Goal: Task Accomplishment & Management: Manage account settings

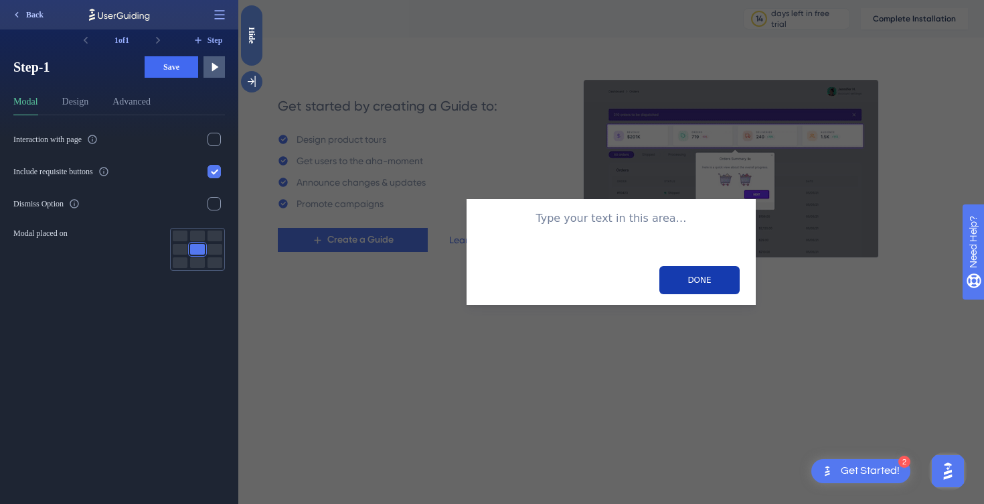
click at [19, 19] on icon at bounding box center [16, 14] width 11 height 11
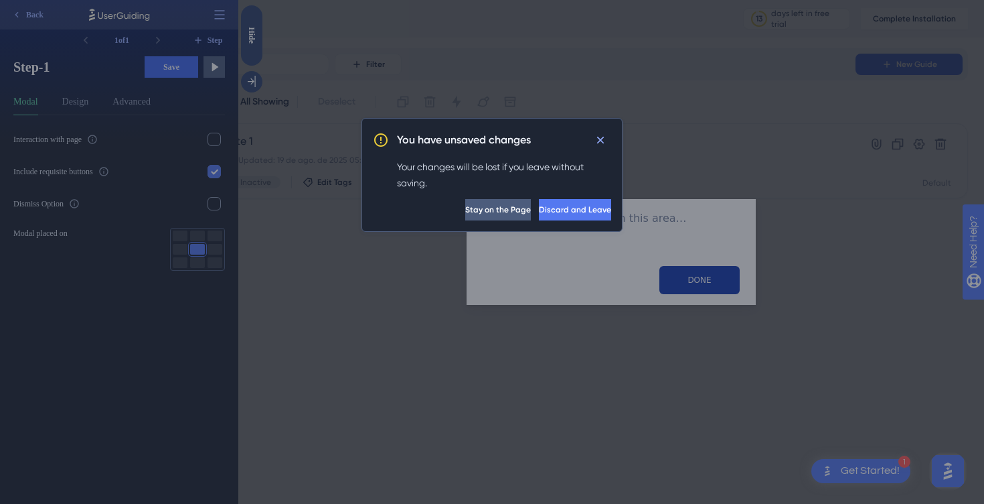
click at [539, 206] on span "Discard and Leave" at bounding box center [575, 209] width 72 height 11
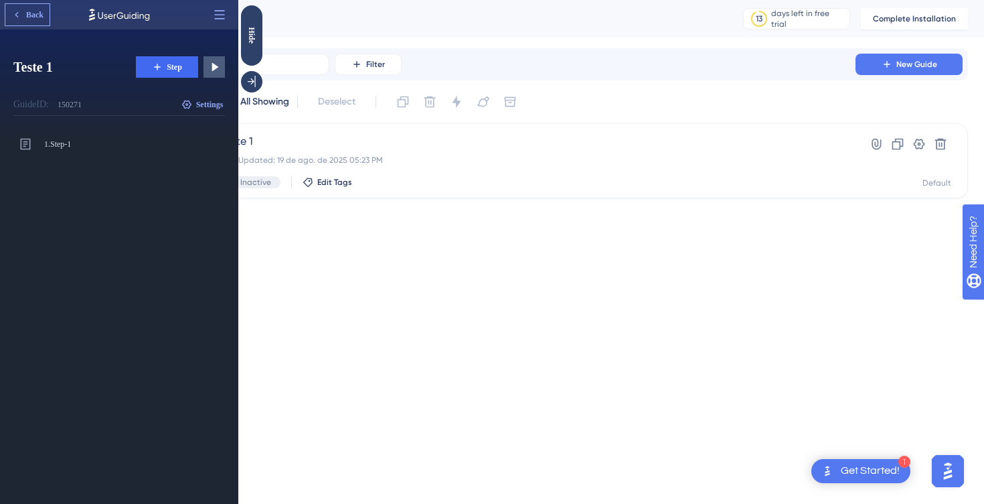
click at [13, 24] on button "Back" at bounding box center [27, 14] width 44 height 21
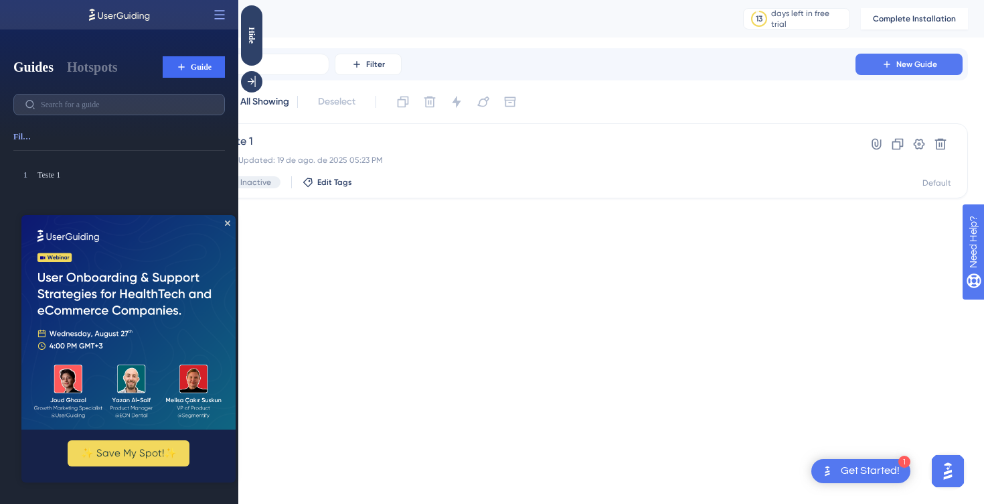
click at [231, 218] on img at bounding box center [128, 322] width 214 height 214
click at [220, 18] on icon at bounding box center [220, 14] width 10 height 9
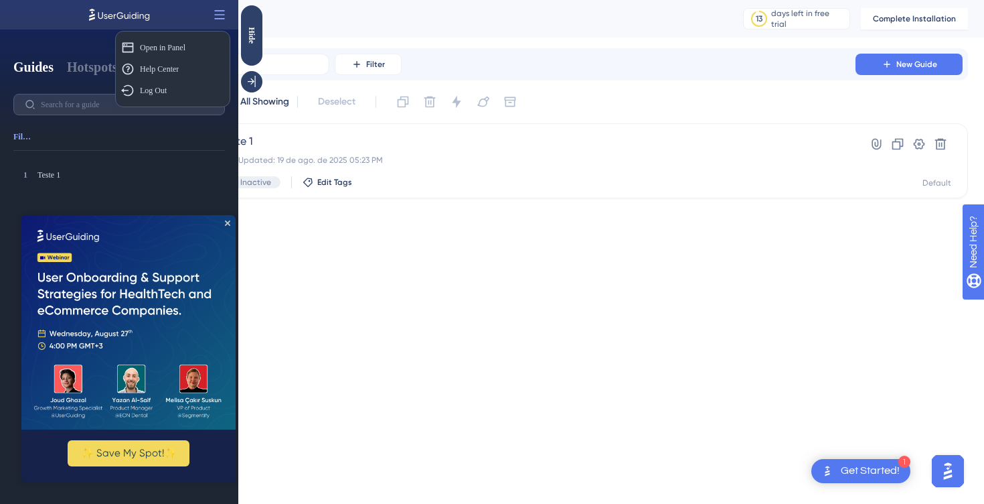
click at [281, 225] on div "Performance Users Engagement Widgets Feedback Product Updates Knowledge Base AI…" at bounding box center [492, 120] width 984 height 241
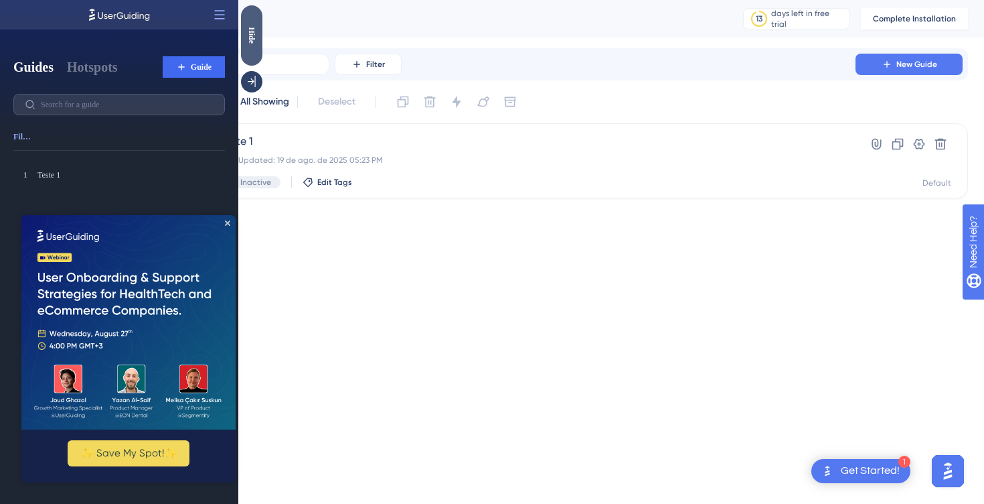
click at [252, 40] on div "Hide" at bounding box center [251, 35] width 21 height 17
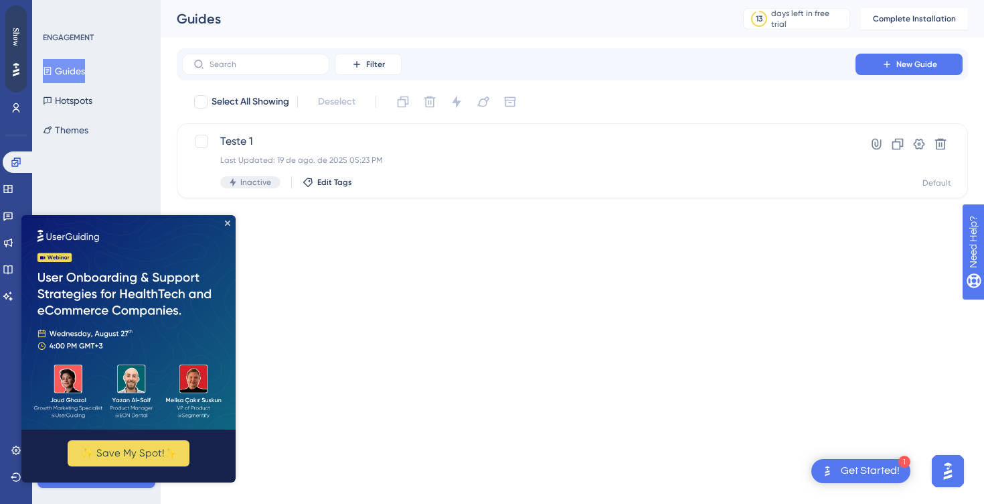
click at [225, 216] on img at bounding box center [128, 322] width 214 height 214
click at [228, 220] on img at bounding box center [128, 322] width 214 height 214
click at [19, 32] on div "Show" at bounding box center [15, 36] width 21 height 19
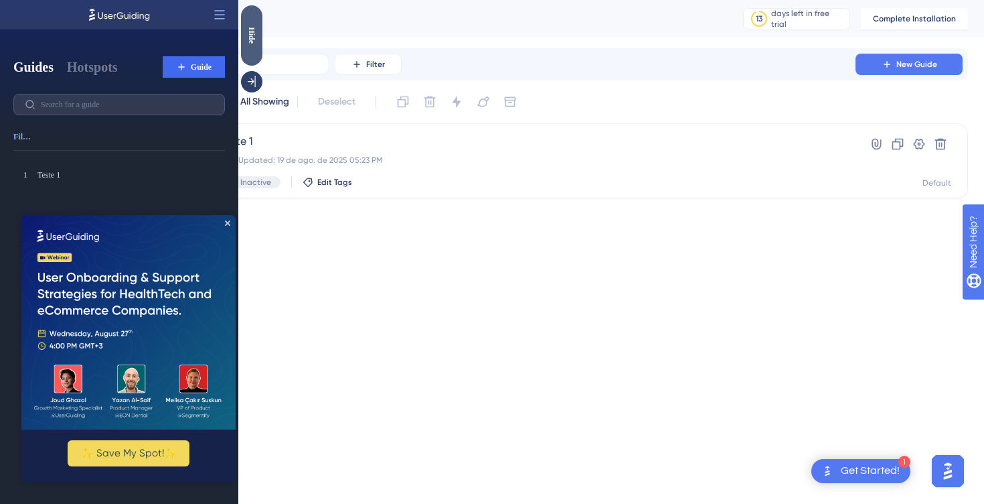
click at [252, 31] on div "Hide" at bounding box center [251, 35] width 21 height 17
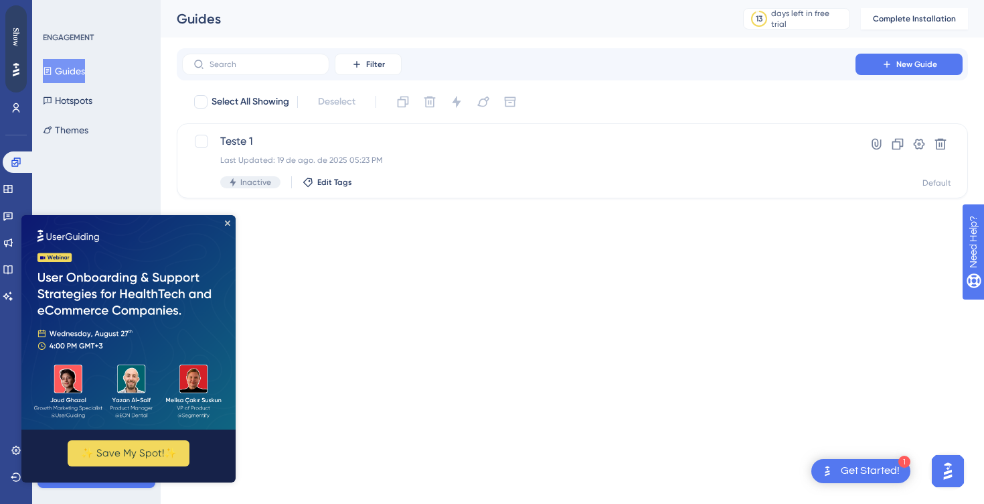
click at [2, 382] on div "Performance Users Engagement Widgets Feedback Product Updates Knowledge Base AI…" at bounding box center [16, 252] width 32 height 504
click at [927, 147] on button at bounding box center [919, 143] width 21 height 21
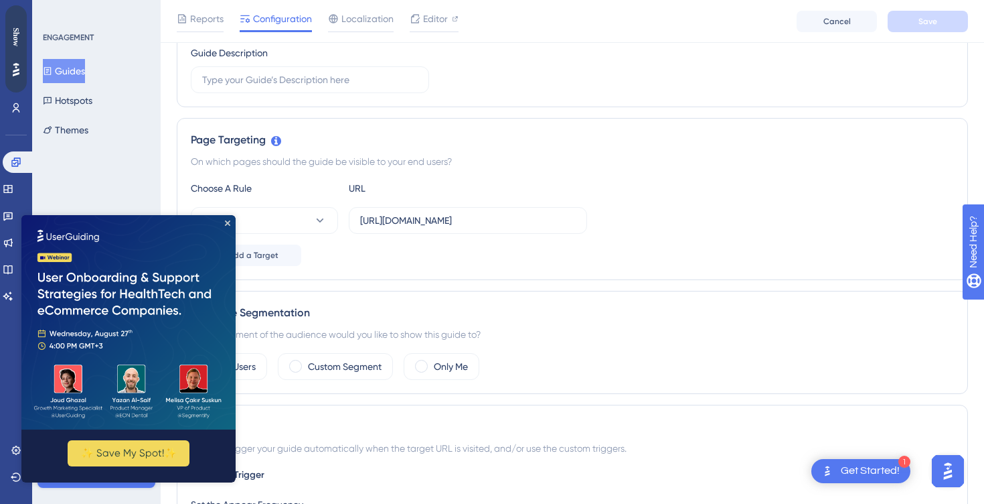
scroll to position [230, 0]
click at [230, 223] on icon "Close Preview" at bounding box center [227, 222] width 5 height 5
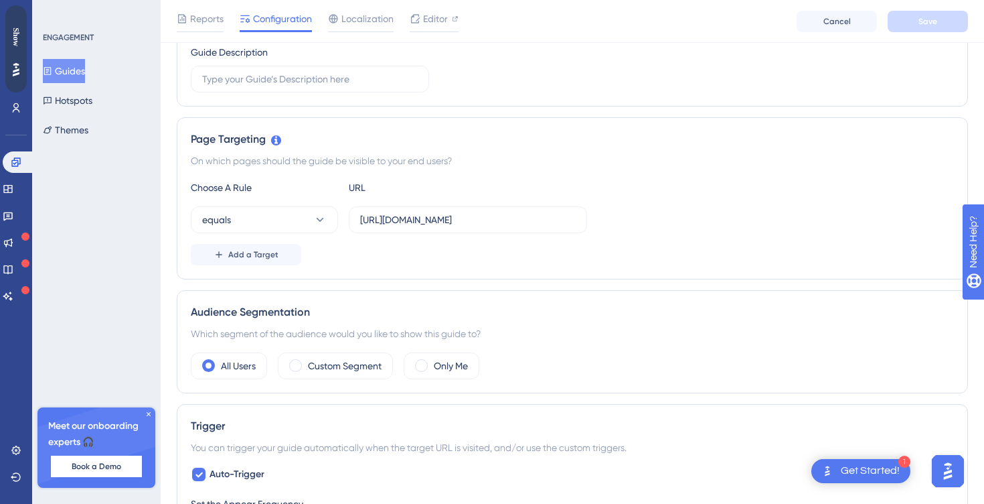
click at [229, 161] on div "On which pages should the guide be visible to your end users?" at bounding box center [572, 161] width 763 height 16
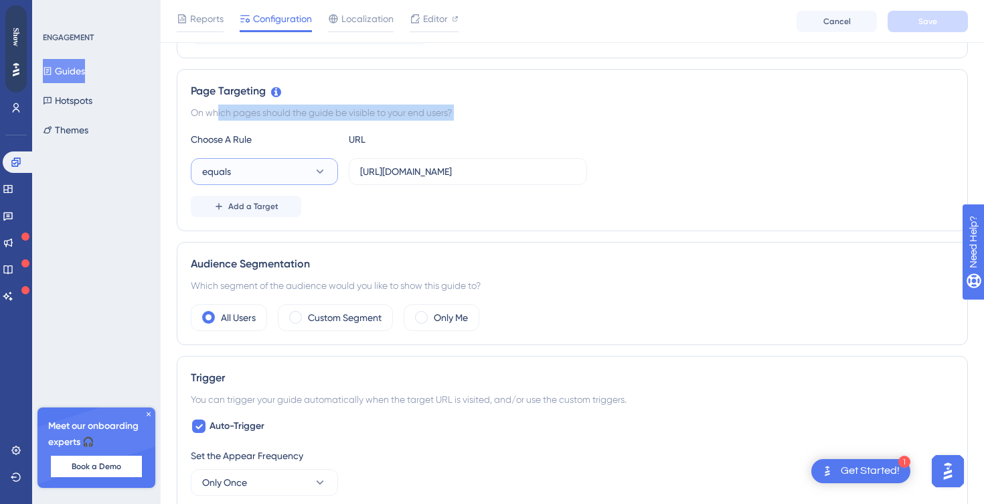
click at [273, 176] on button "equals" at bounding box center [264, 171] width 147 height 27
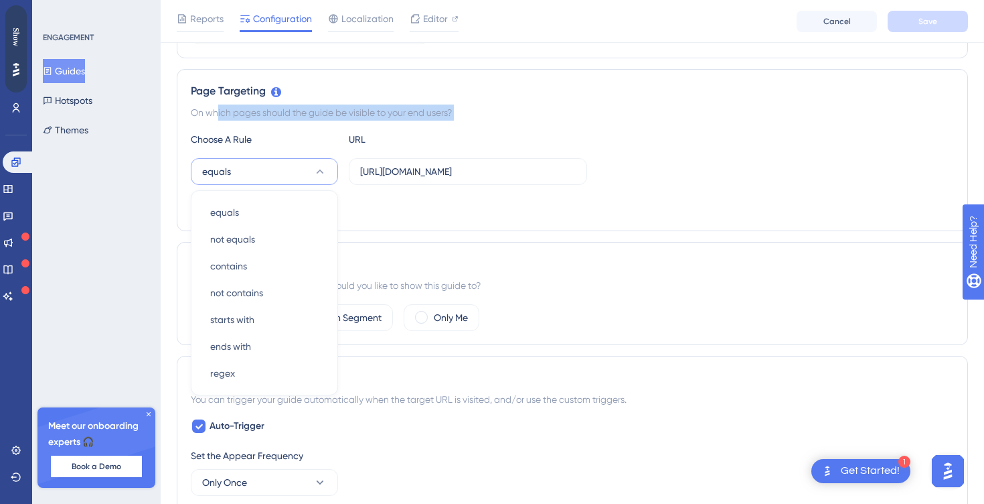
scroll to position [319, 0]
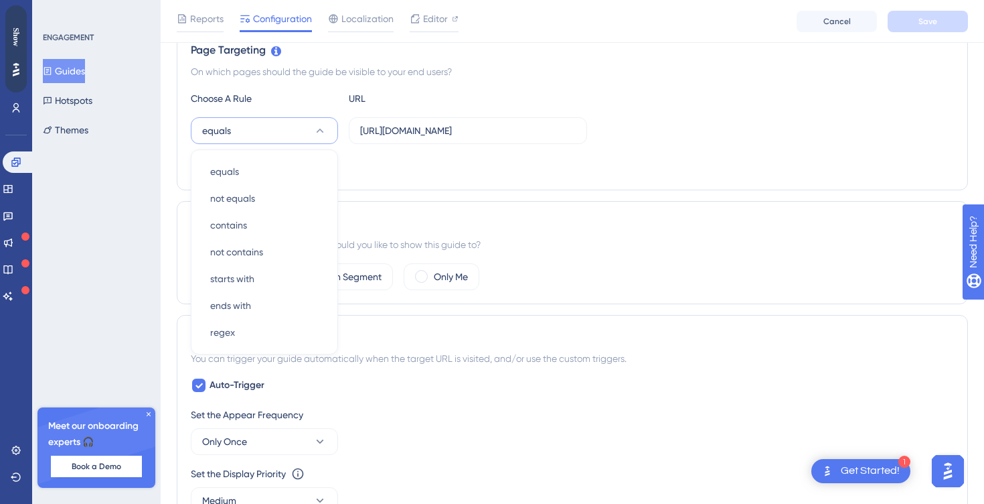
click at [303, 104] on div "Choose A Rule" at bounding box center [264, 98] width 147 height 16
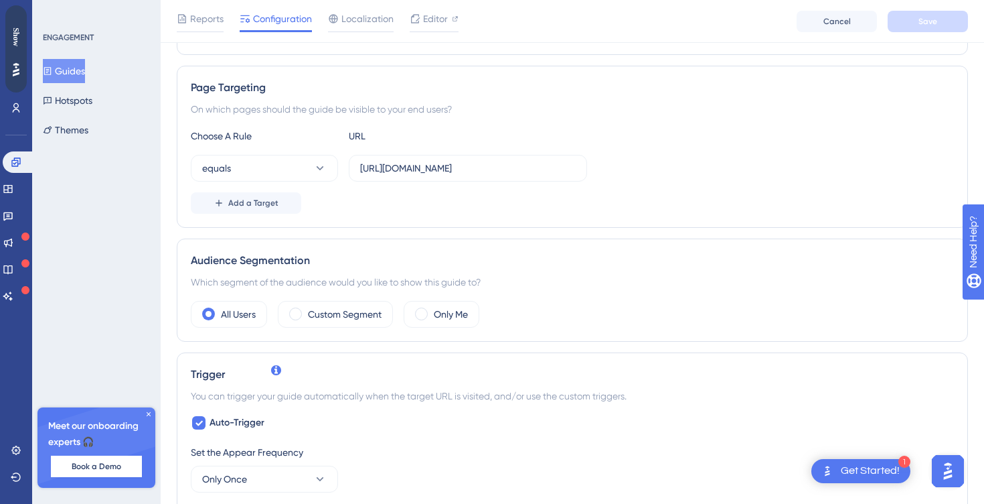
scroll to position [279, 0]
click at [239, 90] on div "Page Targeting" at bounding box center [572, 90] width 763 height 16
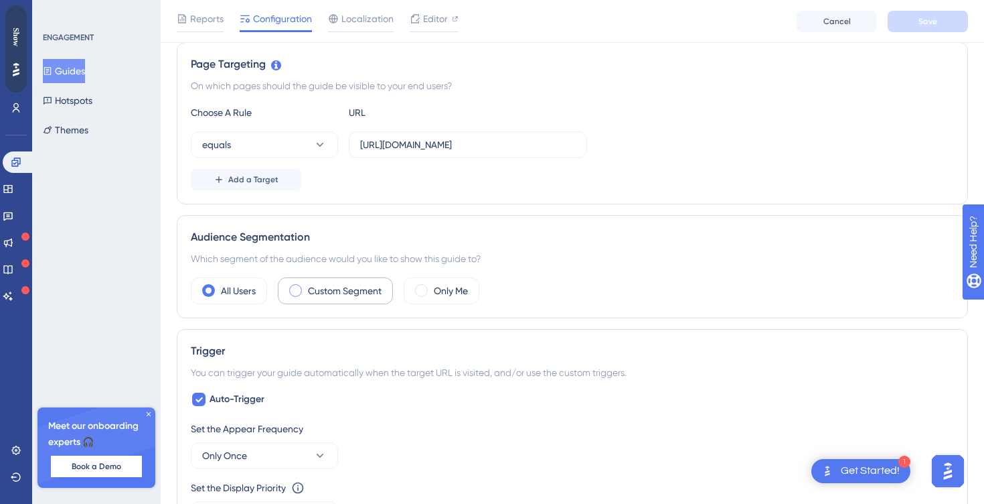
click at [291, 282] on div "Custom Segment" at bounding box center [335, 290] width 115 height 27
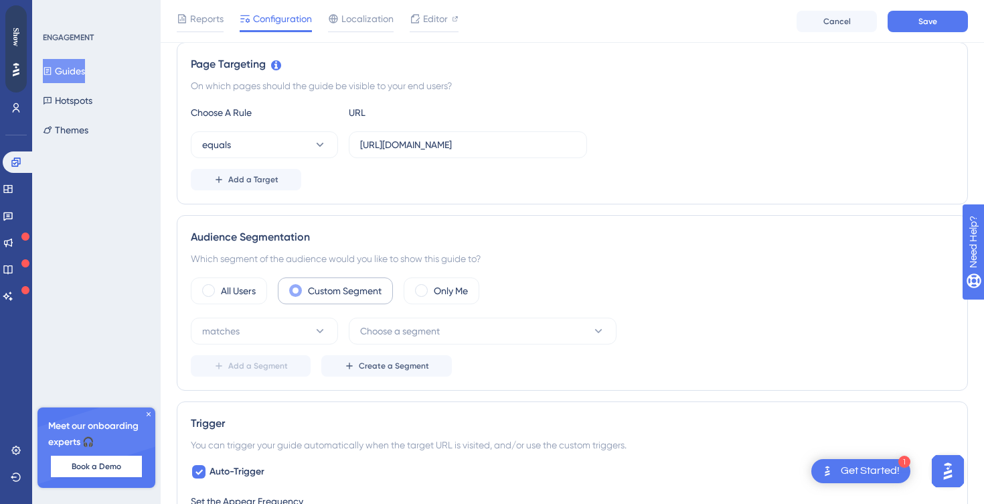
scroll to position [315, 0]
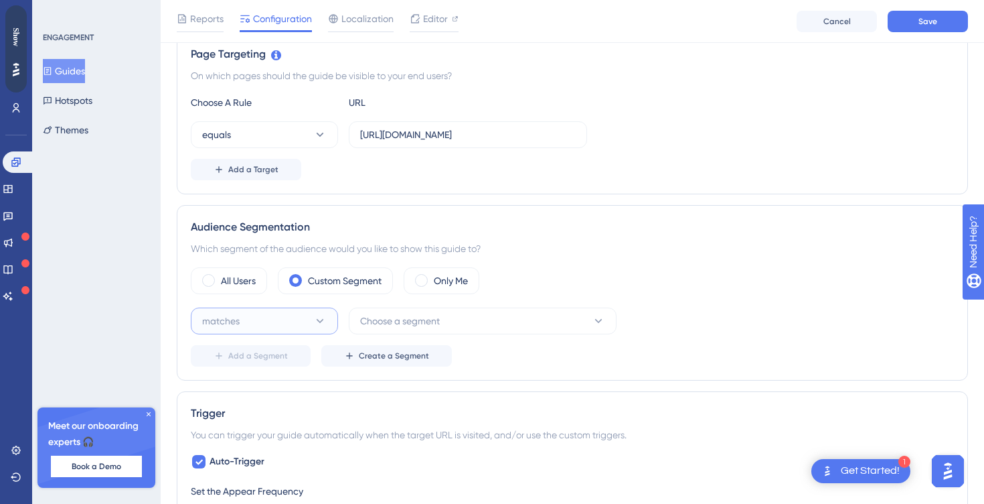
click at [323, 319] on icon at bounding box center [319, 320] width 13 height 13
click at [279, 353] on div "matches matches" at bounding box center [264, 361] width 108 height 27
click at [388, 333] on button "Choose a segment" at bounding box center [483, 320] width 268 height 27
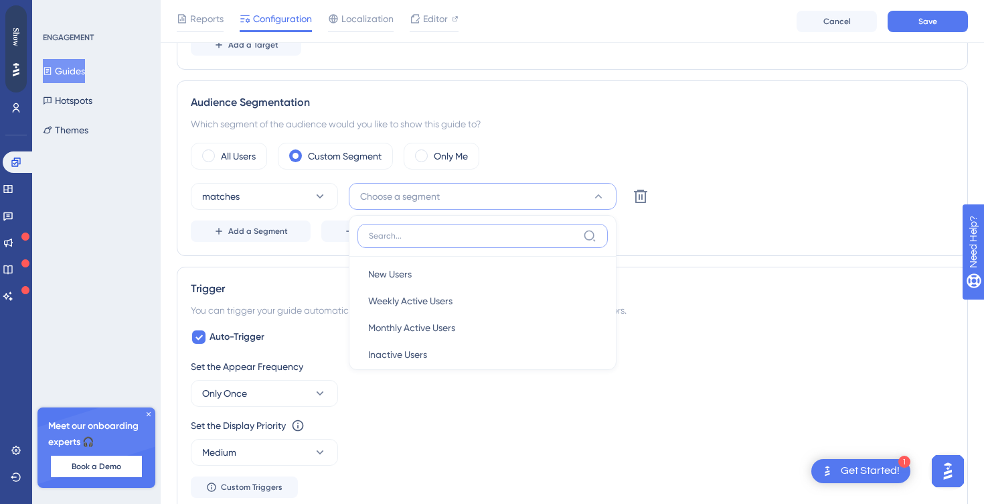
scroll to position [443, 0]
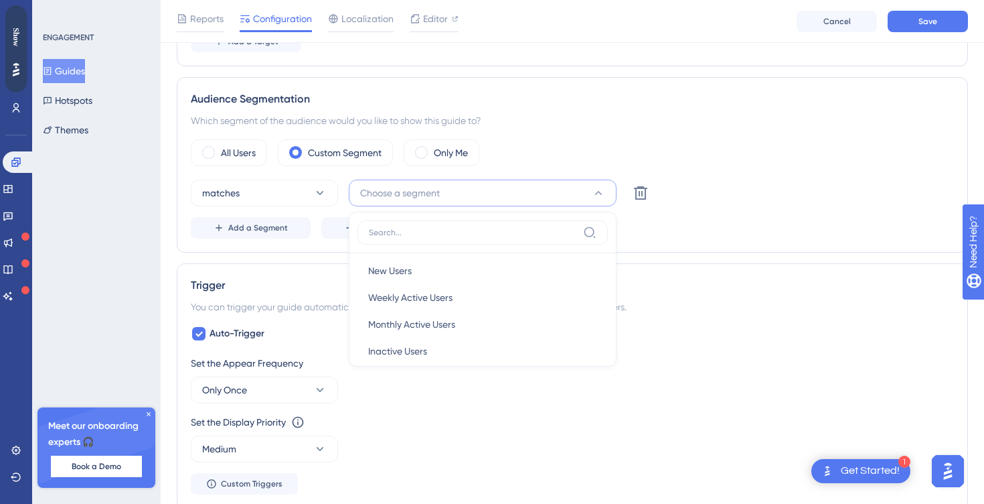
click at [277, 238] on div "Audience Segmentation Which segment of the audience would you like to show this…" at bounding box center [573, 164] width 792 height 175
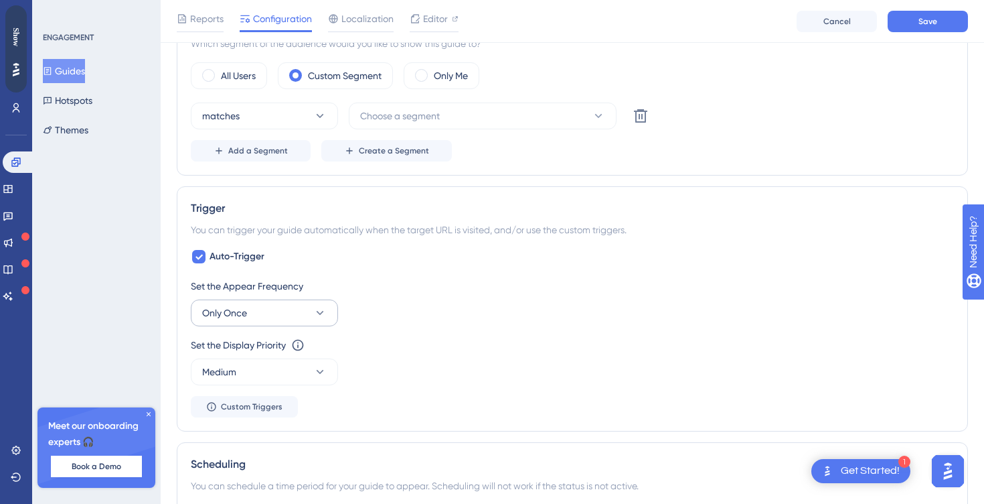
scroll to position [528, 0]
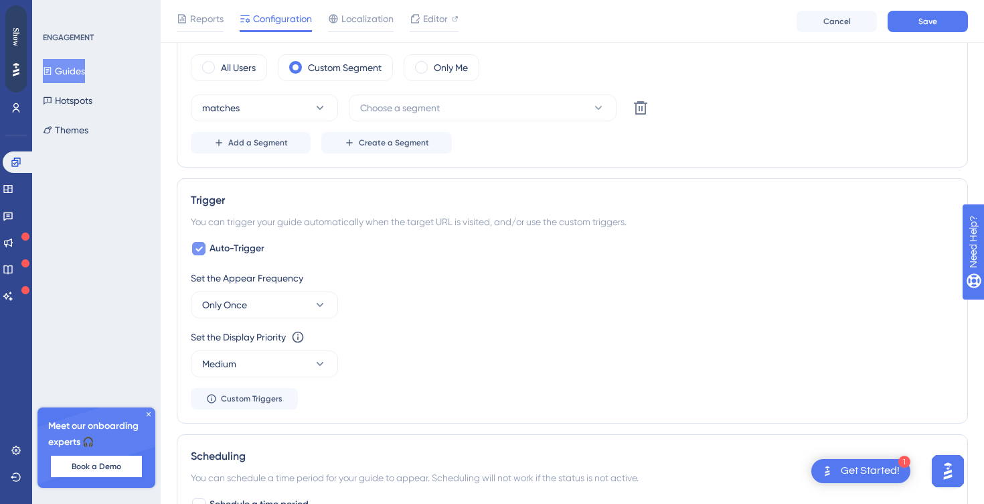
click at [203, 251] on div at bounding box center [198, 248] width 13 height 13
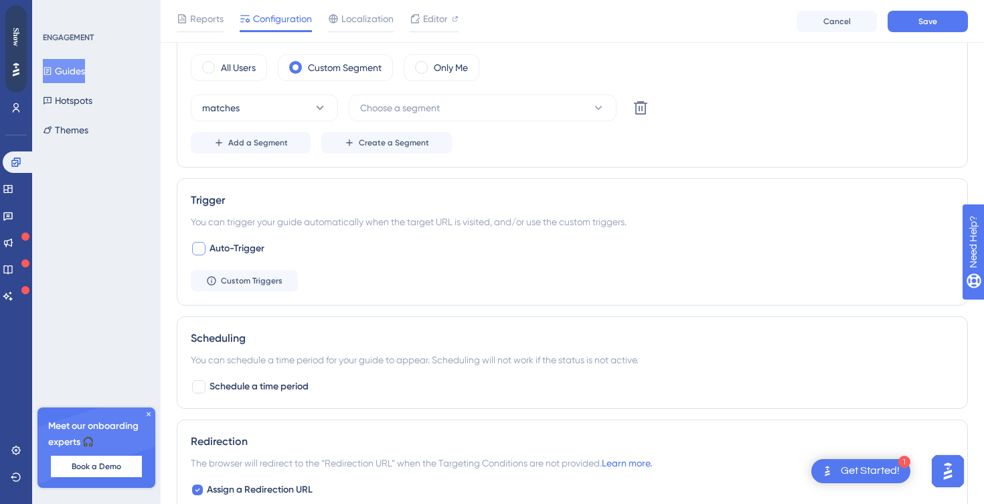
click at [206, 243] on div at bounding box center [199, 248] width 16 height 16
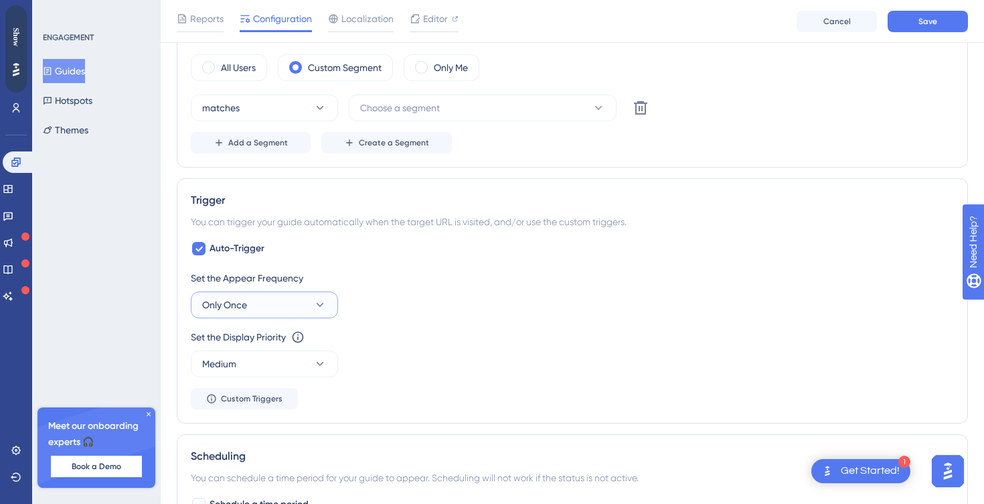
click at [268, 305] on button "Only Once" at bounding box center [264, 304] width 147 height 27
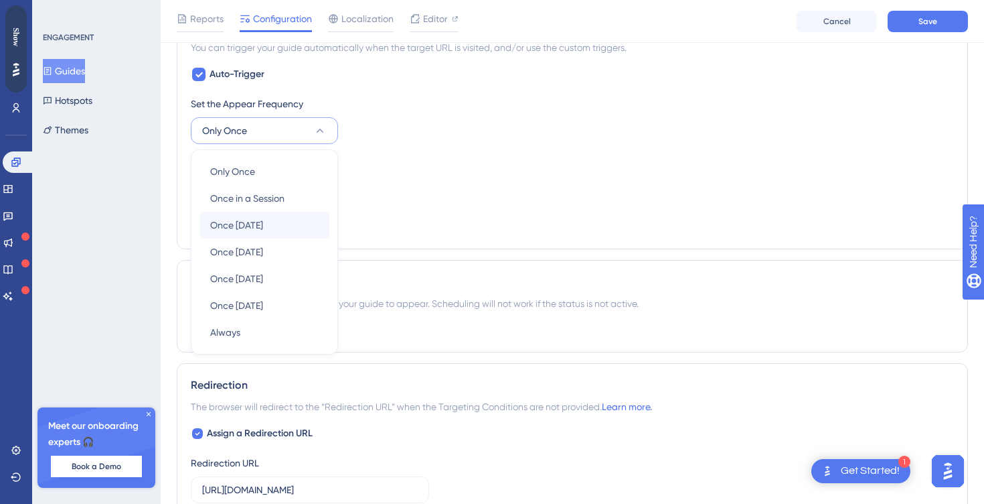
scroll to position [718, 0]
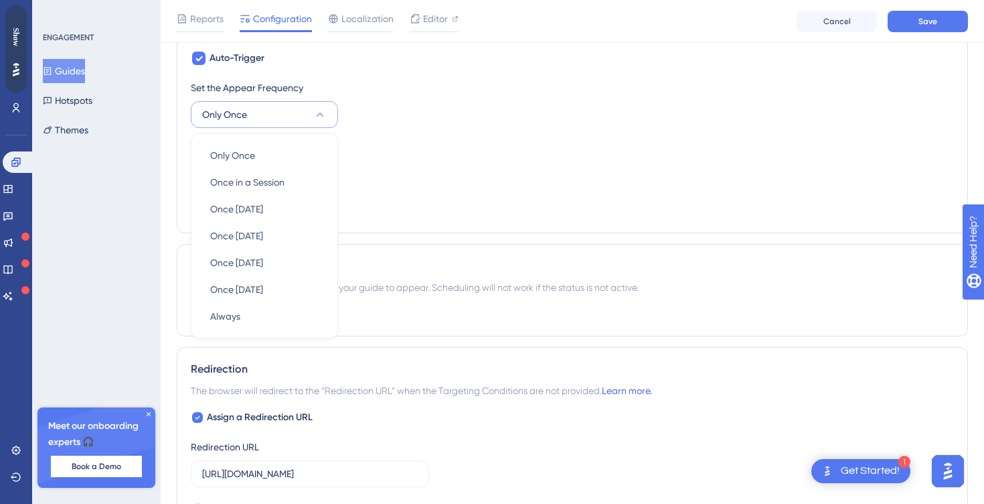
click at [423, 145] on div "Set the Display Priority This option will set the display priority between auto…" at bounding box center [572, 147] width 763 height 16
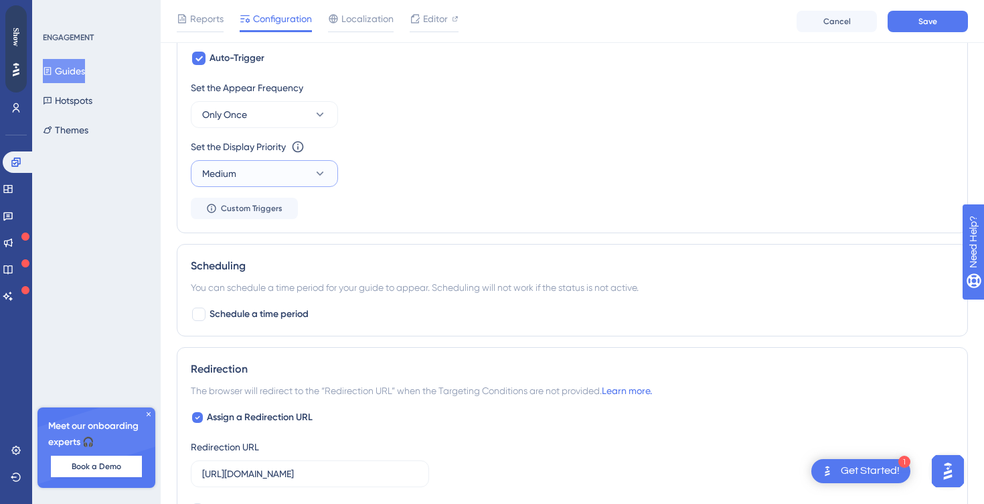
click at [313, 178] on icon at bounding box center [319, 173] width 13 height 13
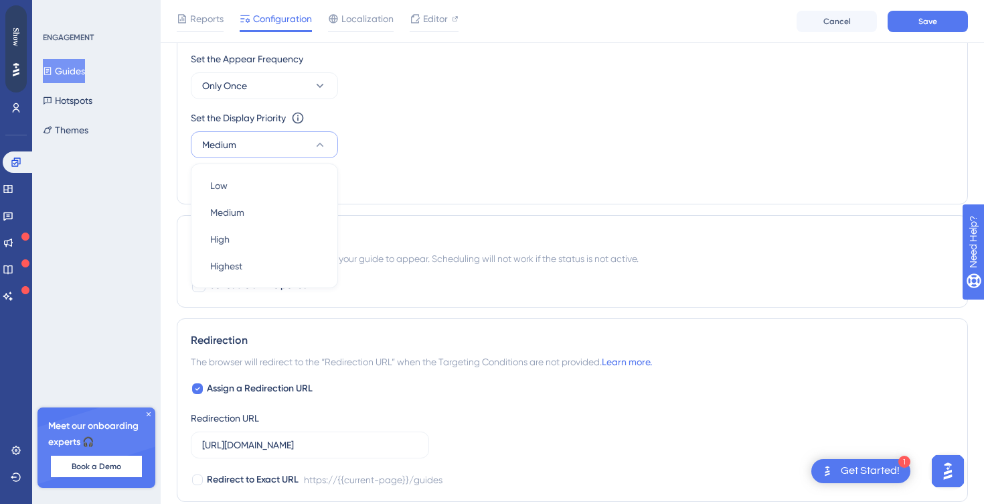
click at [409, 94] on div "Set the Appear Frequency Only Once" at bounding box center [572, 75] width 763 height 48
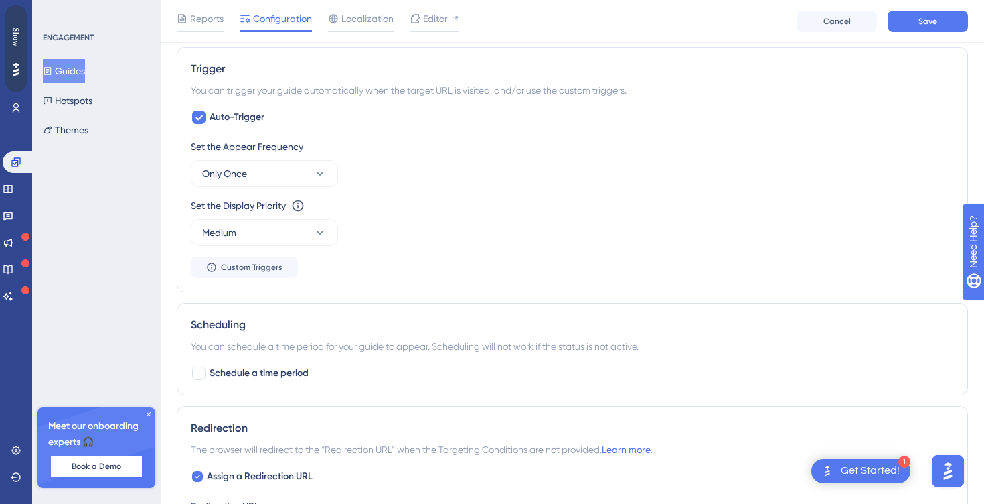
scroll to position [652, 0]
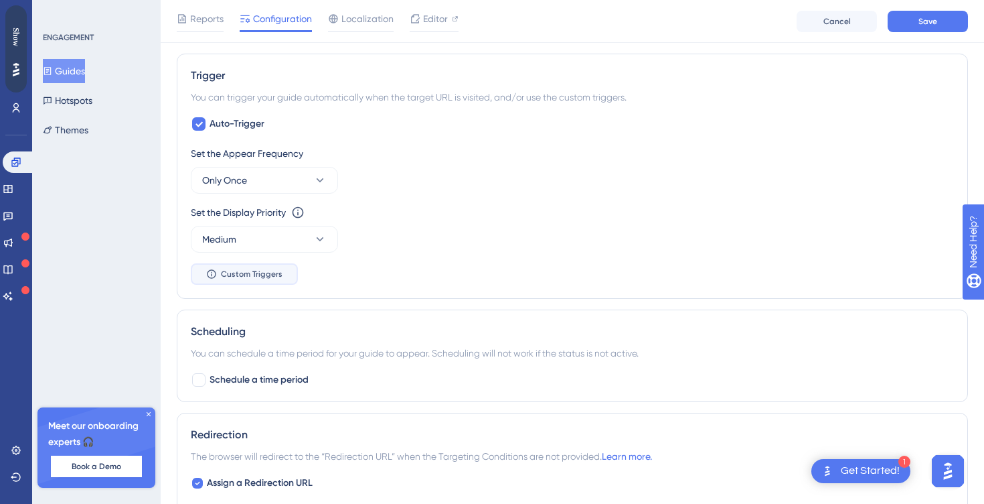
click at [260, 276] on span "Custom Triggers" at bounding box center [252, 274] width 62 height 11
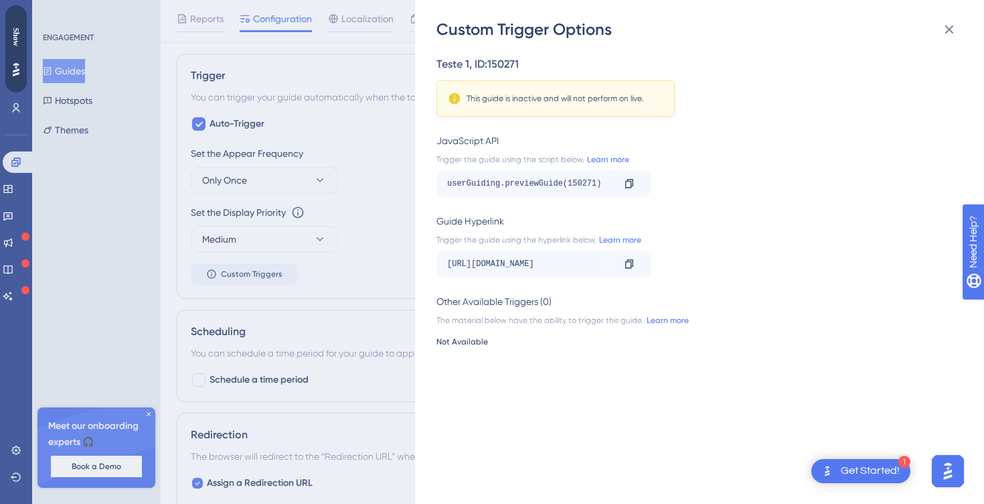
click at [502, 321] on div "The material below have the ability to trigger this guide. Learn more" at bounding box center [696, 320] width 518 height 11
click at [499, 349] on div "Teste 1 , ID: 150271 This guide is inactive and will not perform on live. JavaS…" at bounding box center [707, 271] width 540 height 463
click at [468, 342] on div "Not Available" at bounding box center [696, 341] width 518 height 11
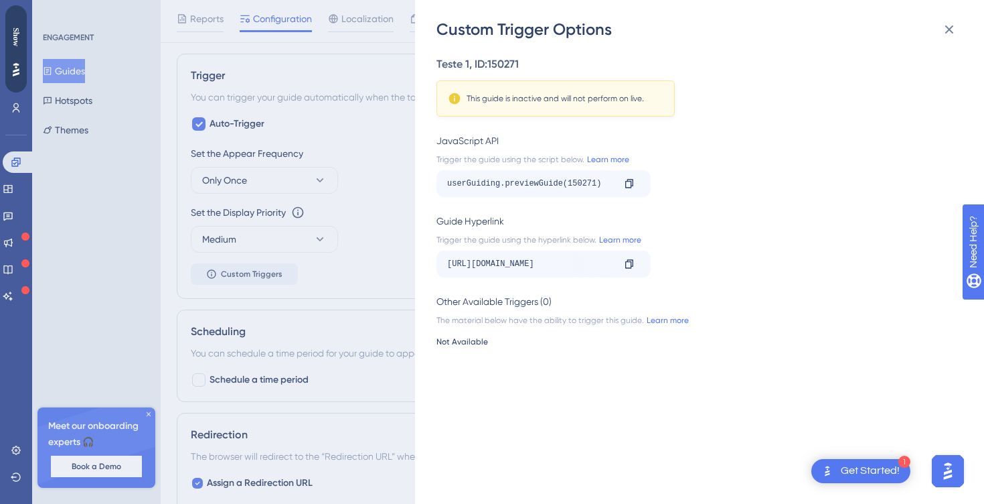
click at [468, 342] on div "Not Available" at bounding box center [696, 341] width 518 height 11
click at [946, 28] on icon at bounding box center [950, 29] width 16 height 16
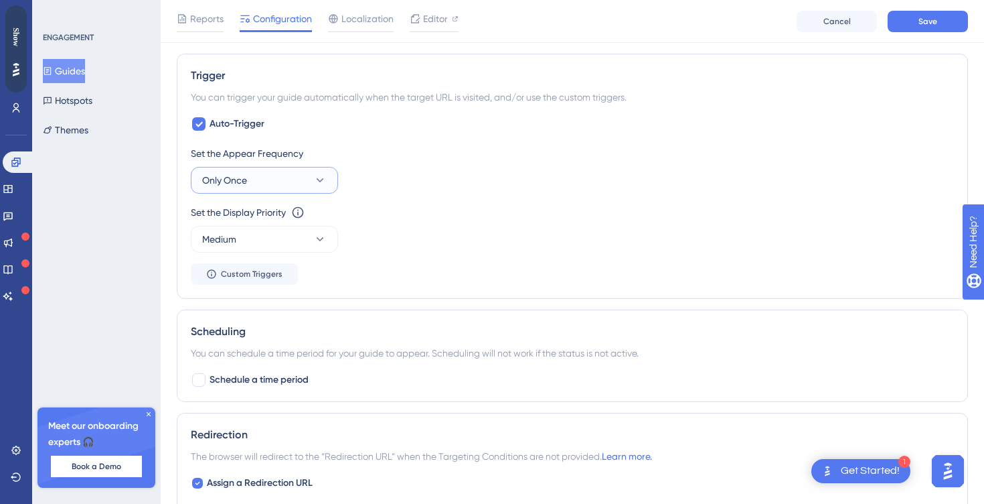
click at [300, 185] on button "Only Once" at bounding box center [264, 180] width 147 height 27
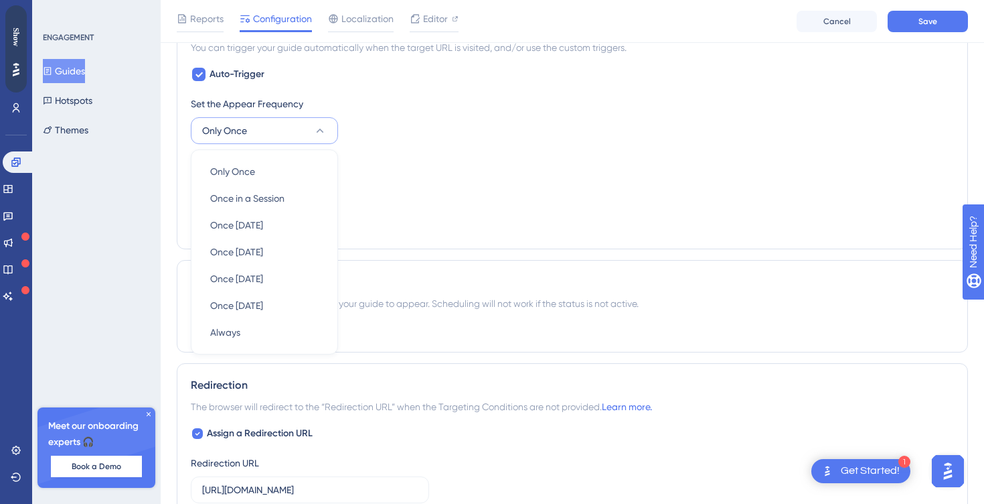
click at [317, 80] on div "Auto-Trigger Set the Appear Frequency Only Once Only Once Only Once Once in a S…" at bounding box center [572, 150] width 763 height 169
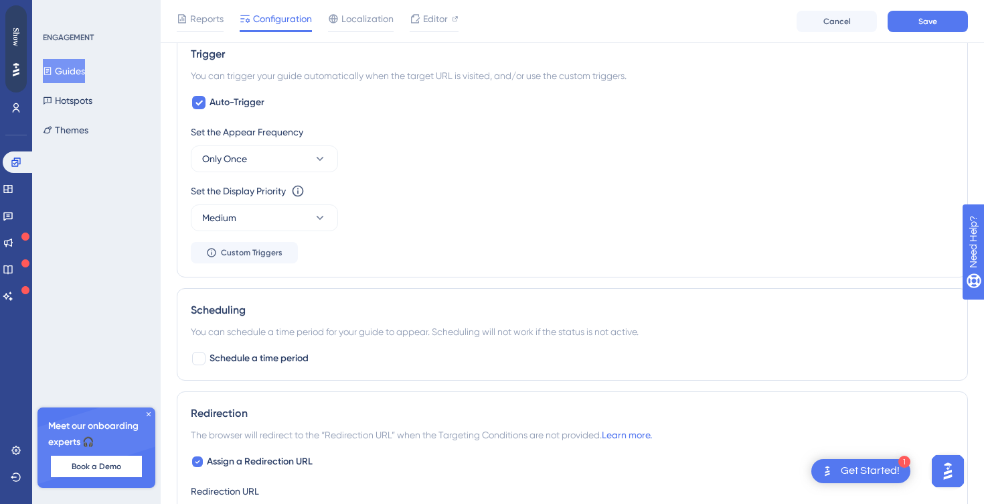
scroll to position [662, 0]
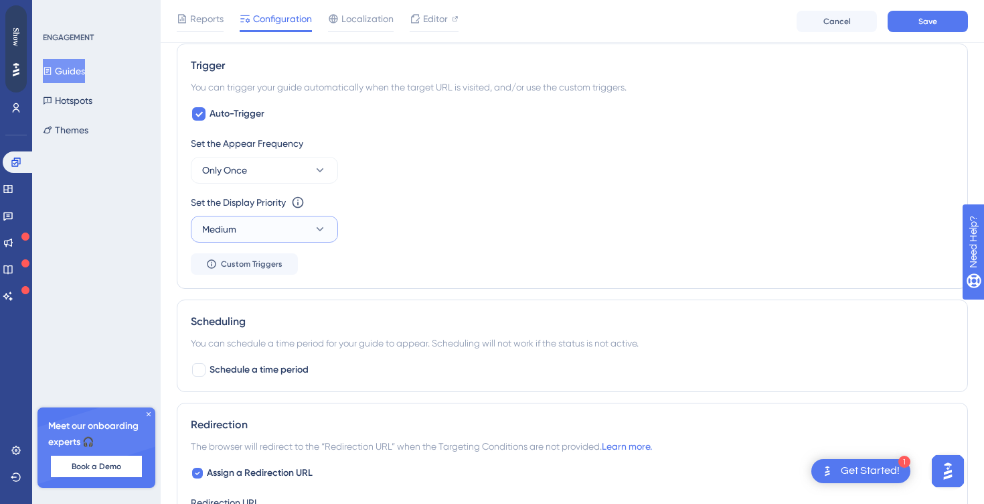
click at [249, 228] on button "Medium" at bounding box center [264, 229] width 147 height 27
click at [344, 169] on div "Set the Appear Frequency Only Once" at bounding box center [572, 159] width 763 height 48
click at [232, 271] on button "Custom Triggers" at bounding box center [244, 263] width 107 height 21
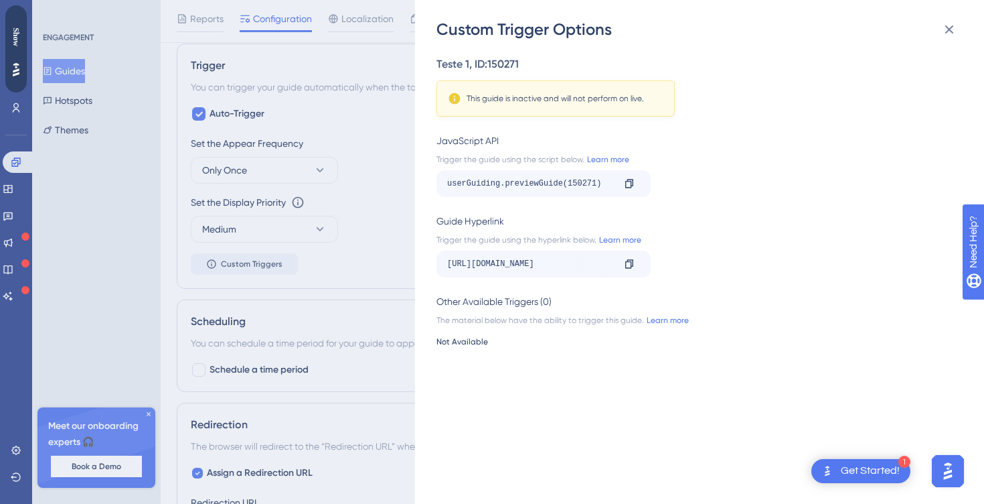
click at [476, 243] on div "Trigger the guide using the hyperlink below. Learn more" at bounding box center [696, 239] width 518 height 11
click at [355, 250] on div "Custom Trigger Options Teste 1 , ID: 150271 This guide is inactive and will not…" at bounding box center [492, 252] width 984 height 504
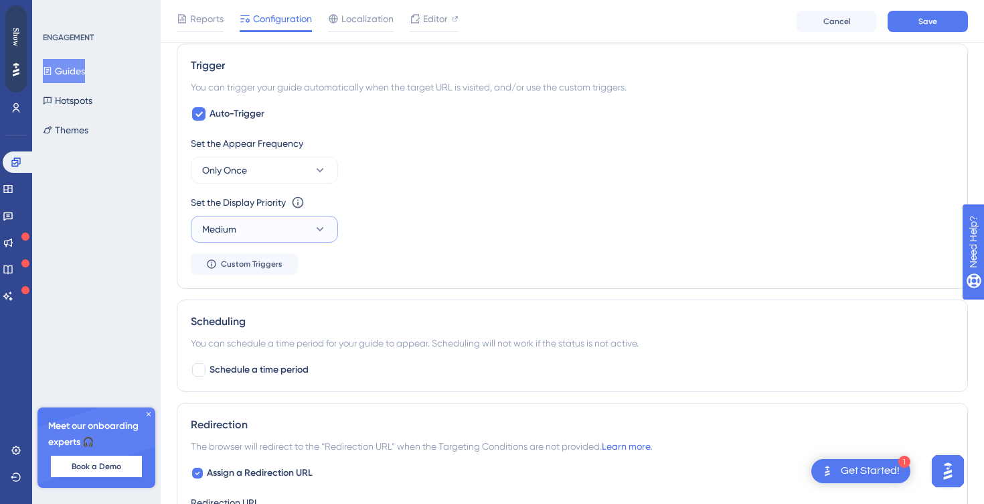
click at [311, 221] on button "Medium" at bounding box center [264, 229] width 147 height 27
click at [327, 216] on button "Medium" at bounding box center [264, 229] width 147 height 27
click at [198, 116] on icon at bounding box center [199, 114] width 7 height 5
checkbox input "false"
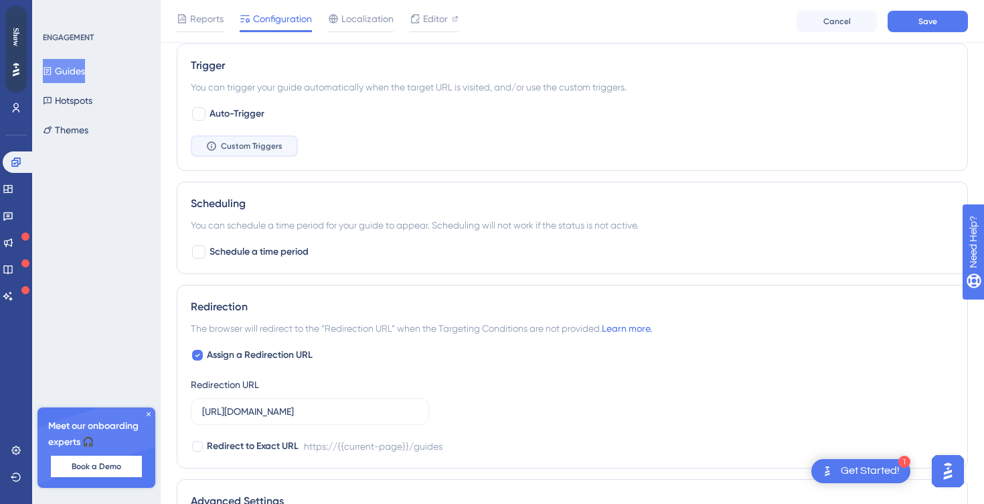
click at [230, 151] on button "Custom Triggers" at bounding box center [244, 145] width 107 height 21
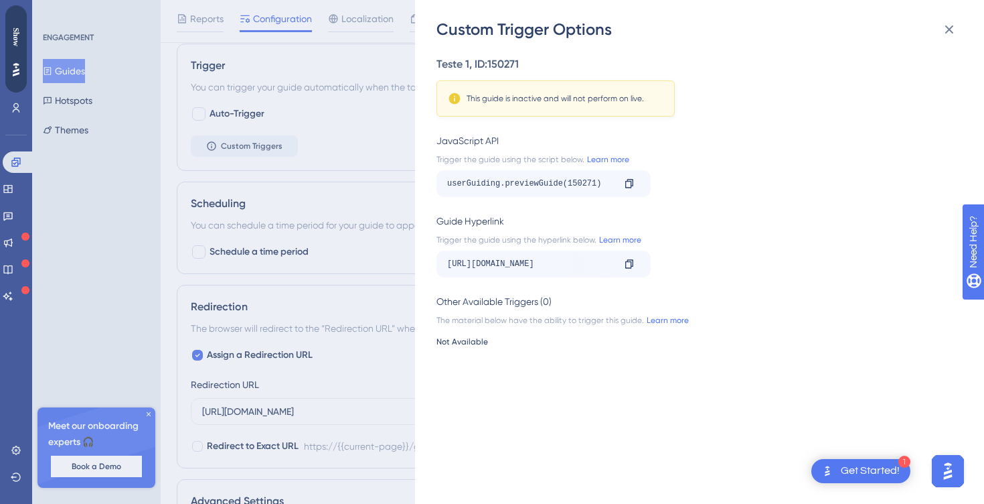
click at [476, 316] on div "The material below have the ability to trigger this guide. Learn more" at bounding box center [696, 320] width 518 height 11
click at [496, 202] on div "Teste 1 , ID: 150271 This guide is inactive and will not perform on live. JavaS…" at bounding box center [707, 271] width 540 height 463
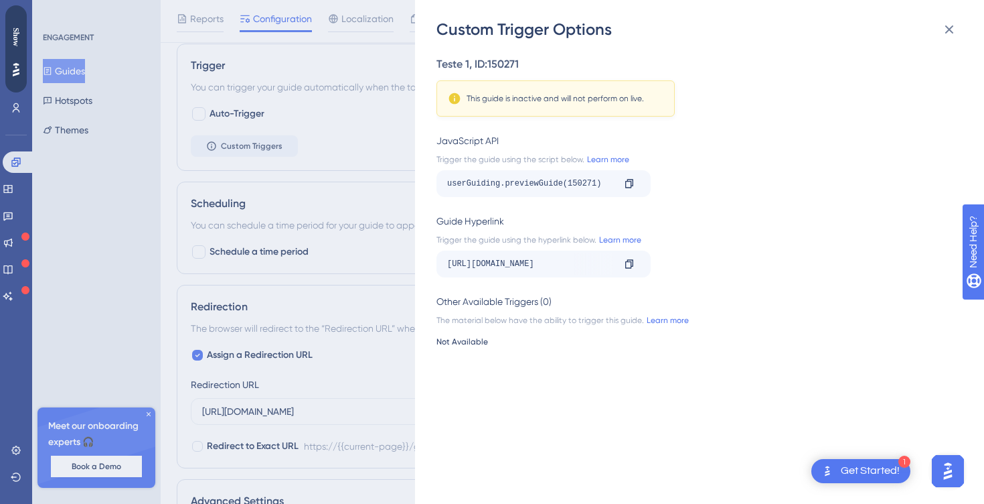
click at [351, 241] on div "Custom Trigger Options Teste 1 , ID: 150271 This guide is inactive and will not…" at bounding box center [492, 252] width 984 height 504
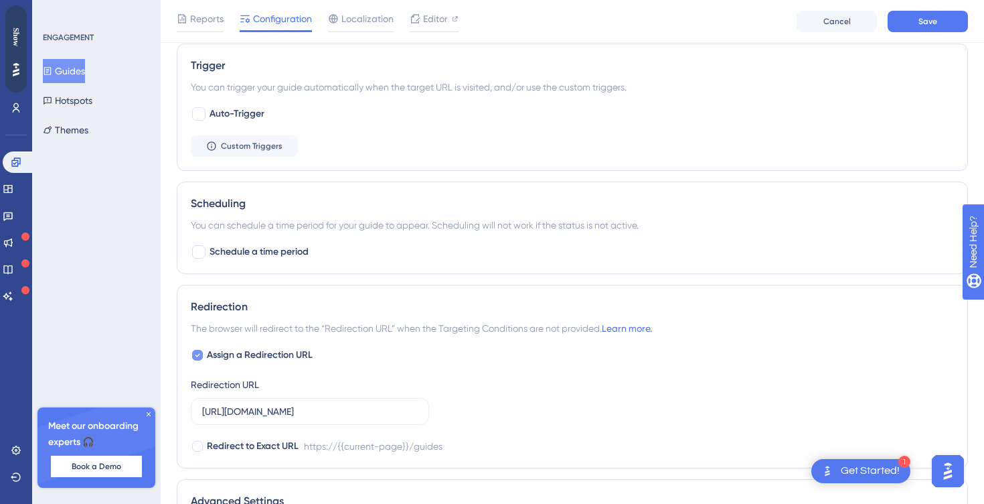
scroll to position [669, 0]
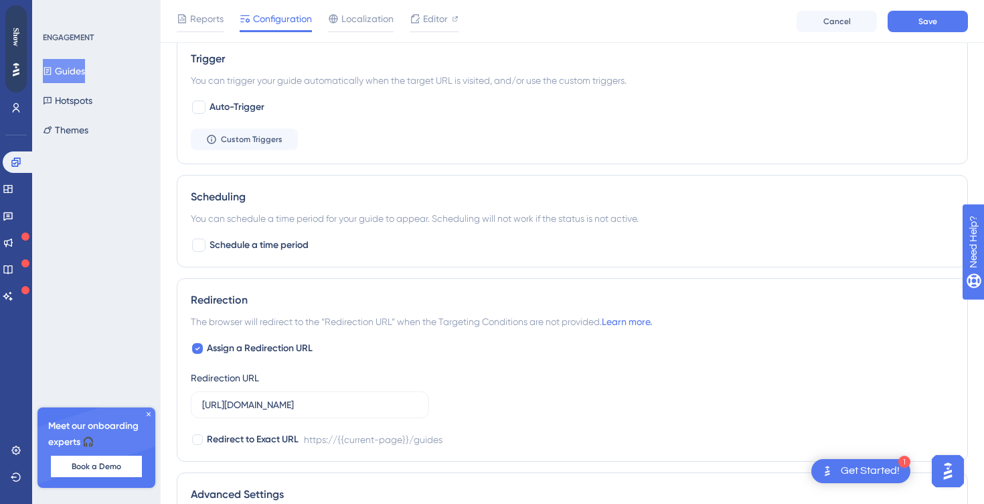
click at [297, 324] on span "The browser will redirect to the “Redirection URL” when the Targeting Condition…" at bounding box center [421, 321] width 461 height 16
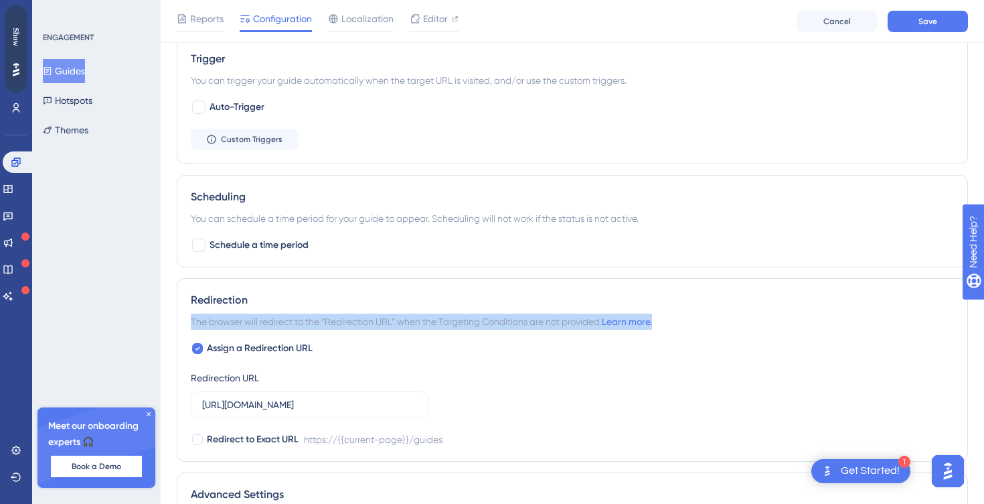
click at [297, 324] on span "The browser will redirect to the “Redirection URL” when the Targeting Condition…" at bounding box center [421, 321] width 461 height 16
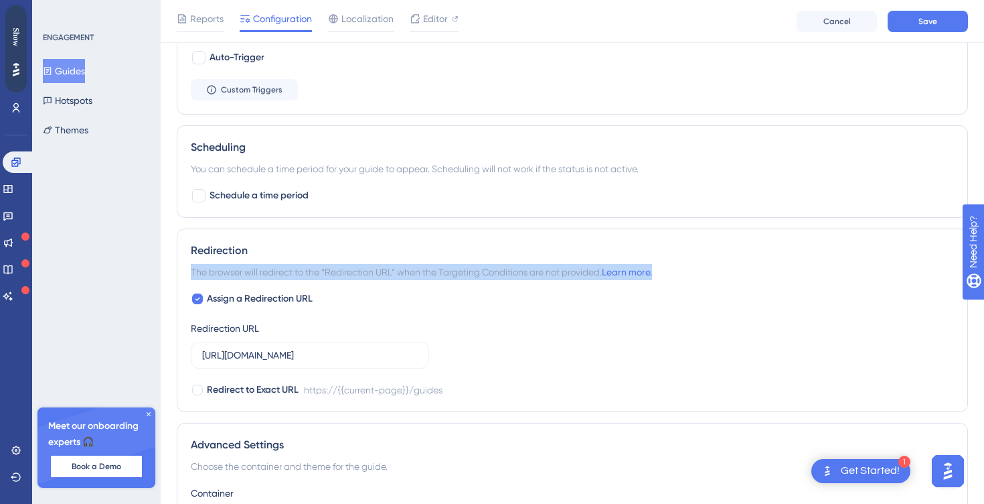
scroll to position [732, 0]
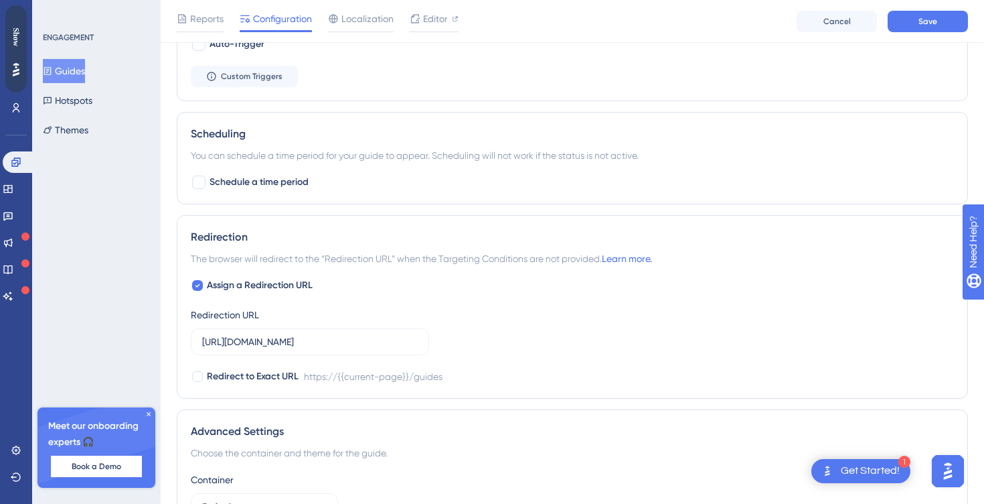
click at [273, 307] on div "Redirection URL https://panel.userguiding.com/guides" at bounding box center [310, 331] width 238 height 48
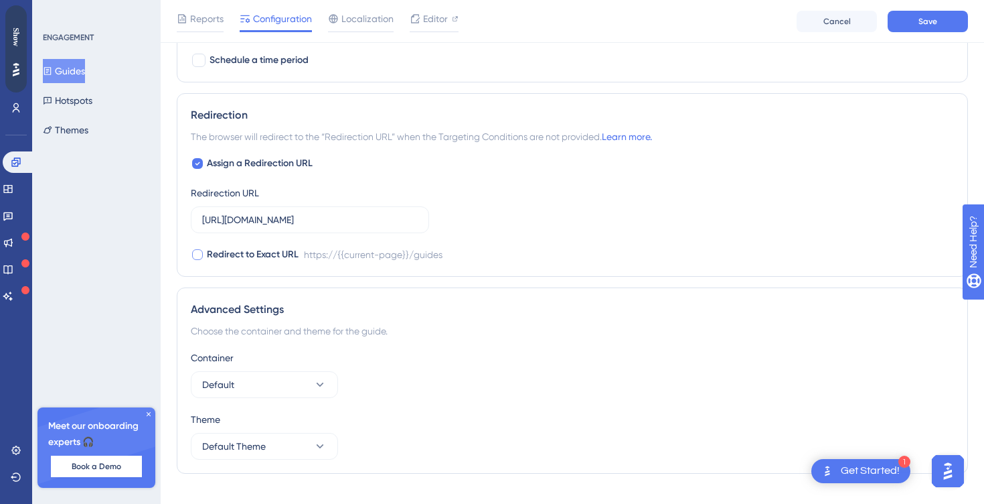
scroll to position [877, 0]
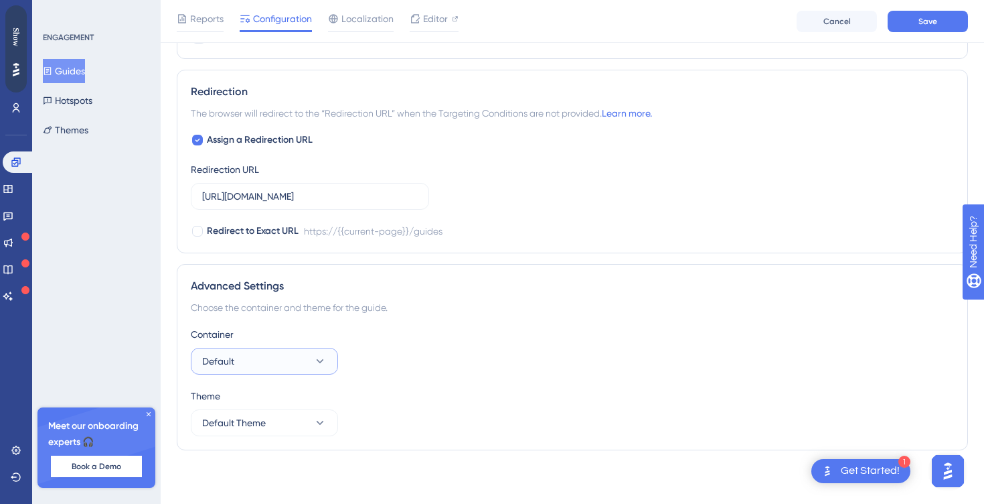
click at [238, 360] on button "Default" at bounding box center [264, 361] width 147 height 27
click at [345, 364] on div "Container Default Default Default" at bounding box center [572, 350] width 763 height 48
click at [287, 409] on button "Default Theme" at bounding box center [264, 422] width 147 height 27
click at [375, 391] on div "Theme" at bounding box center [572, 396] width 763 height 16
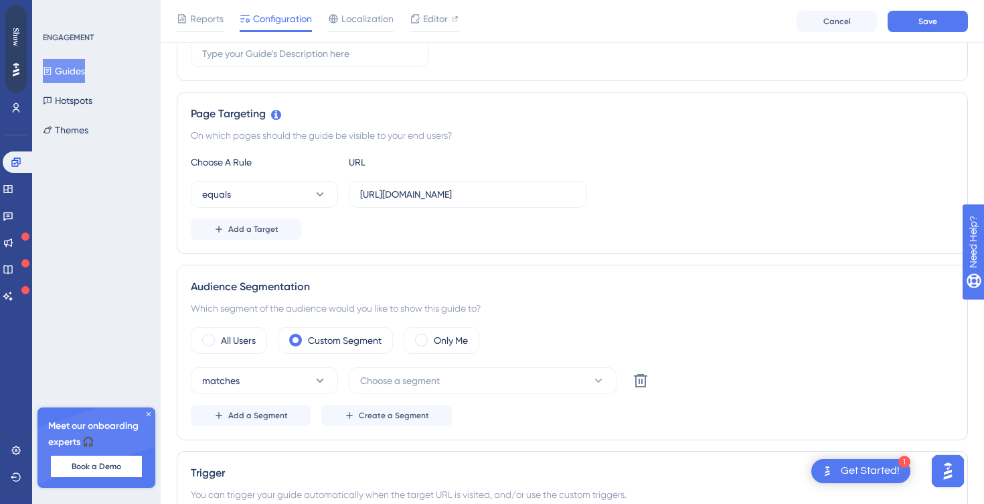
scroll to position [271, 0]
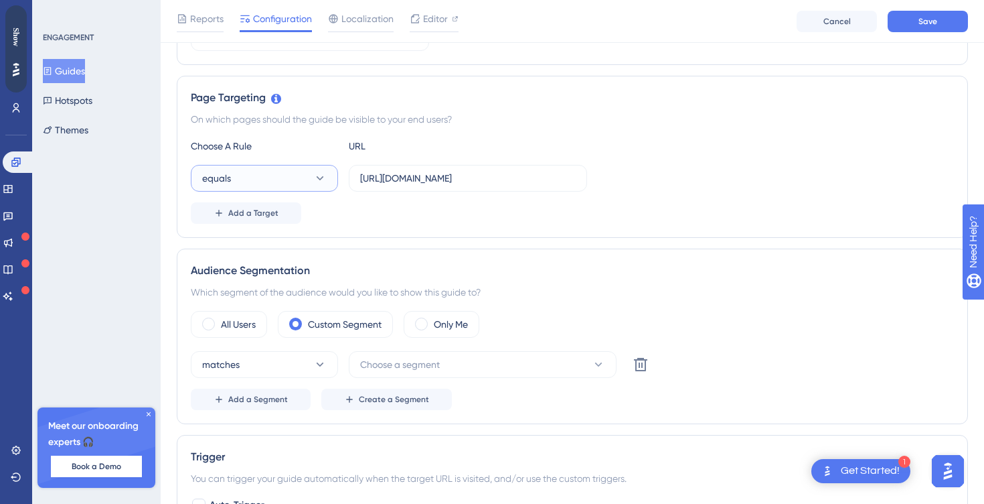
click at [269, 177] on button "equals" at bounding box center [264, 178] width 147 height 27
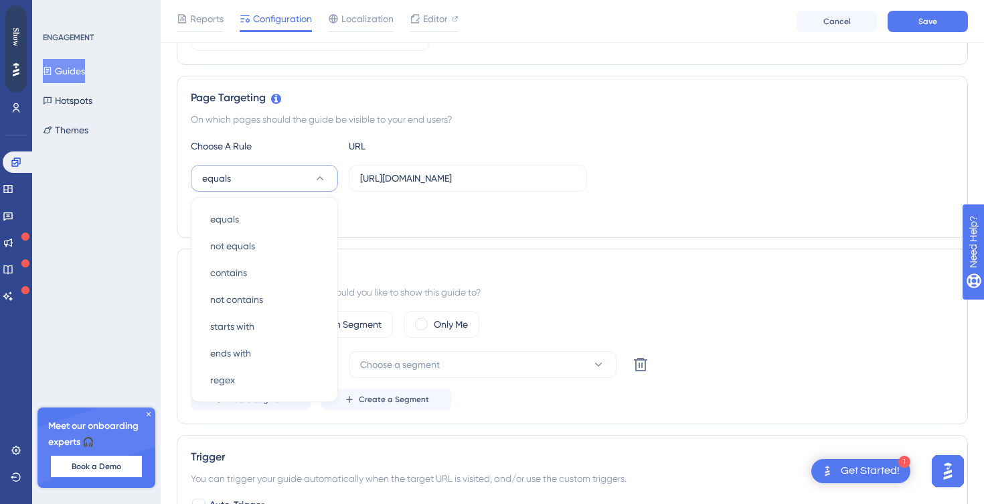
scroll to position [319, 0]
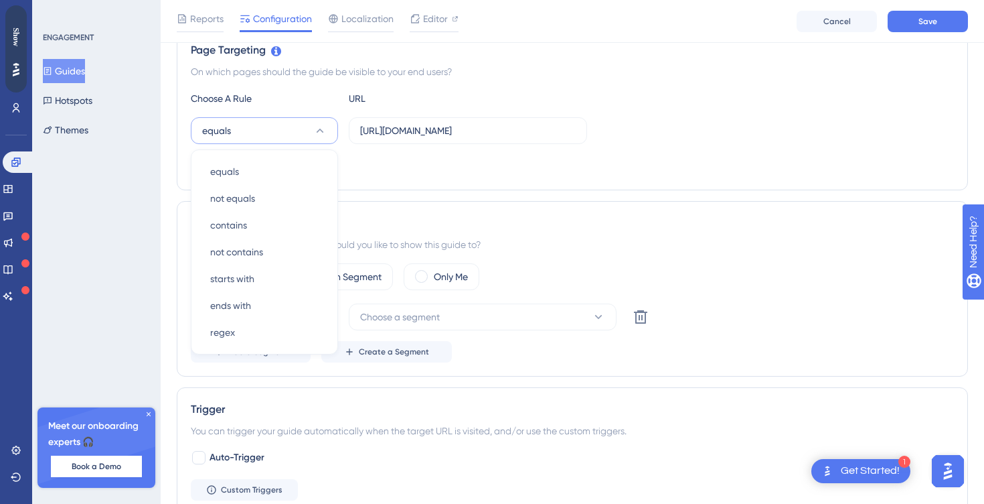
click at [98, 274] on div "ENGAGEMENT Guides Hotspots Themes Meet our onboarding experts 🎧 Book a Demo Upg…" at bounding box center [96, 252] width 129 height 504
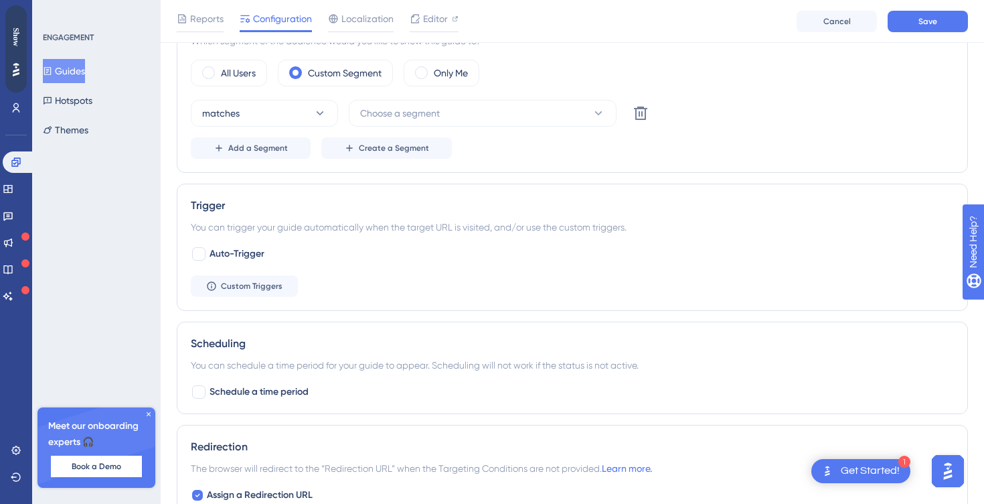
scroll to position [563, 0]
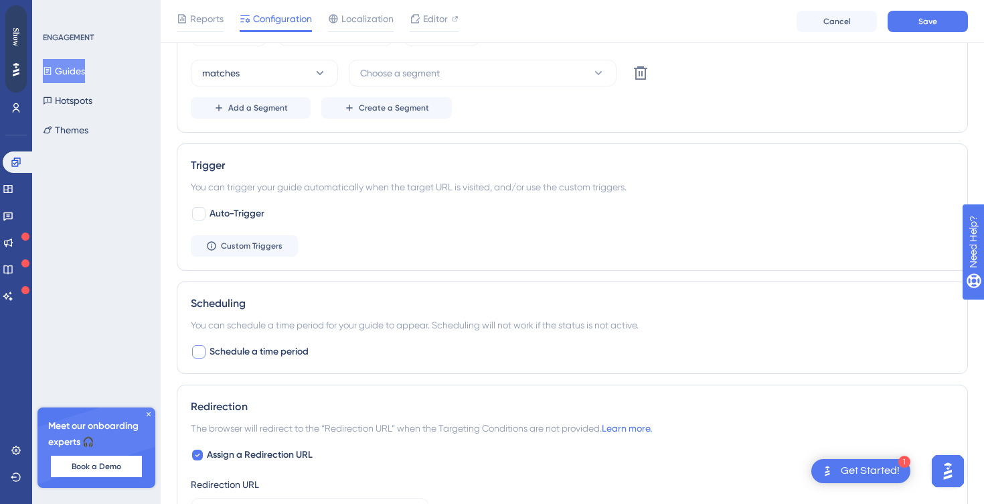
click at [200, 352] on div at bounding box center [198, 351] width 13 height 13
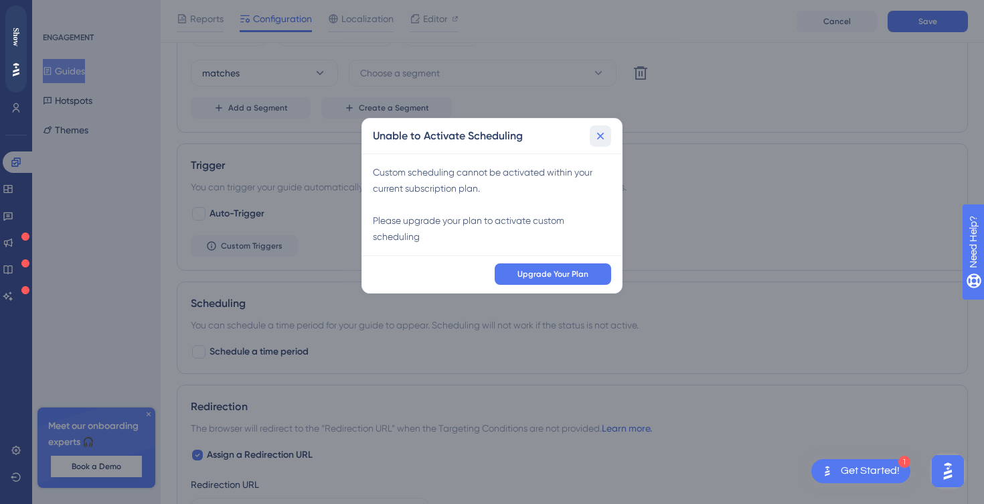
click at [599, 141] on icon at bounding box center [600, 135] width 13 height 13
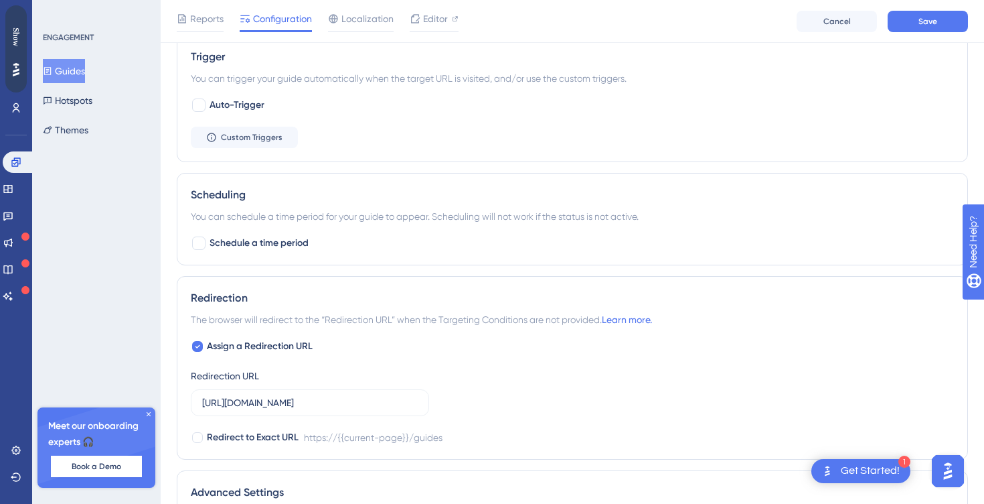
scroll to position [672, 0]
click at [317, 218] on div "You can schedule a time period for your guide to appear. Scheduling will not wo…" at bounding box center [572, 215] width 763 height 16
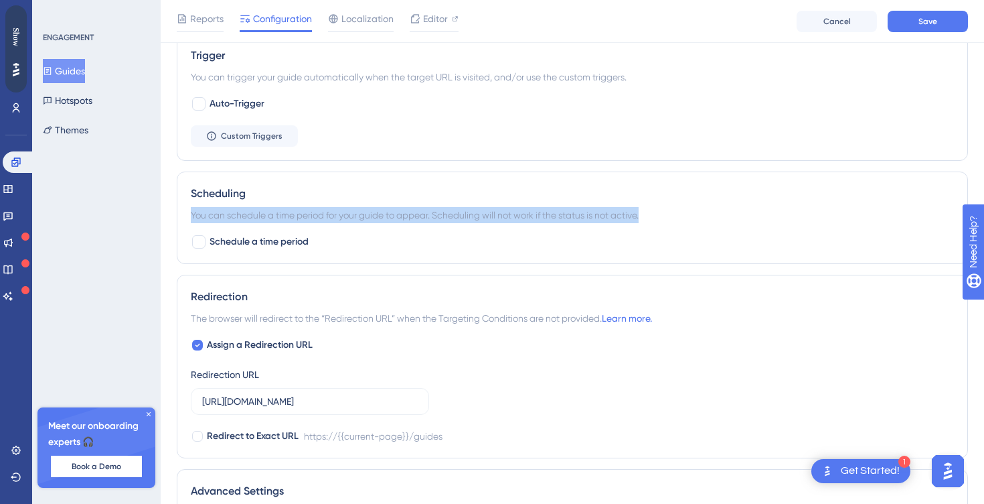
click at [317, 218] on div "You can schedule a time period for your guide to appear. Scheduling will not wo…" at bounding box center [572, 215] width 763 height 16
copy div "You can schedule a time period for your guide to appear. Scheduling will not wo…"
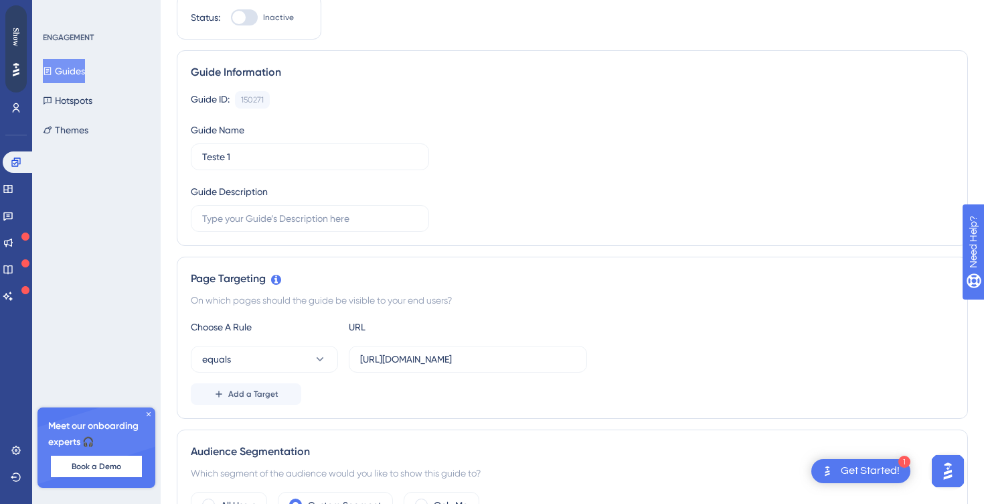
scroll to position [0, 0]
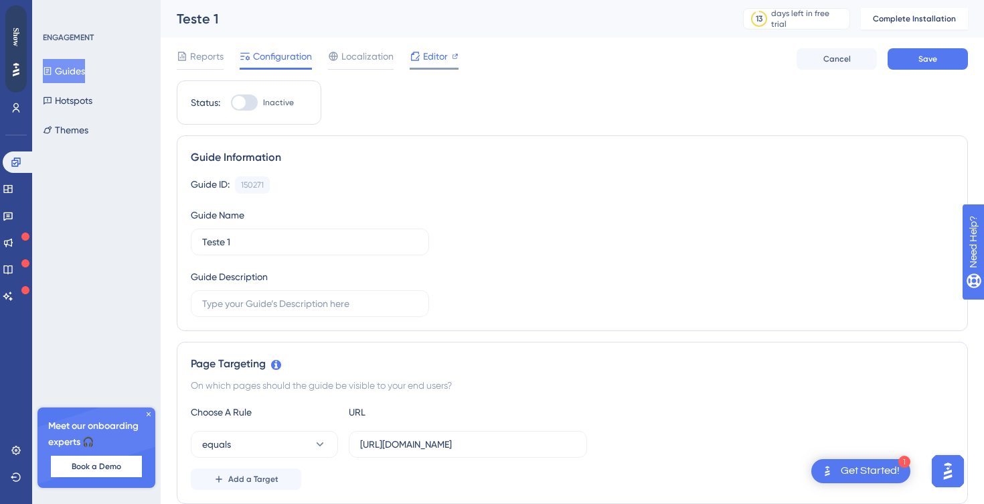
click at [415, 57] on icon at bounding box center [415, 56] width 11 height 11
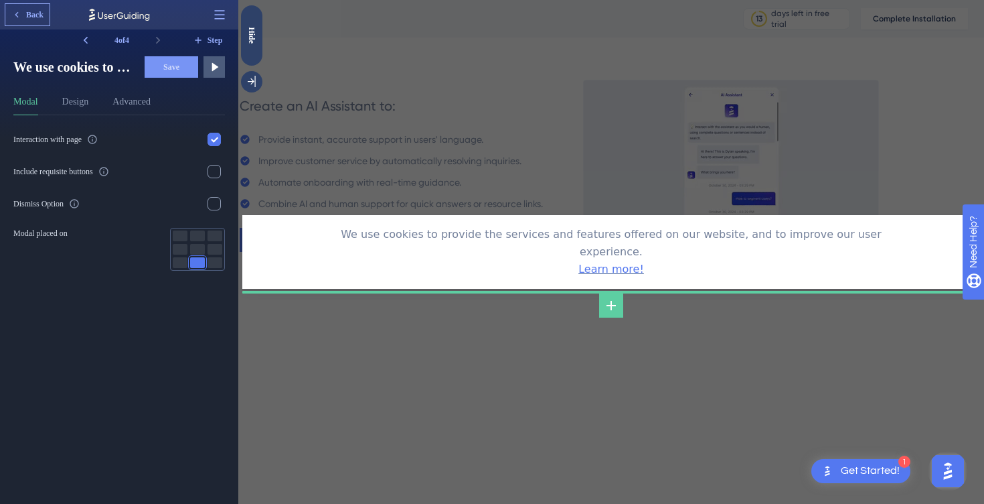
click at [13, 15] on icon at bounding box center [16, 14] width 11 height 11
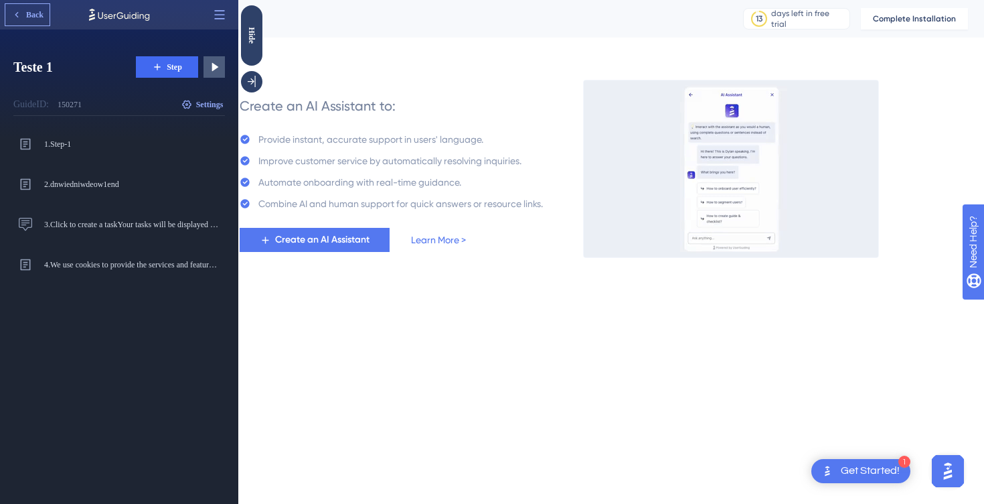
click at [15, 13] on icon at bounding box center [16, 14] width 11 height 11
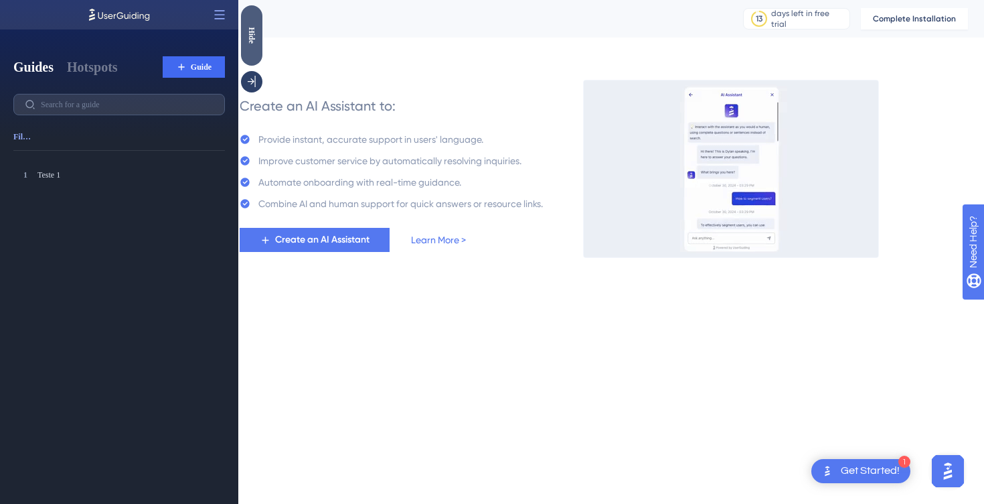
click at [248, 29] on div "Hide" at bounding box center [251, 35] width 21 height 17
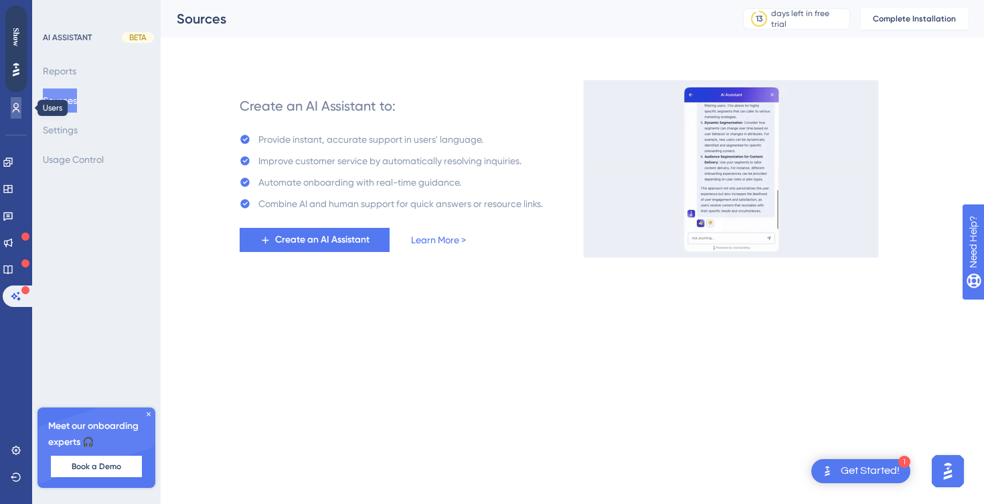
click at [15, 109] on icon at bounding box center [16, 107] width 7 height 9
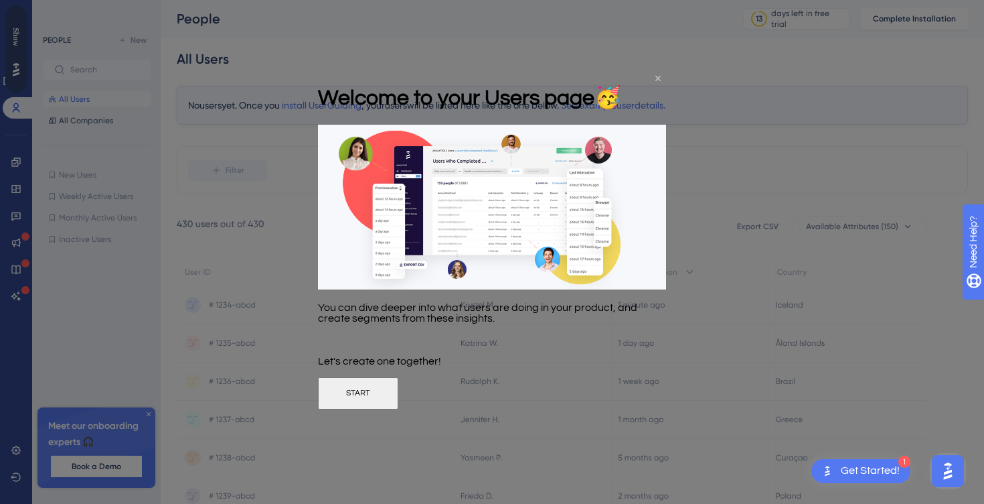
click at [658, 80] on icon "Close Preview" at bounding box center [658, 78] width 5 height 5
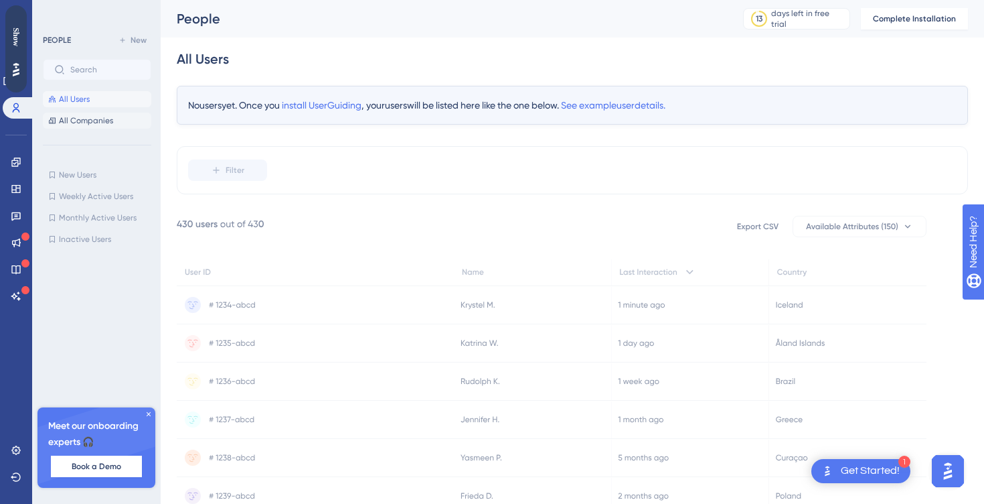
click at [72, 120] on span "All Companies" at bounding box center [86, 120] width 54 height 11
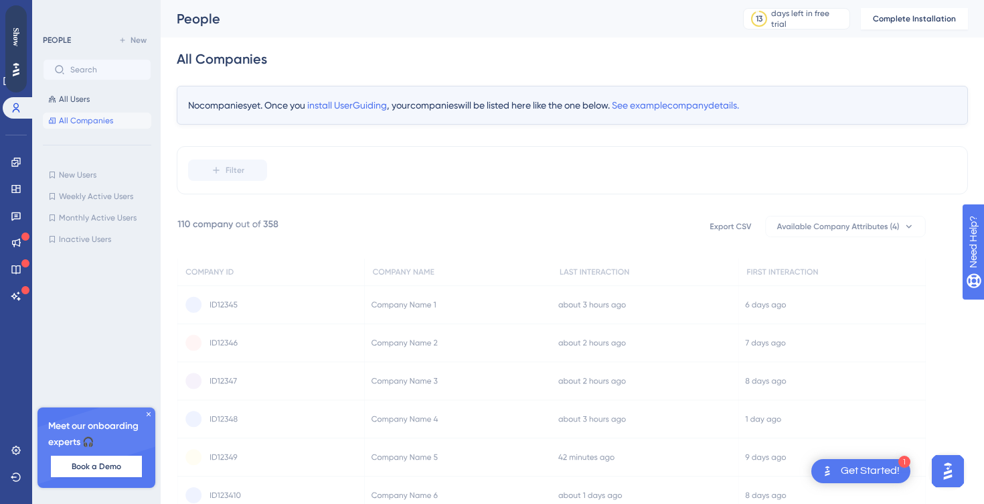
click at [80, 110] on div "All Users All Companies" at bounding box center [97, 110] width 108 height 38
click at [99, 76] on label at bounding box center [97, 69] width 108 height 21
click at [80, 104] on button "All Users" at bounding box center [97, 99] width 108 height 16
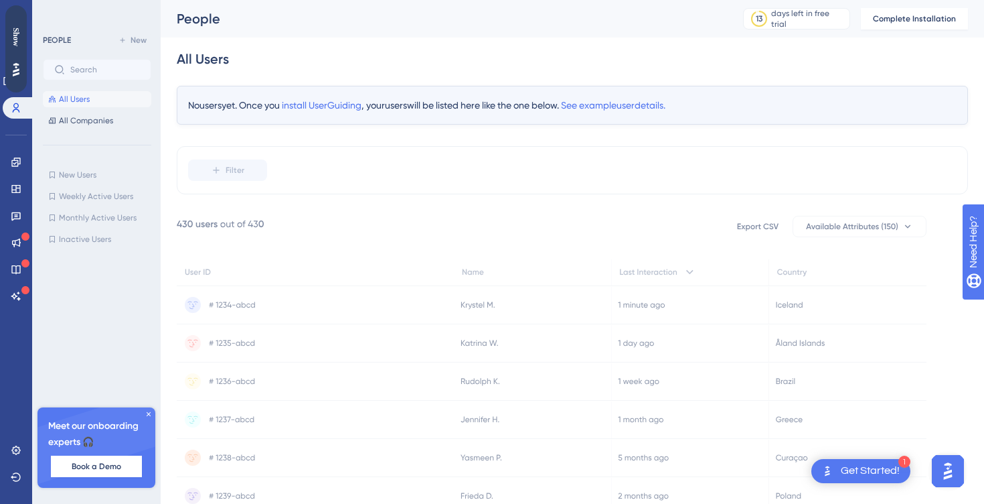
click at [334, 98] on div "No users yet. Once you install UserGuiding , your users will be listed here lik…" at bounding box center [573, 105] width 792 height 39
click at [333, 100] on span "install UserGuiding" at bounding box center [322, 105] width 80 height 11
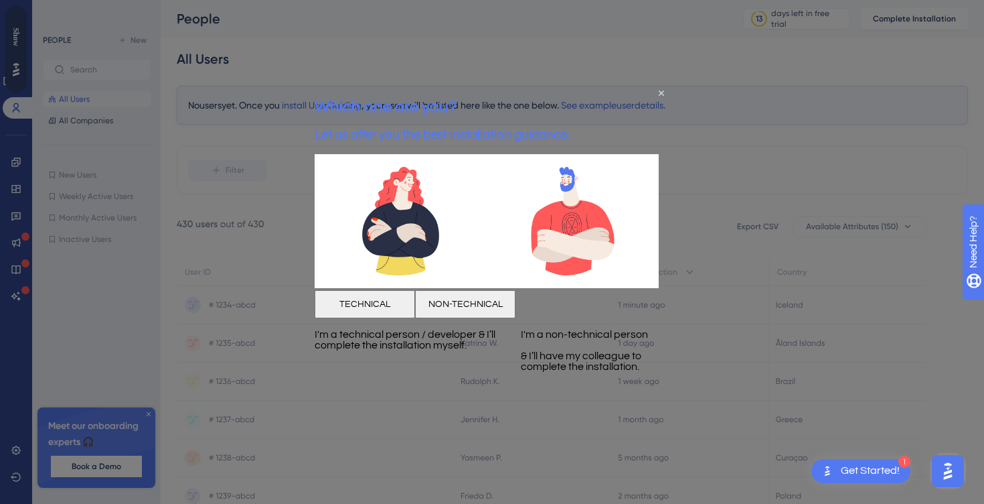
click at [407, 317] on button "TECHNICAL" at bounding box center [365, 303] width 100 height 28
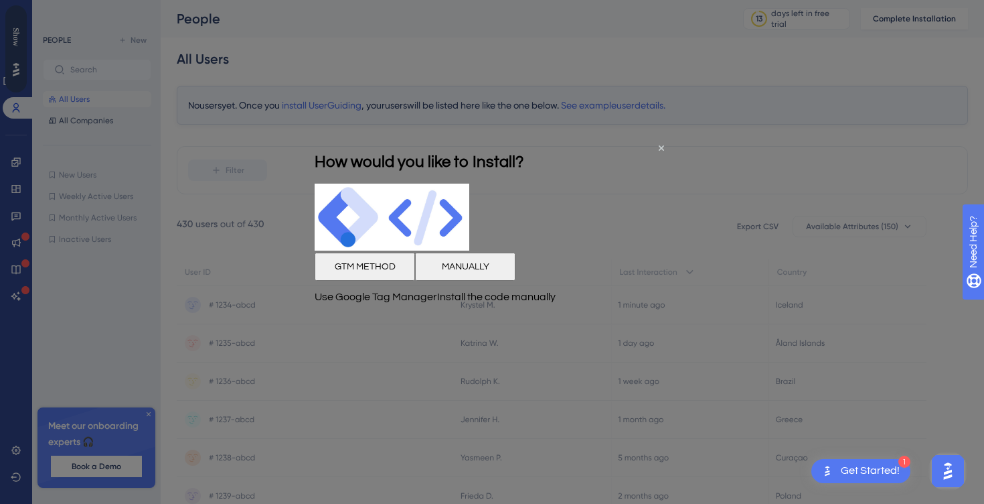
click at [415, 281] on button "GTM METHOD" at bounding box center [365, 266] width 100 height 28
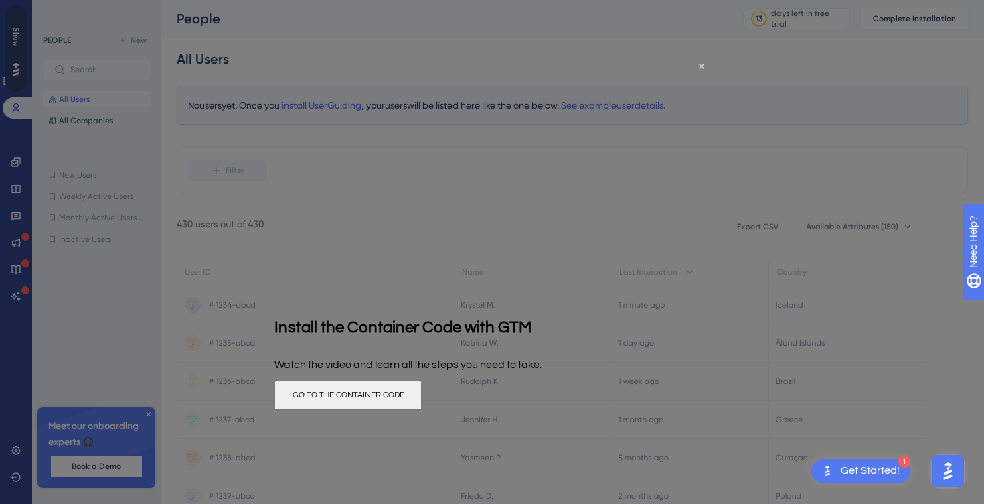
click at [422, 410] on button "GO TO THE CONTAINER CODE" at bounding box center [348, 394] width 147 height 29
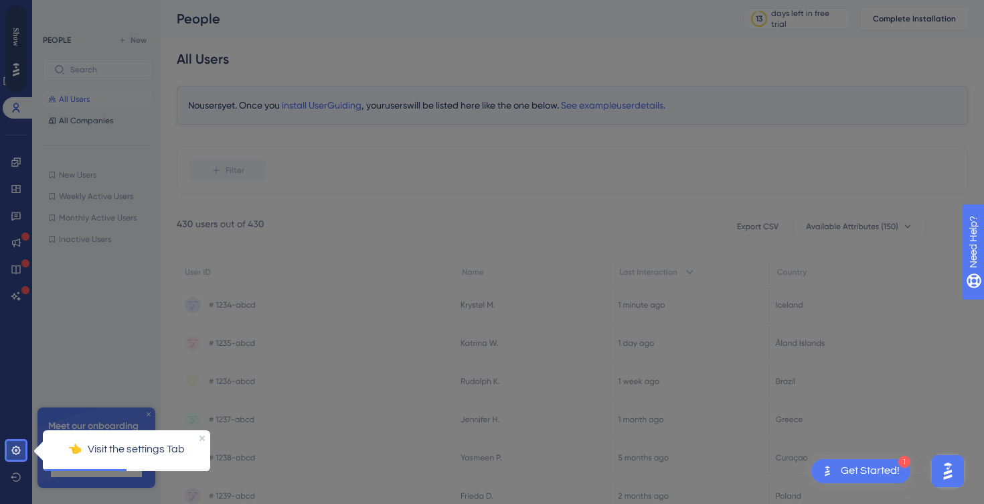
click at [310, 222] on div at bounding box center [504, 282] width 959 height 565
click at [197, 440] on p "👈 Visit the settings Tab" at bounding box center [127, 448] width 146 height 17
click at [198, 435] on div "👈 Visit the settings Tab" at bounding box center [126, 448] width 167 height 39
click at [202, 435] on icon "Close Preview" at bounding box center [202, 437] width 5 height 5
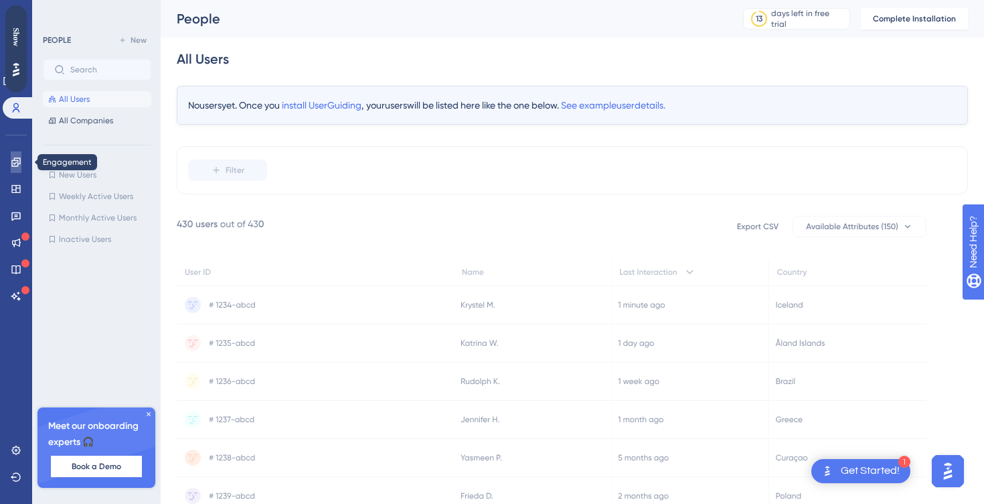
click at [17, 158] on icon at bounding box center [15, 161] width 9 height 9
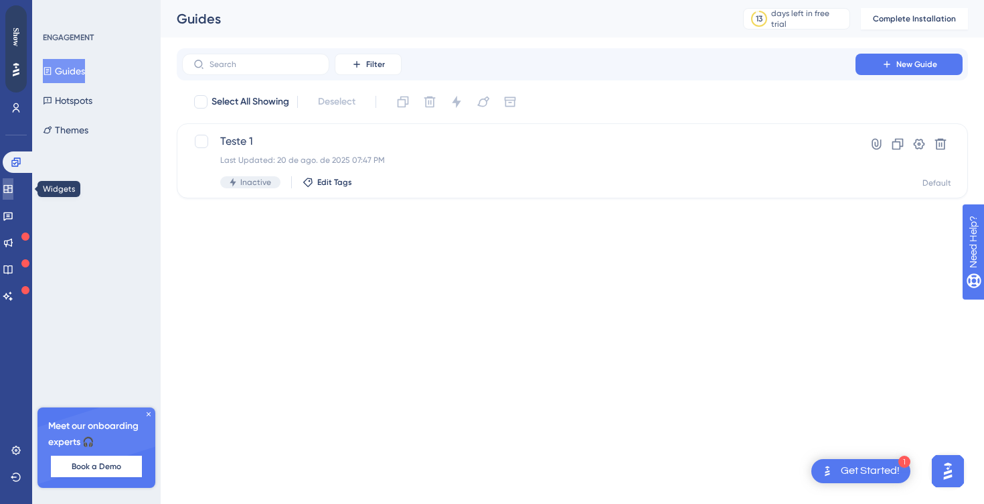
click at [12, 185] on icon at bounding box center [7, 189] width 9 height 8
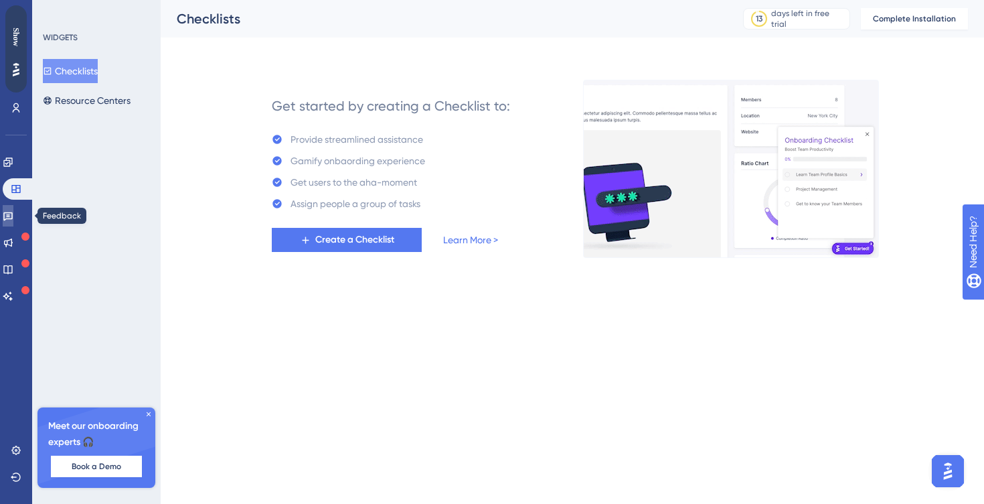
click at [13, 214] on icon at bounding box center [8, 215] width 11 height 11
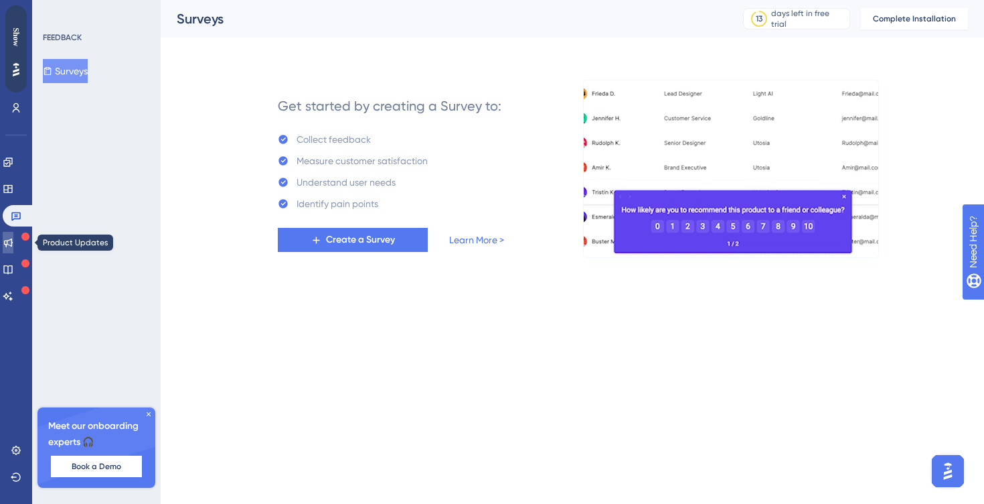
click at [13, 242] on icon at bounding box center [8, 242] width 9 height 9
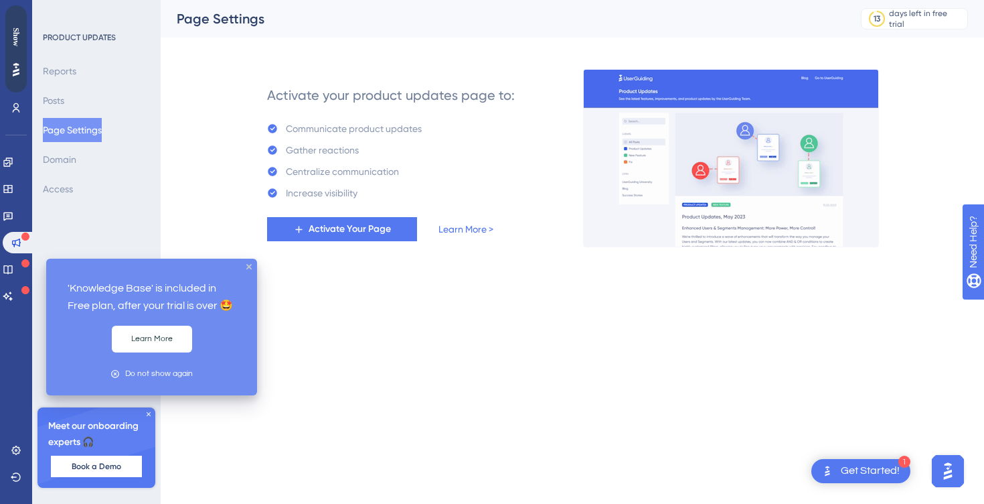
click at [21, 268] on div at bounding box center [25, 263] width 8 height 11
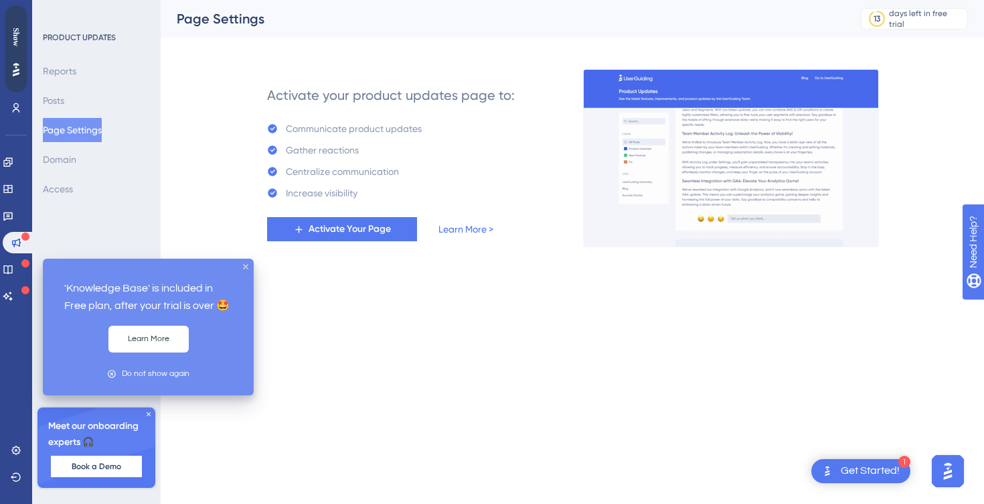
click at [13, 283] on div "Engagement Widgets Feedback Product Updates Knowledge Base AI Assistant" at bounding box center [16, 228] width 27 height 155
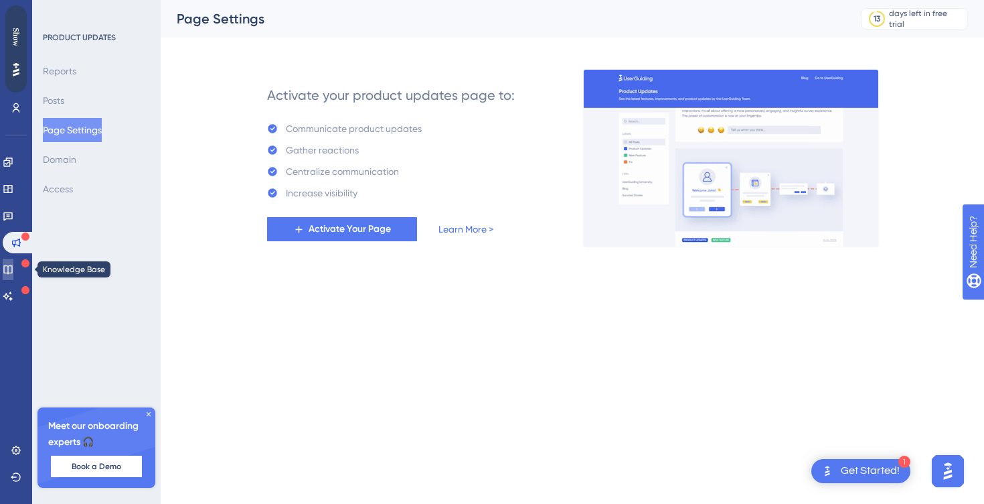
click at [13, 269] on icon at bounding box center [8, 269] width 11 height 11
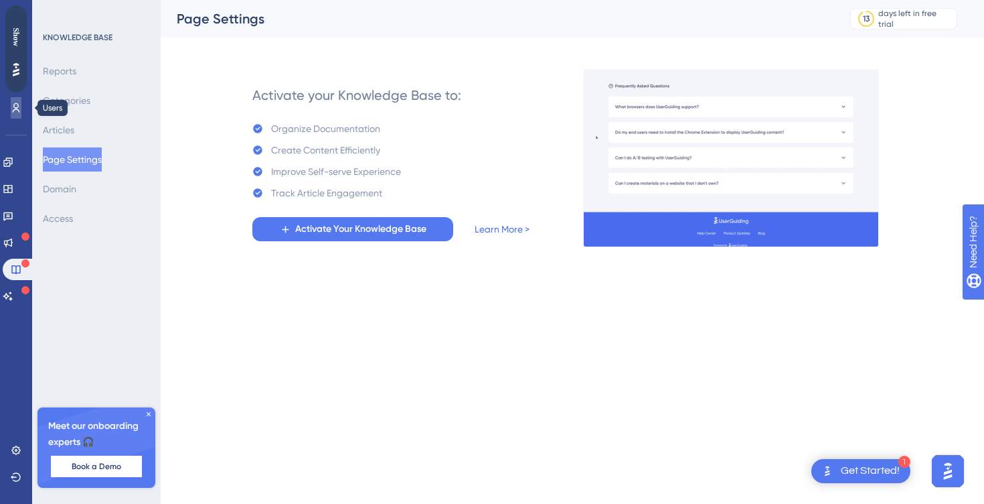
click at [17, 107] on icon at bounding box center [16, 107] width 7 height 9
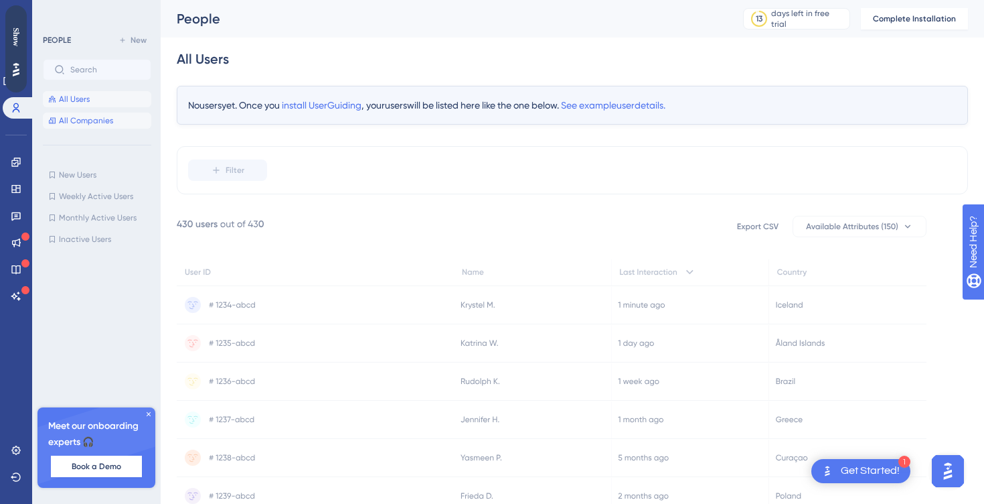
click at [92, 118] on span "All Companies" at bounding box center [86, 120] width 54 height 11
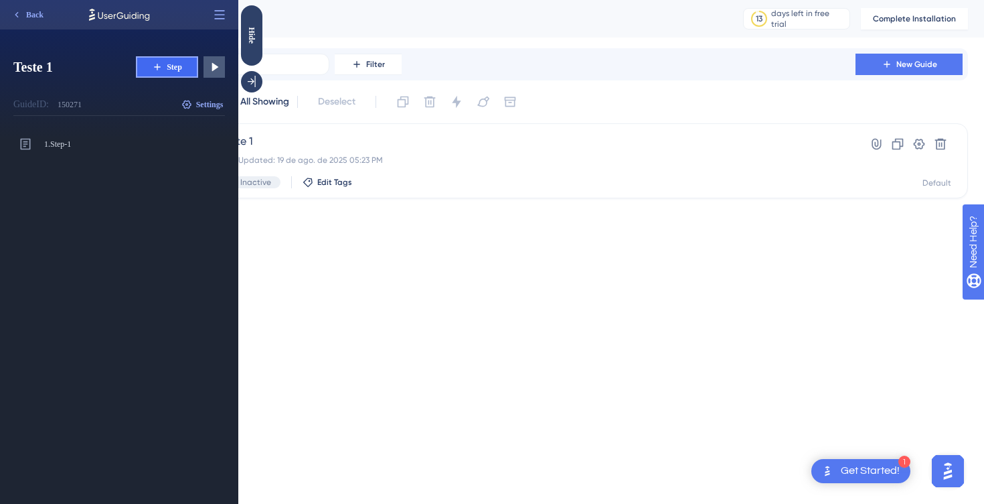
click at [159, 71] on icon at bounding box center [157, 67] width 11 height 11
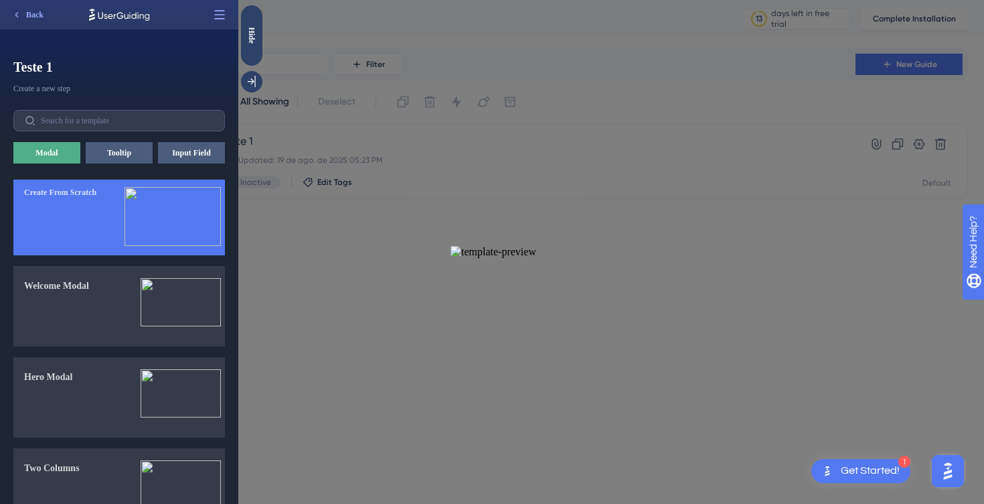
scroll to position [5, 0]
click at [142, 197] on img at bounding box center [171, 215] width 96 height 59
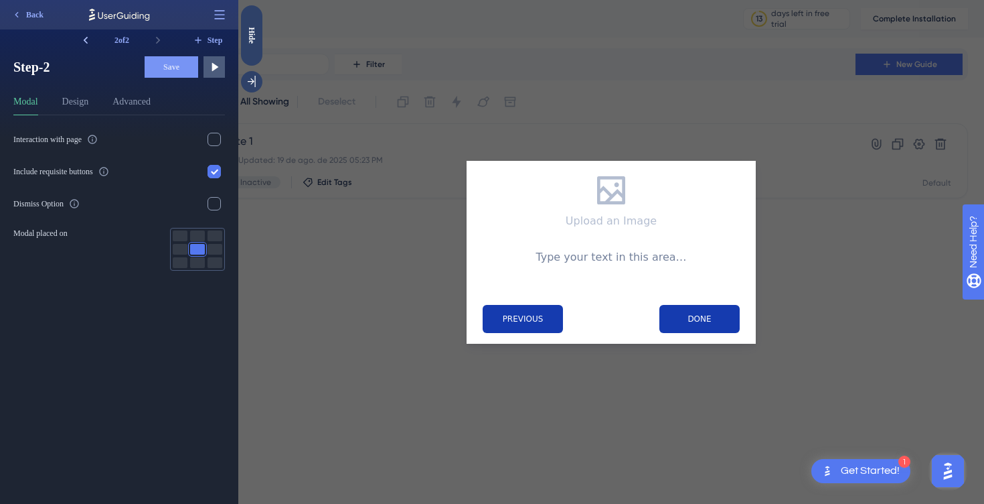
click at [86, 42] on icon at bounding box center [86, 40] width 4 height 7
click at [164, 40] on icon at bounding box center [157, 39] width 13 height 13
click at [89, 94] on button "Design" at bounding box center [75, 104] width 27 height 21
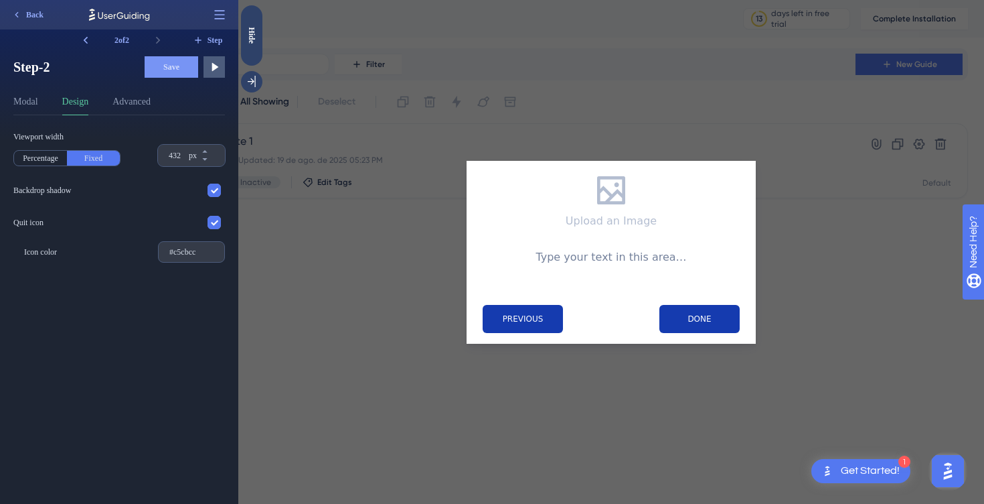
click at [42, 103] on div "Modal Design Advanced" at bounding box center [119, 104] width 212 height 21
click at [218, 73] on icon at bounding box center [214, 66] width 13 height 13
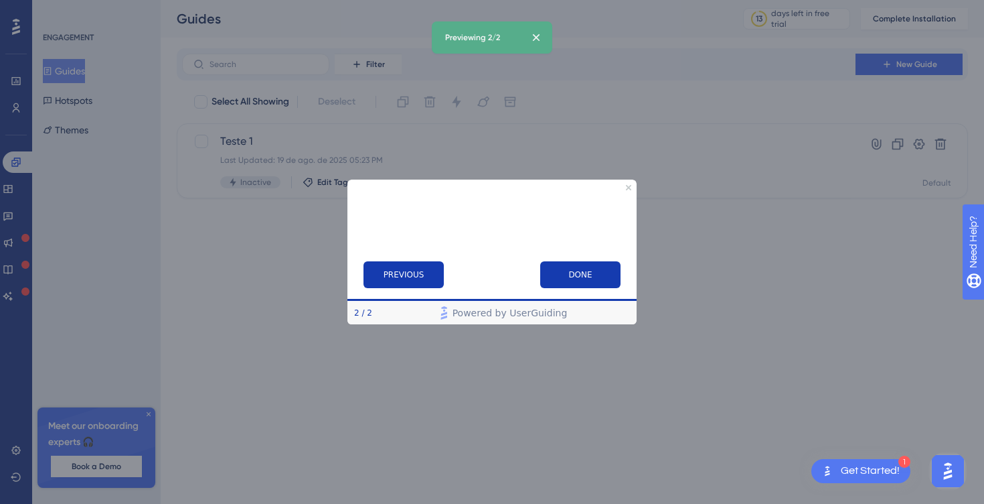
click at [548, 39] on div "Previewing 2/2" at bounding box center [492, 37] width 121 height 32
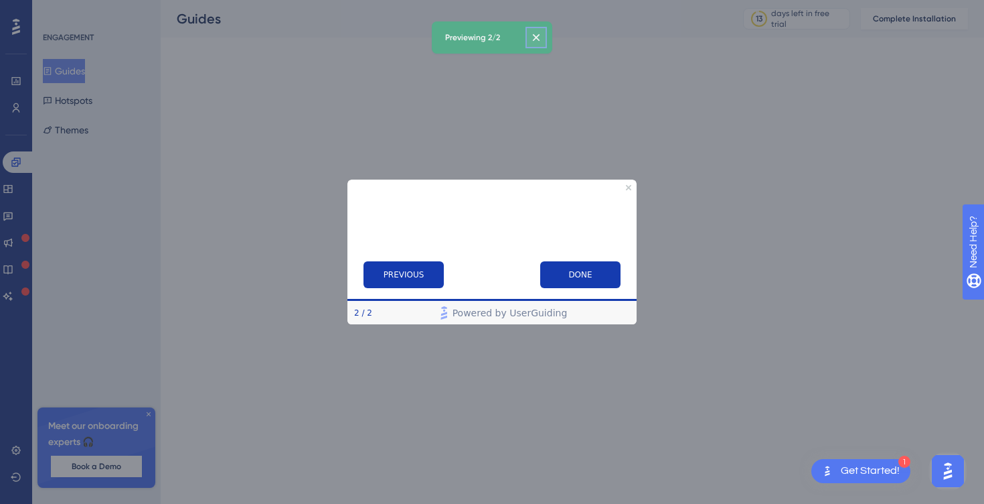
click at [536, 39] on icon at bounding box center [536, 37] width 13 height 13
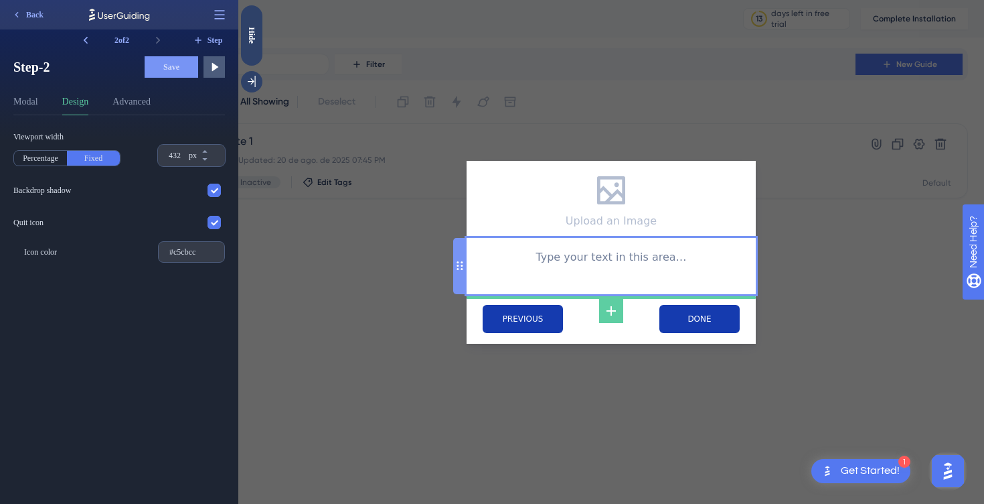
click at [519, 268] on div "Type your text in this area…" at bounding box center [611, 265] width 268 height 35
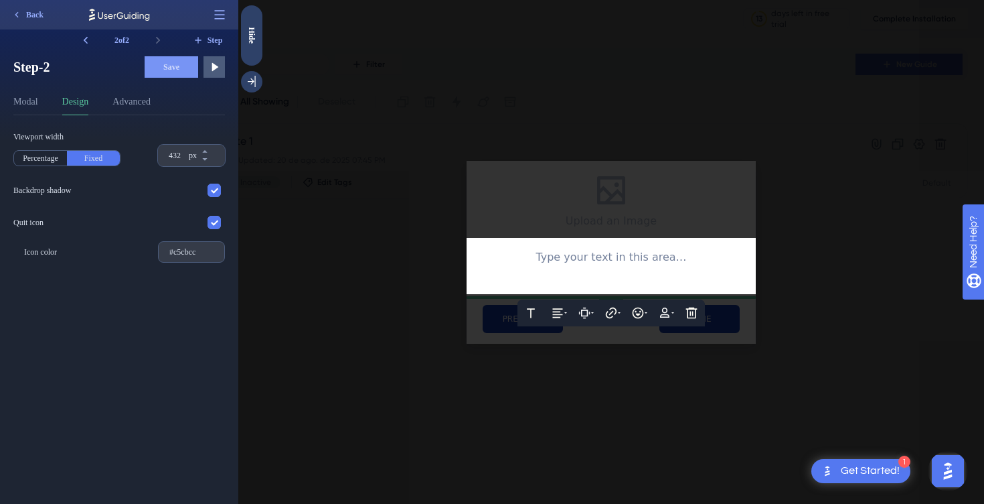
click at [519, 268] on div at bounding box center [611, 274] width 268 height 17
click at [713, 200] on div at bounding box center [611, 252] width 746 height 504
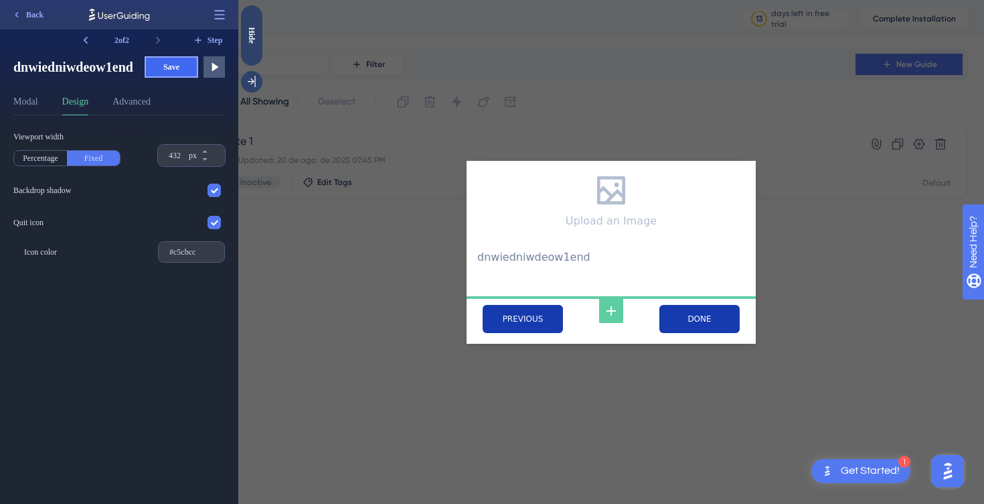
click at [163, 63] on span "Save" at bounding box center [171, 67] width 16 height 11
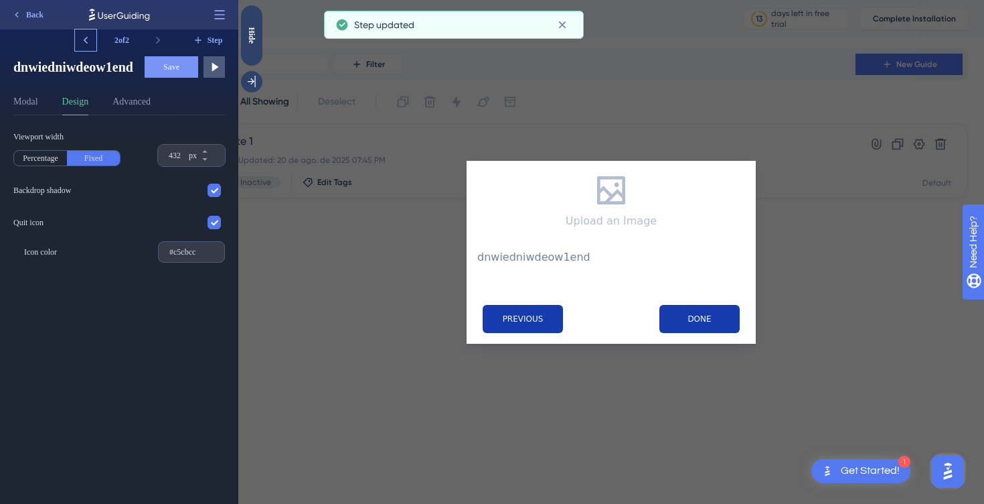
click at [90, 44] on icon at bounding box center [85, 39] width 13 height 13
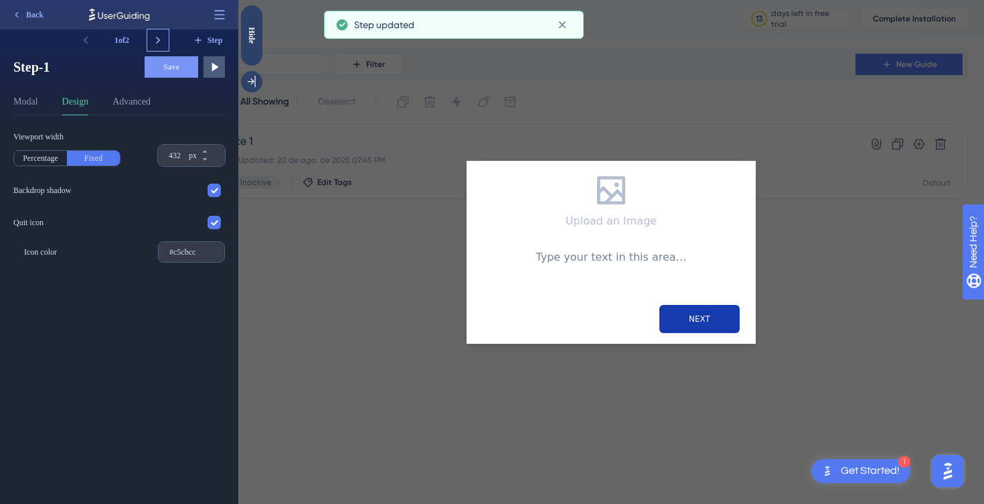
click at [149, 41] on button at bounding box center [157, 39] width 21 height 21
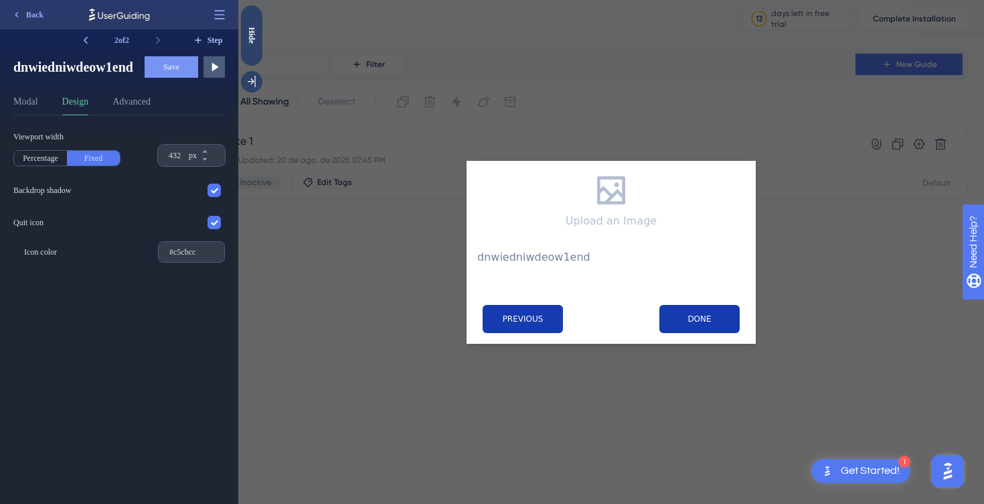
click at [202, 40] on icon at bounding box center [198, 40] width 11 height 11
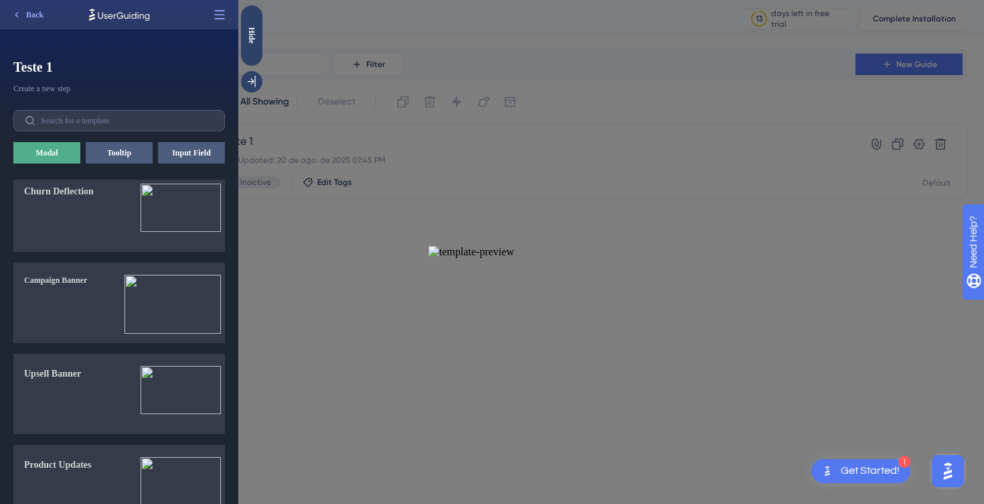
scroll to position [0, 0]
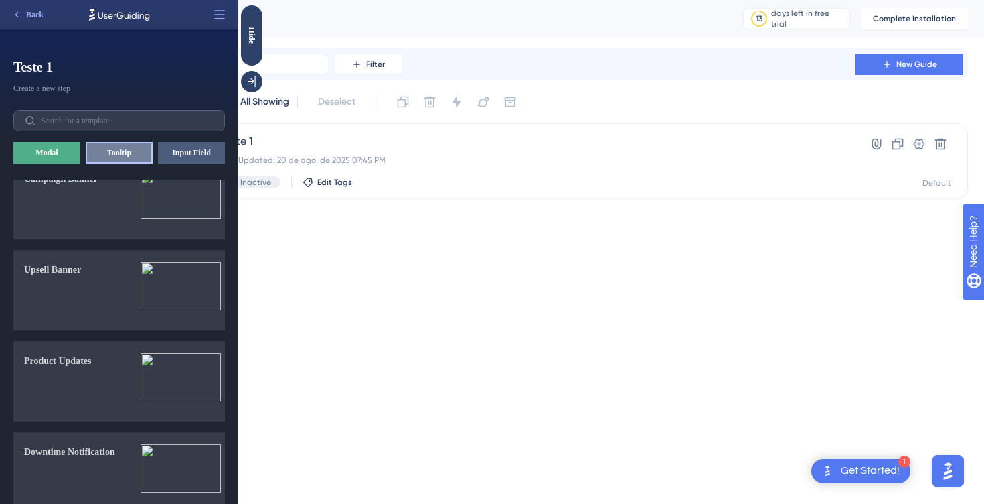
click at [116, 153] on button "Tooltip" at bounding box center [119, 152] width 67 height 21
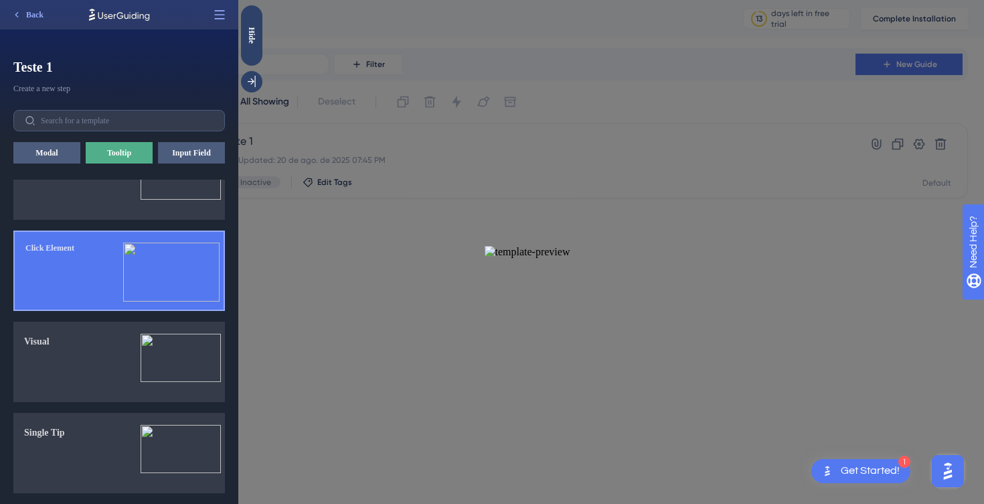
click at [156, 237] on button "Click Element" at bounding box center [119, 270] width 212 height 80
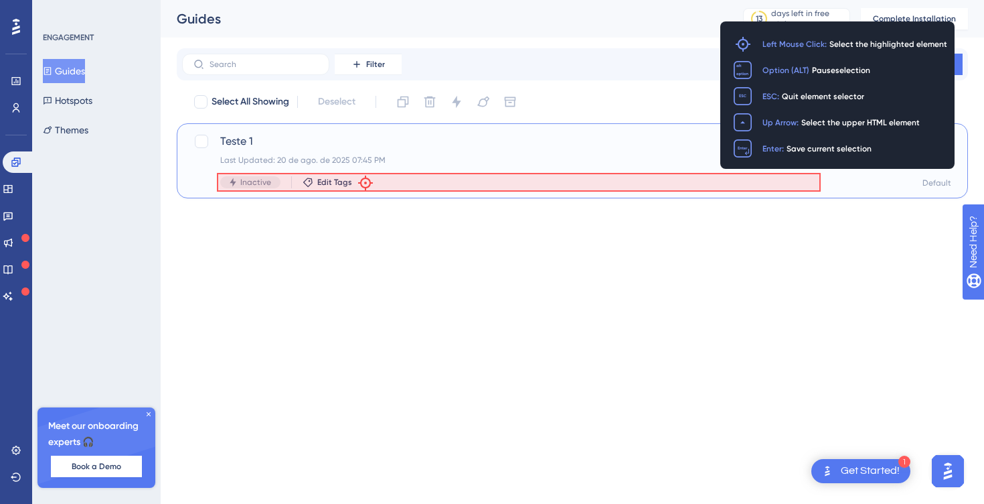
click at [364, 181] on div "Inactive Edit Tags" at bounding box center [518, 182] width 597 height 12
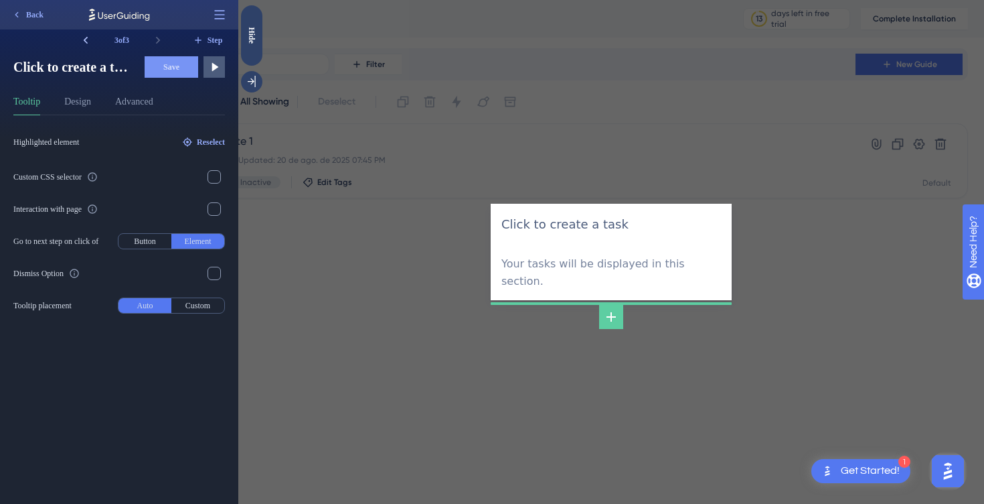
click at [86, 46] on icon at bounding box center [85, 39] width 13 height 13
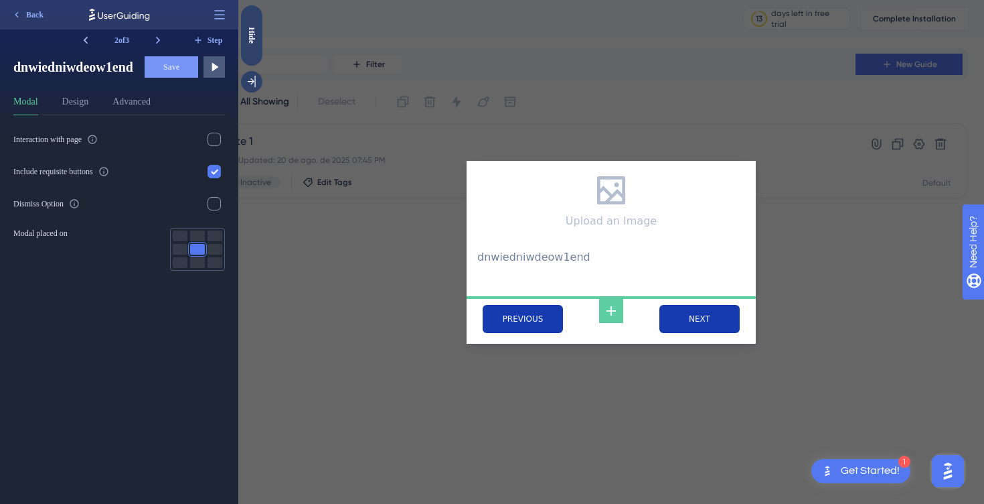
click at [82, 45] on icon at bounding box center [85, 39] width 13 height 13
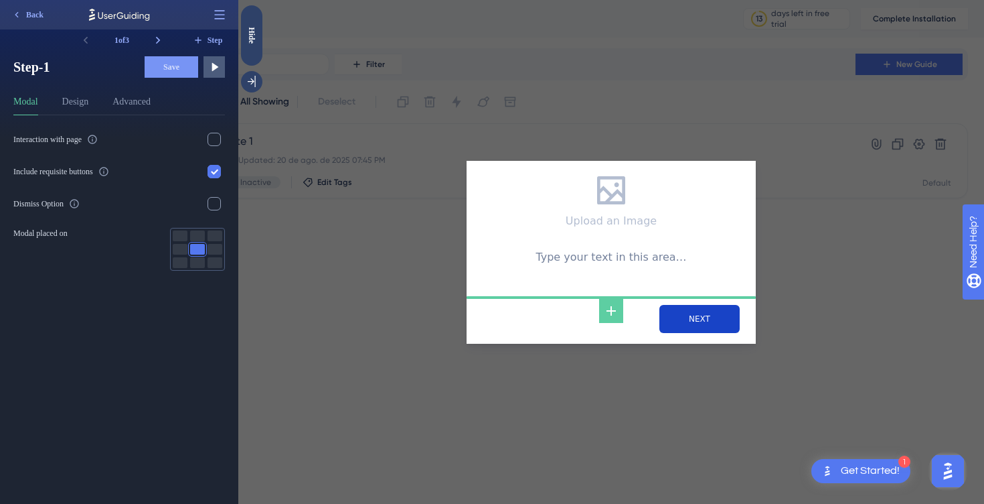
click at [695, 309] on input "NEXT" at bounding box center [700, 319] width 80 height 28
click at [661, 310] on input "NEXT" at bounding box center [700, 319] width 80 height 28
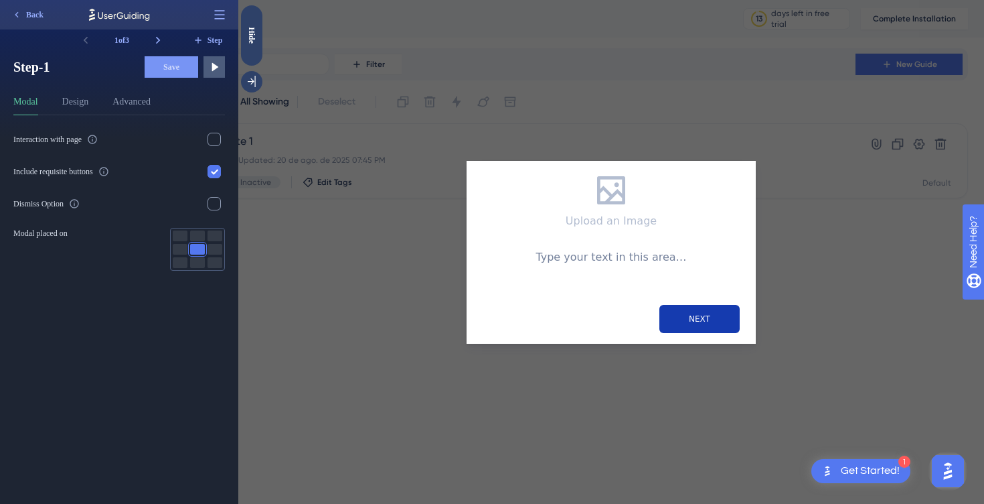
click at [94, 106] on div "Modal Design Advanced" at bounding box center [119, 104] width 212 height 21
click at [88, 106] on button "Design" at bounding box center [75, 104] width 27 height 21
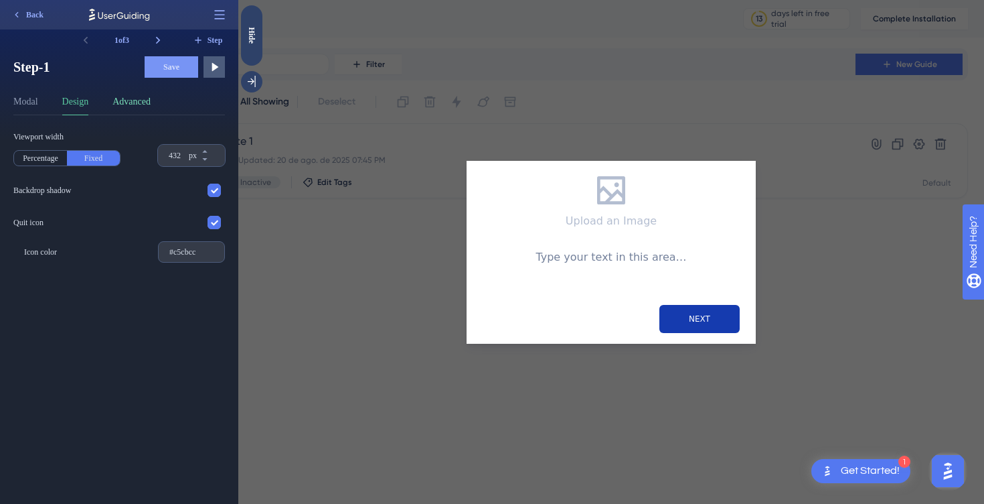
click at [133, 105] on button "Advanced" at bounding box center [132, 104] width 38 height 21
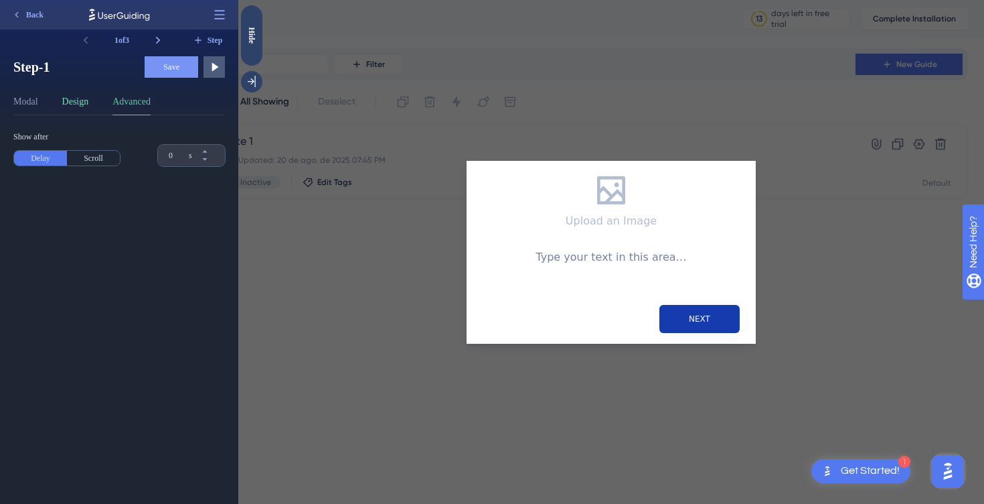
click at [71, 104] on button "Design" at bounding box center [75, 104] width 27 height 21
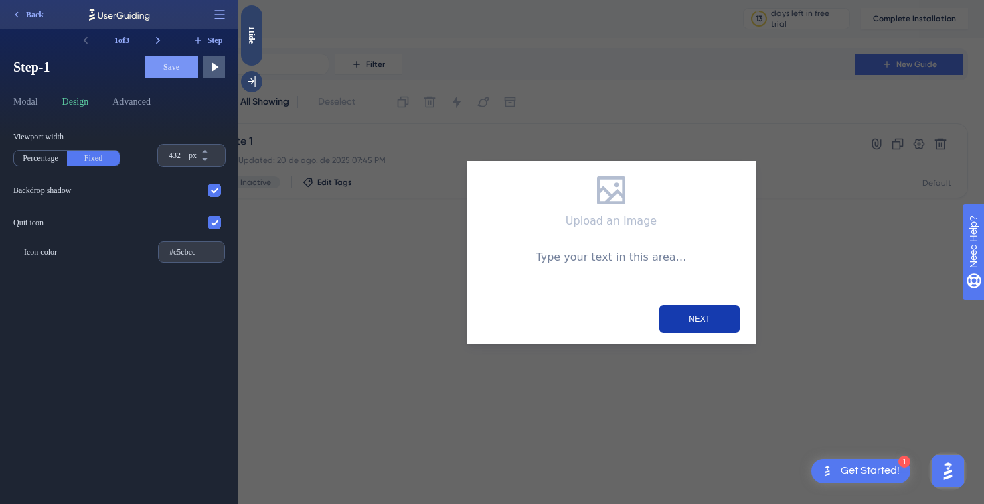
click at [23, 119] on div "Viewport width Percentage Fixed 432 px Backdrop shadow Quit icon Icon color #c5…" at bounding box center [119, 188] width 212 height 147
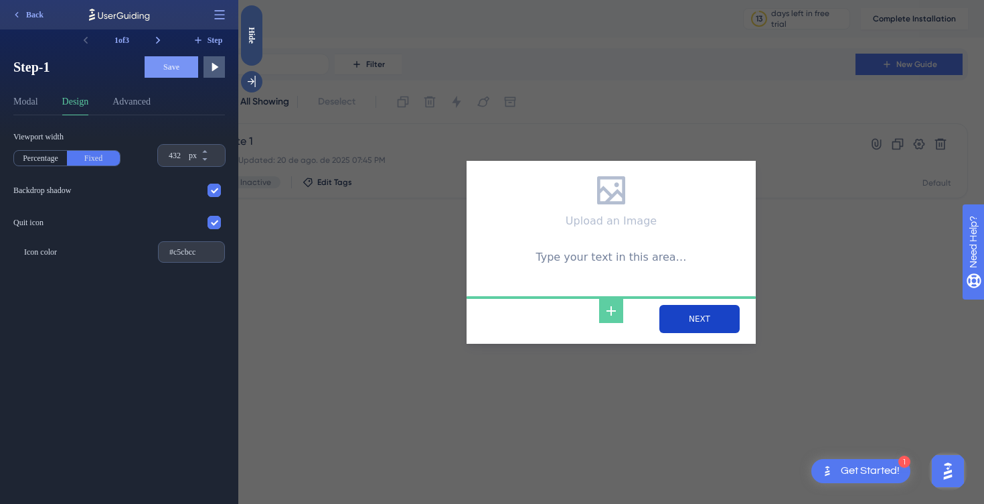
click at [670, 305] on input "NEXT" at bounding box center [700, 319] width 80 height 28
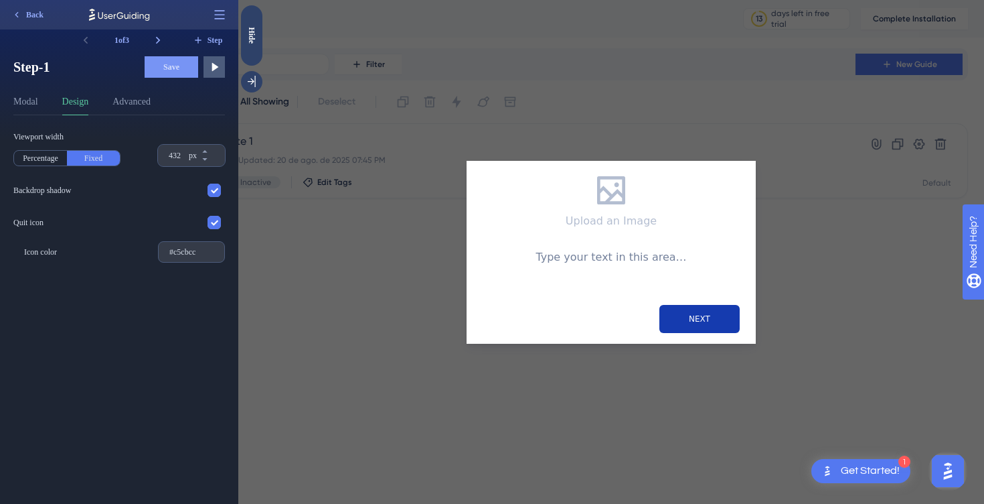
click at [31, 93] on div "Step-1 Step-1 Save Preview Modal Design Advanced" at bounding box center [119, 85] width 212 height 59
click at [31, 94] on button "Modal" at bounding box center [25, 104] width 25 height 21
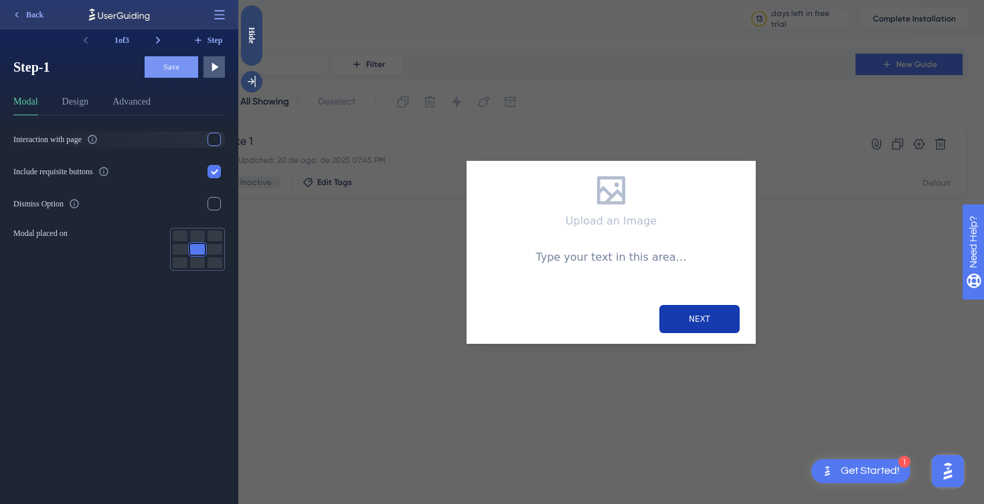
click at [212, 133] on div at bounding box center [214, 139] width 13 height 13
click at [96, 104] on div "Modal Design Advanced" at bounding box center [119, 104] width 212 height 21
click at [89, 108] on button "Design" at bounding box center [75, 104] width 27 height 21
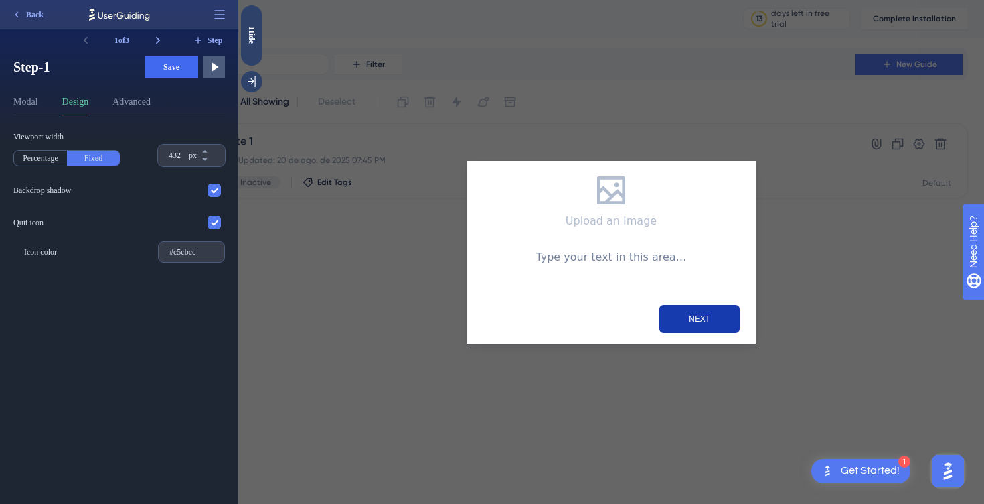
click at [41, 100] on div "Modal Design Advanced" at bounding box center [119, 104] width 212 height 21
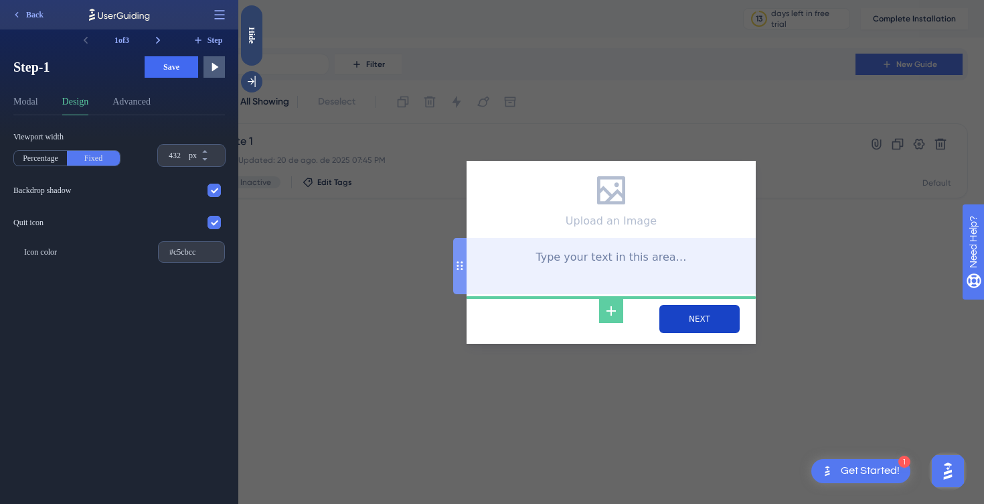
click at [672, 311] on input "NEXT" at bounding box center [700, 319] width 80 height 28
click at [661, 316] on input "NEXT" at bounding box center [700, 319] width 80 height 28
click at [709, 315] on input "NEXT" at bounding box center [700, 319] width 80 height 28
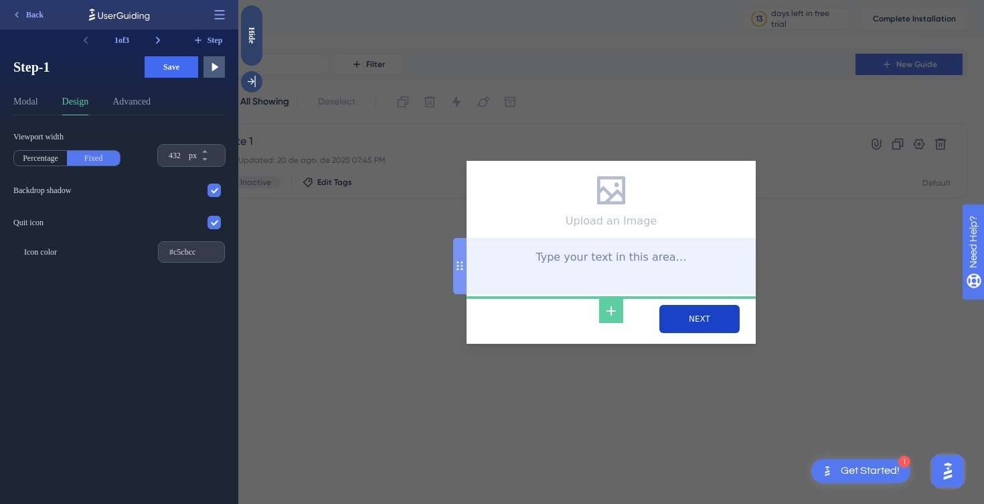
click at [709, 315] on input "NEXT" at bounding box center [700, 319] width 80 height 28
type input "NEXT"
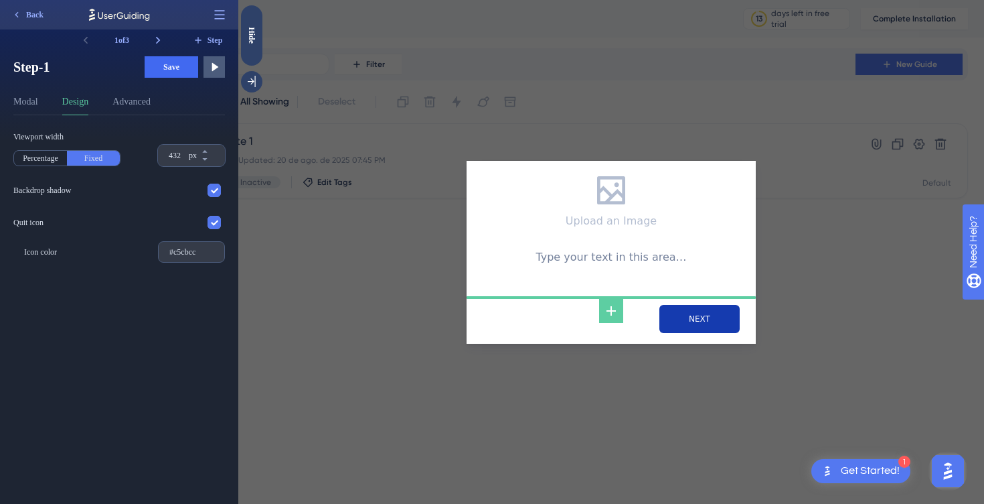
click at [147, 298] on div "Viewport width Percentage Fixed 432 px Backdrop shadow Quit icon Icon color #c5…" at bounding box center [124, 309] width 222 height 388
click at [398, 244] on div "Upload an Image Type your text in this area… NEXT" at bounding box center [611, 252] width 746 height 504
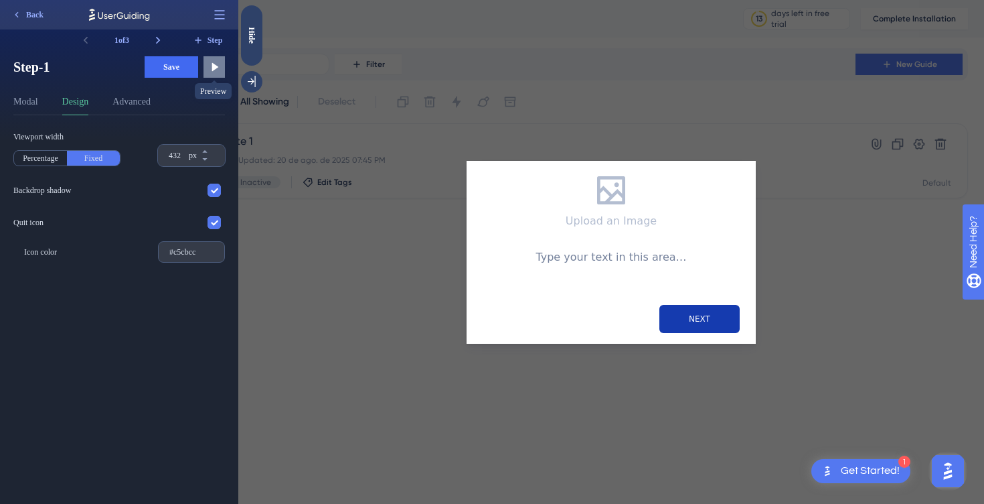
click at [214, 66] on icon at bounding box center [215, 67] width 7 height 9
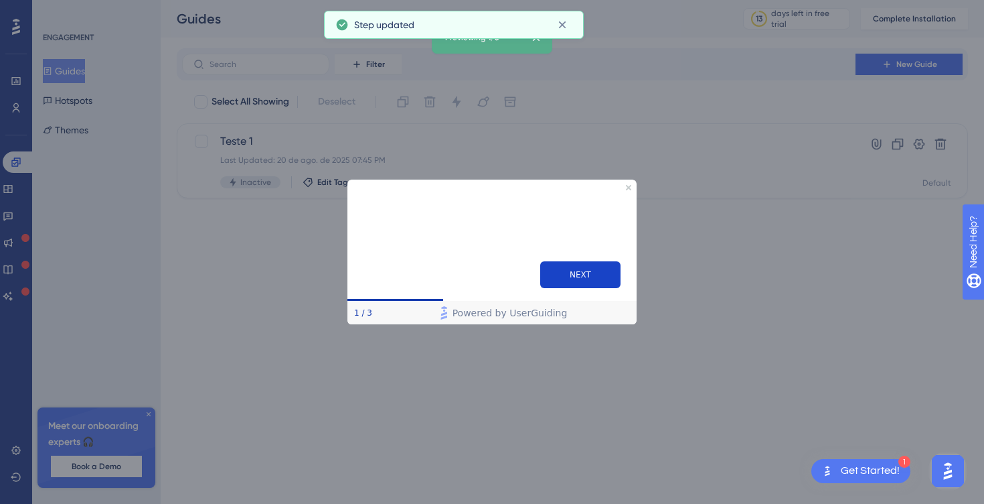
click at [583, 274] on button "NEXT" at bounding box center [580, 273] width 80 height 27
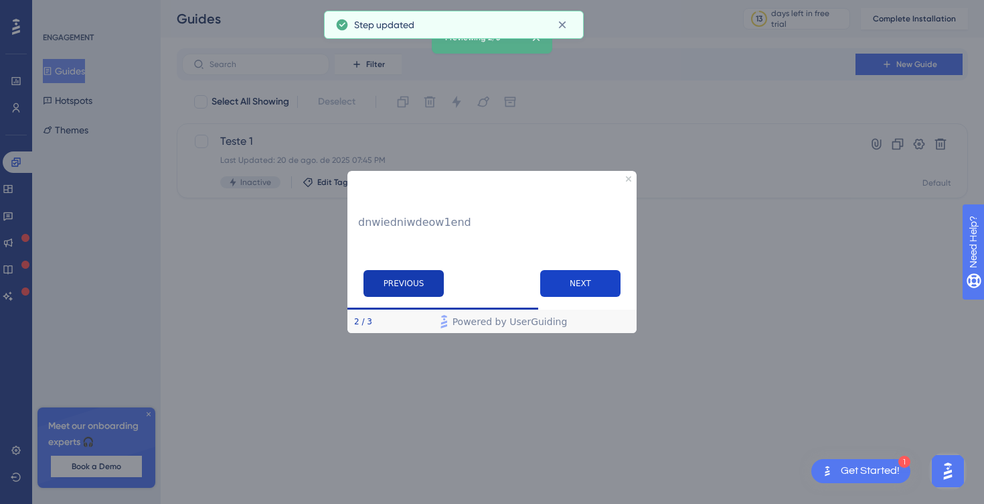
click at [583, 275] on button "NEXT" at bounding box center [580, 282] width 80 height 27
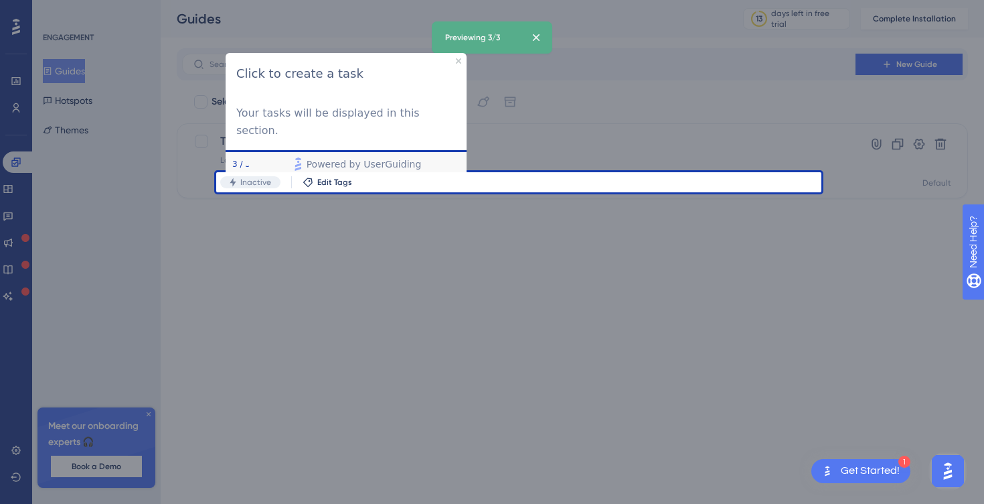
click at [236, 246] on div at bounding box center [518, 347] width 605 height 311
click at [461, 62] on icon "Close Preview" at bounding box center [458, 60] width 5 height 5
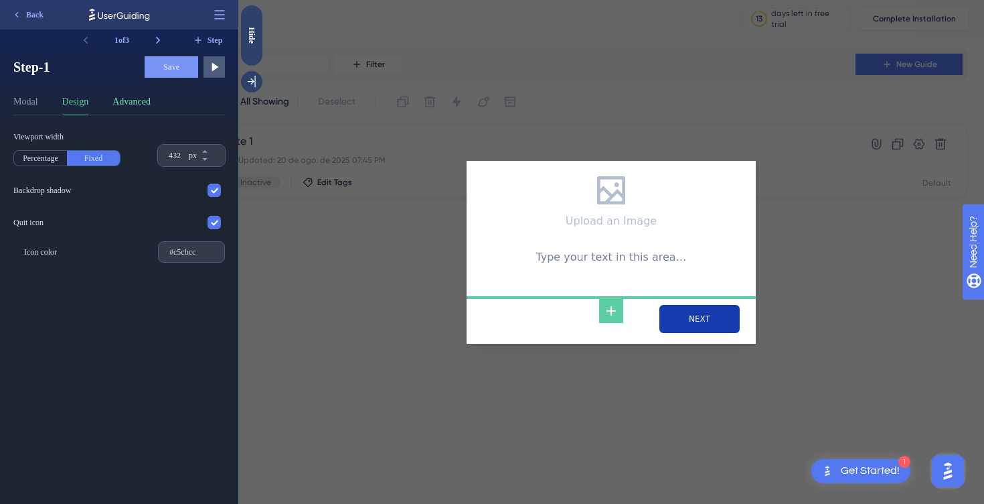
click at [151, 99] on button "Advanced" at bounding box center [132, 104] width 38 height 21
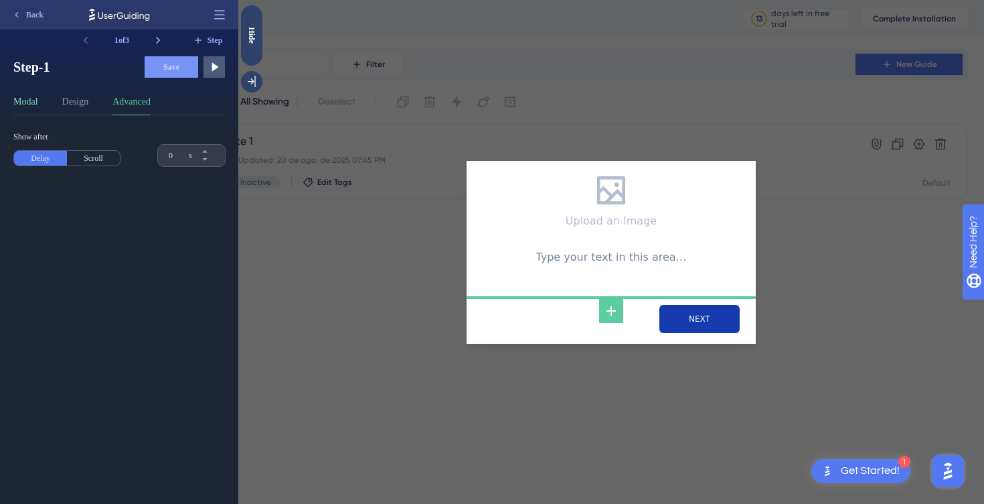
click at [31, 101] on button "Modal" at bounding box center [25, 104] width 25 height 21
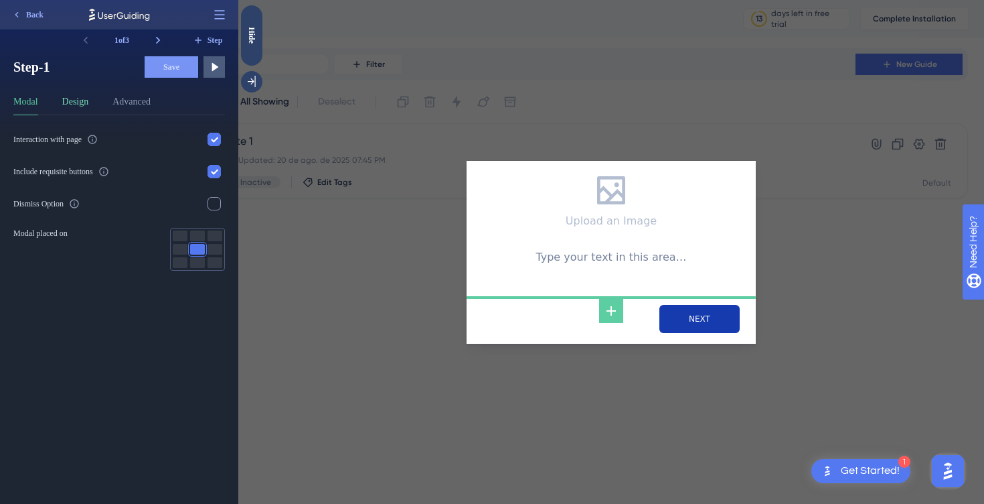
click at [84, 108] on button "Design" at bounding box center [75, 104] width 27 height 21
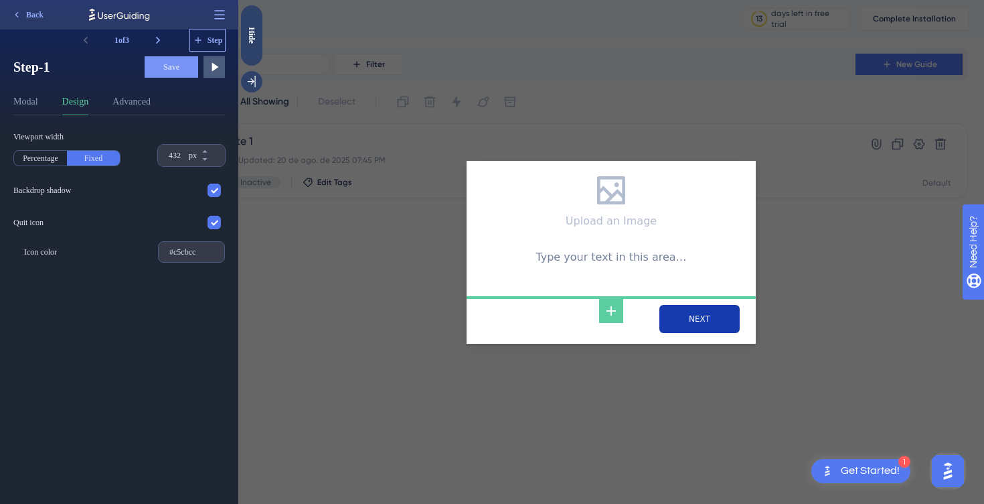
click at [216, 46] on button "Step" at bounding box center [207, 39] width 35 height 21
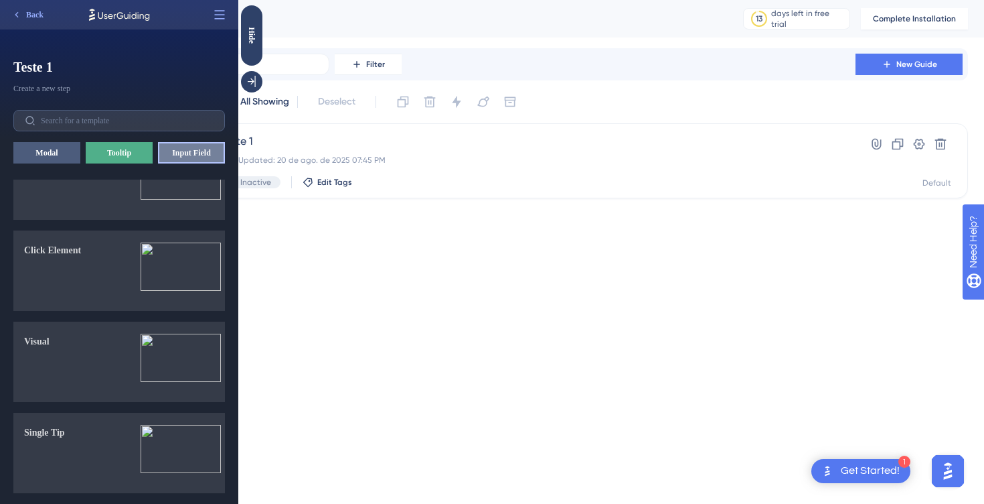
click at [192, 162] on button "Input Field" at bounding box center [191, 152] width 67 height 21
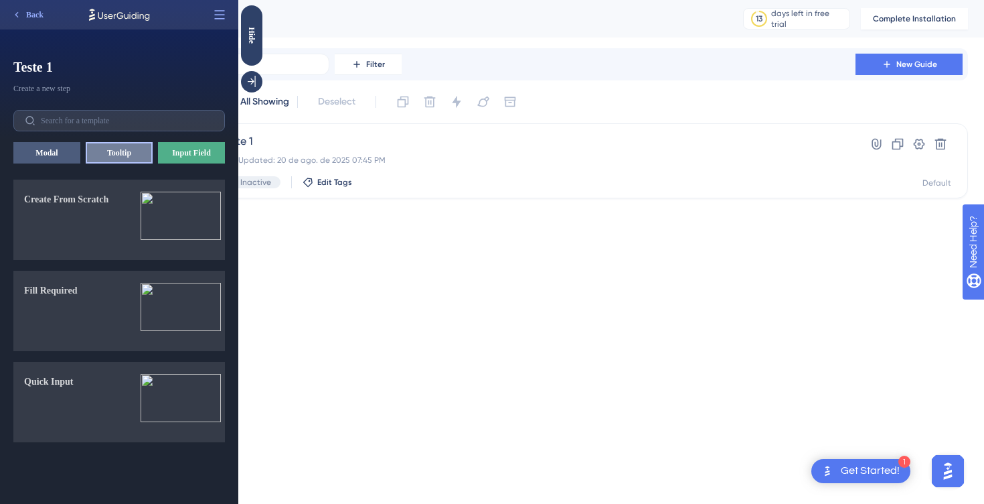
click at [127, 153] on button "Tooltip" at bounding box center [119, 152] width 67 height 21
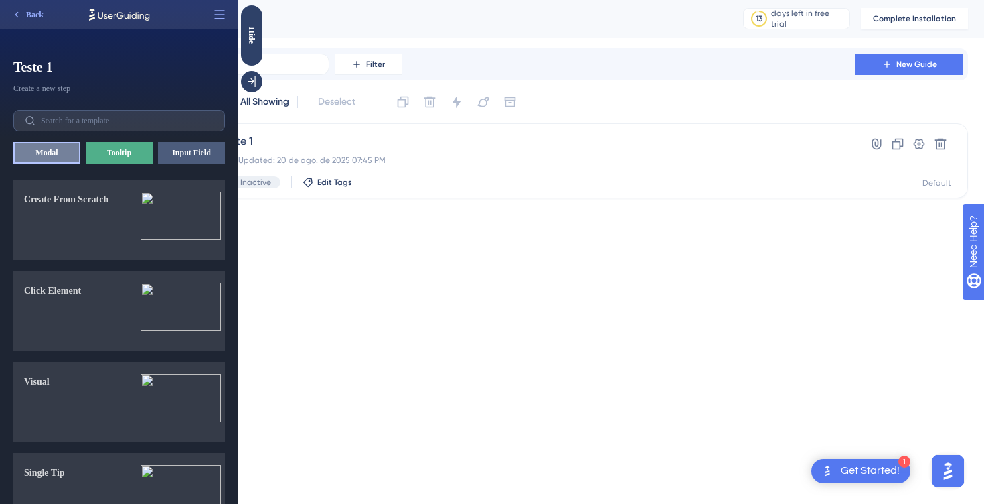
click at [49, 152] on button "Modal" at bounding box center [46, 152] width 67 height 21
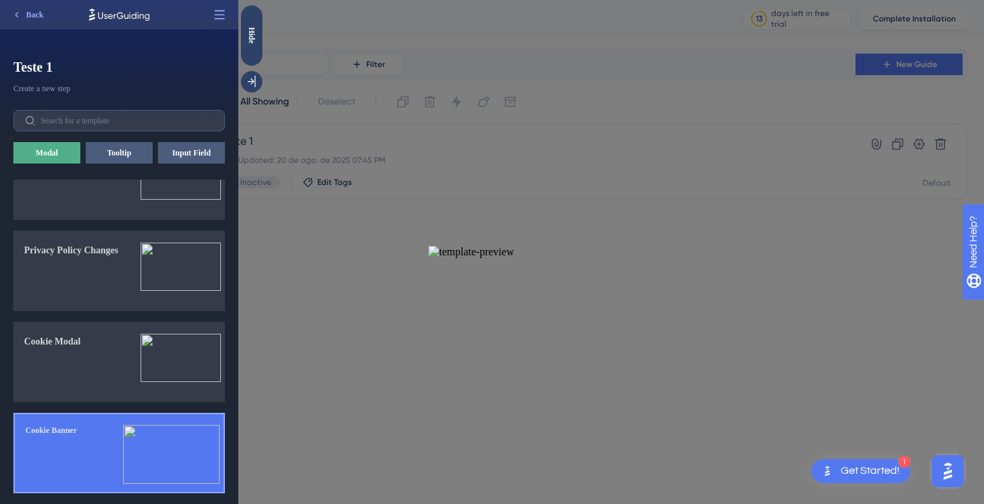
click at [124, 483] on img at bounding box center [171, 454] width 96 height 59
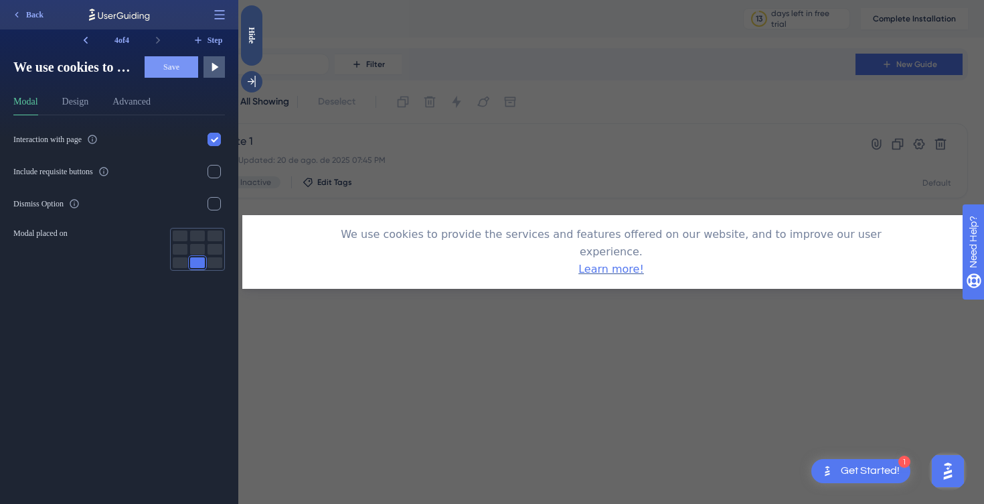
click at [128, 17] on icon at bounding box center [119, 15] width 60 height 12
click at [215, 11] on icon at bounding box center [219, 14] width 13 height 13
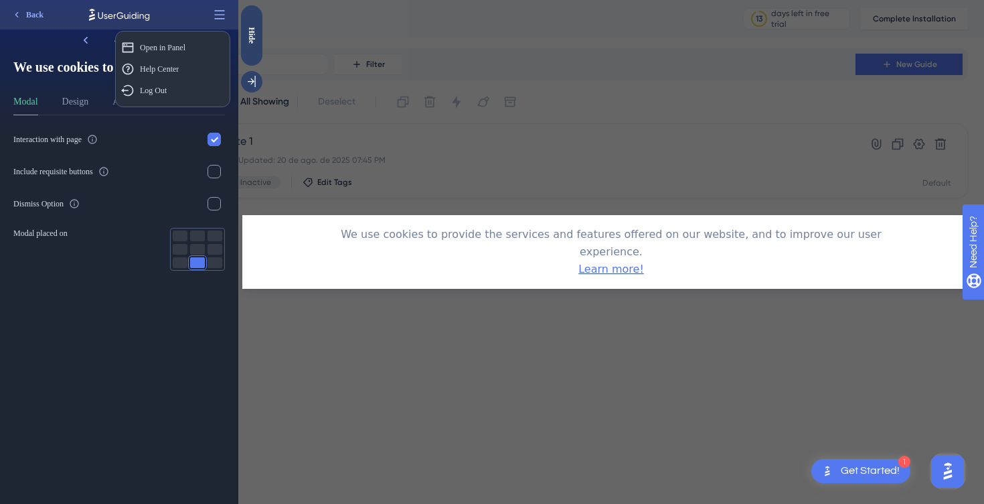
click at [104, 327] on div "Interaction with page Include requisite buttons Dismiss Option Modal placed on" at bounding box center [124, 309] width 222 height 388
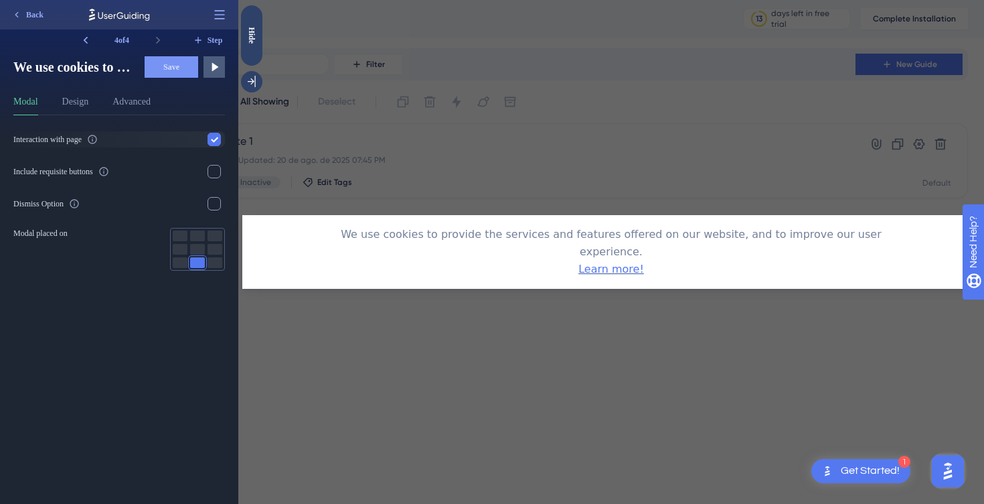
click at [98, 143] on icon at bounding box center [92, 139] width 11 height 11
click at [109, 173] on icon at bounding box center [103, 171] width 11 height 11
click at [78, 201] on icon at bounding box center [74, 203] width 11 height 11
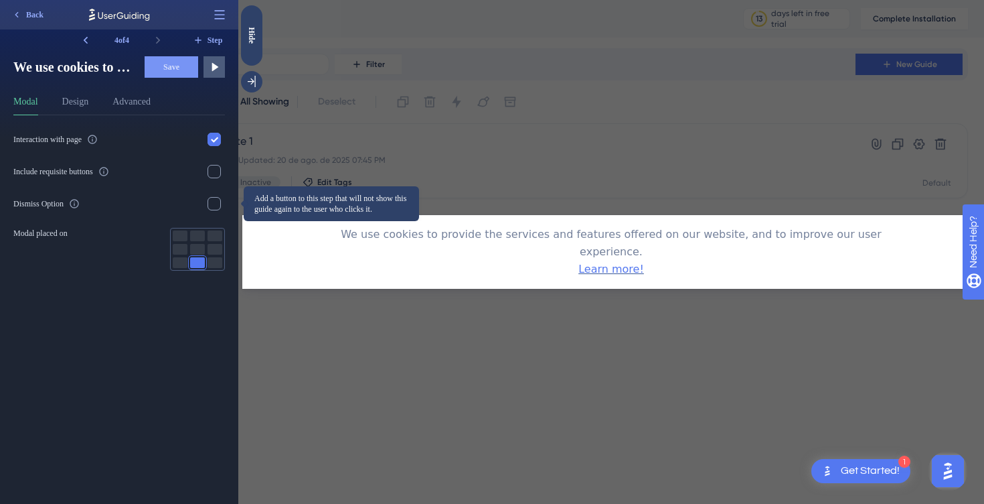
click at [83, 293] on div "Interaction with page Include requisite buttons Dismiss Option Modal placed on" at bounding box center [124, 309] width 222 height 388
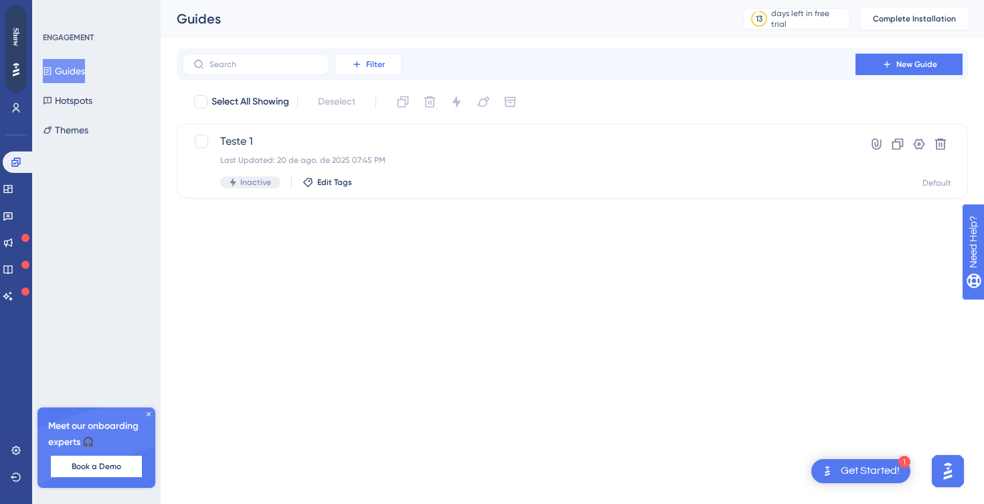
click at [369, 61] on span "Filter" at bounding box center [375, 64] width 19 height 11
click at [360, 73] on button "Filter" at bounding box center [368, 64] width 67 height 21
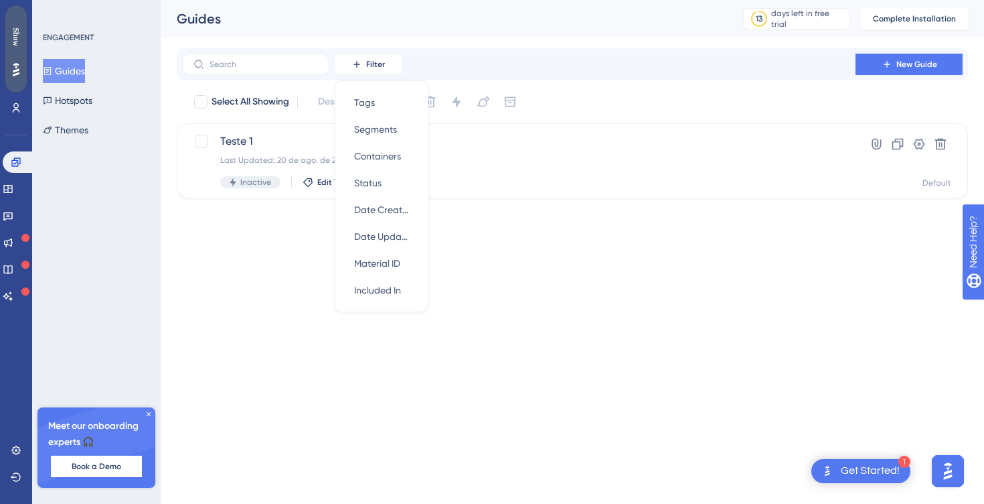
click at [24, 32] on div "Show" at bounding box center [15, 36] width 21 height 19
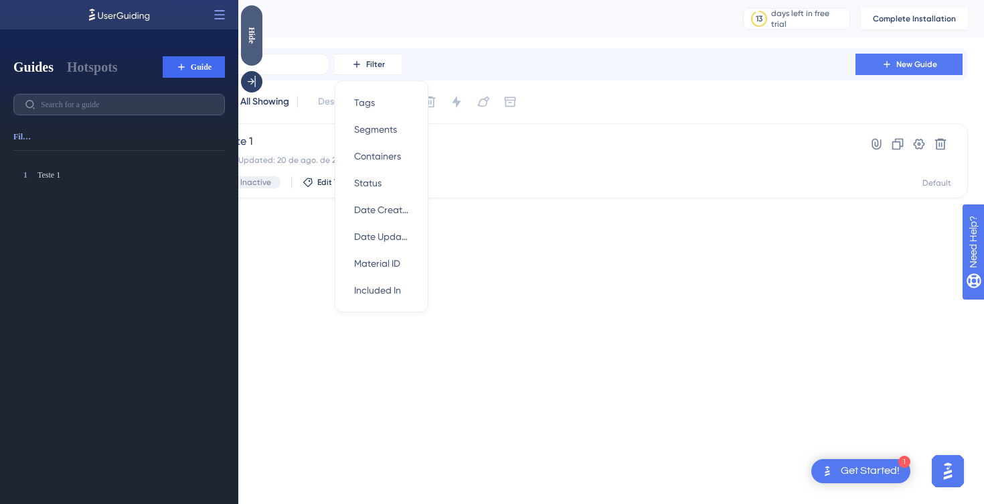
click at [250, 30] on div "Hide" at bounding box center [251, 35] width 21 height 17
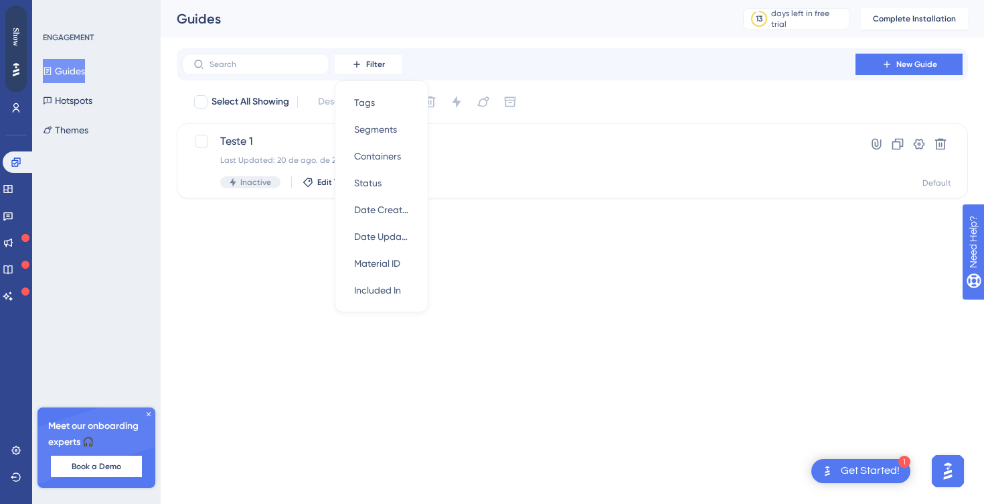
drag, startPoint x: 15, startPoint y: 40, endPoint x: 16, endPoint y: 163, distance: 123.9
click at [16, 92] on html "Show" at bounding box center [15, 48] width 21 height 87
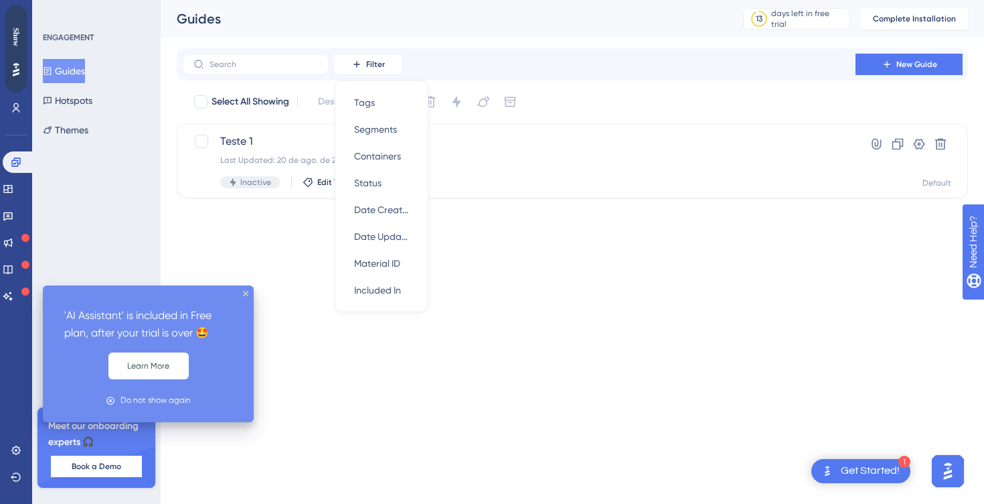
click at [322, 0] on html "1 Get Started! 'AI Assistant' is included in Free plan, after your trial is ove…" at bounding box center [492, 0] width 984 height 0
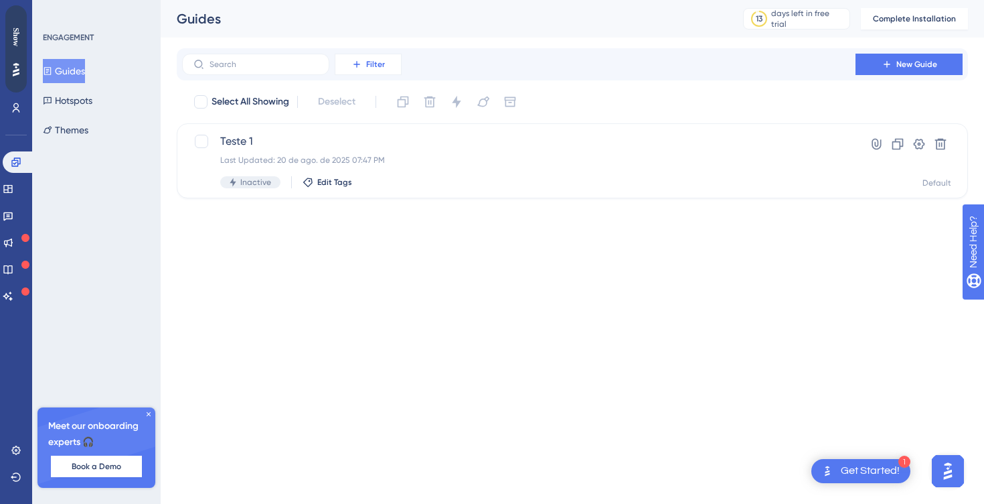
click at [362, 60] on button "Filter" at bounding box center [368, 64] width 67 height 21
click at [375, 140] on div "Segments Segments" at bounding box center [381, 129] width 55 height 27
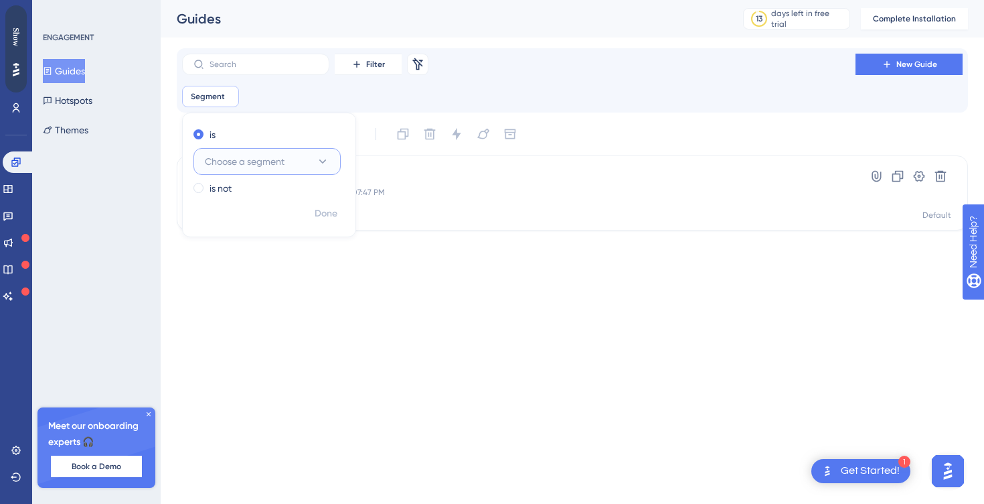
click at [265, 173] on button "Choose a segment" at bounding box center [267, 161] width 147 height 27
click at [230, 0] on html "1 Get Started! Performance Users Engagement Widgets Feedback Product Updates Kn…" at bounding box center [492, 0] width 984 height 0
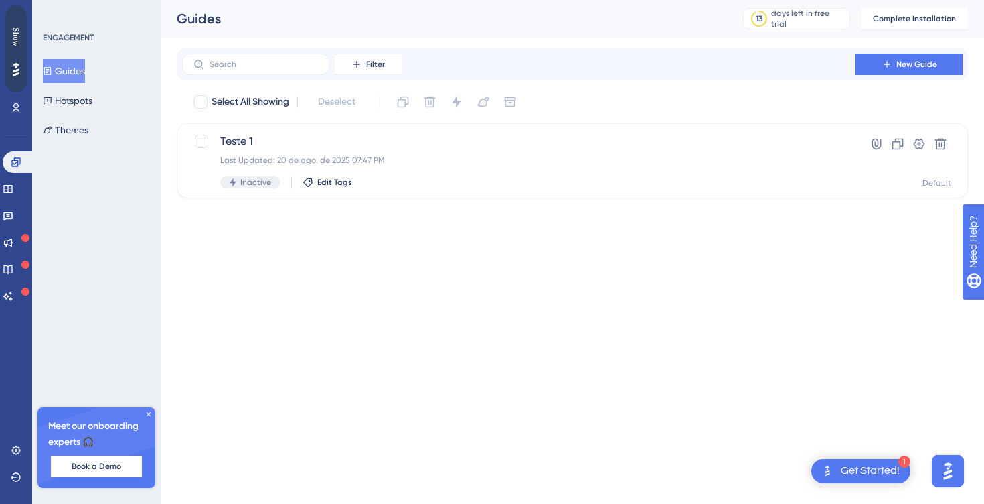
click at [387, 46] on div "Performance Users Engagement Widgets Feedback Product Updates Knowledge Base AI…" at bounding box center [573, 110] width 824 height 220
click at [376, 56] on button "Filter" at bounding box center [368, 64] width 67 height 21
click at [376, 135] on span "Segments" at bounding box center [375, 129] width 43 height 16
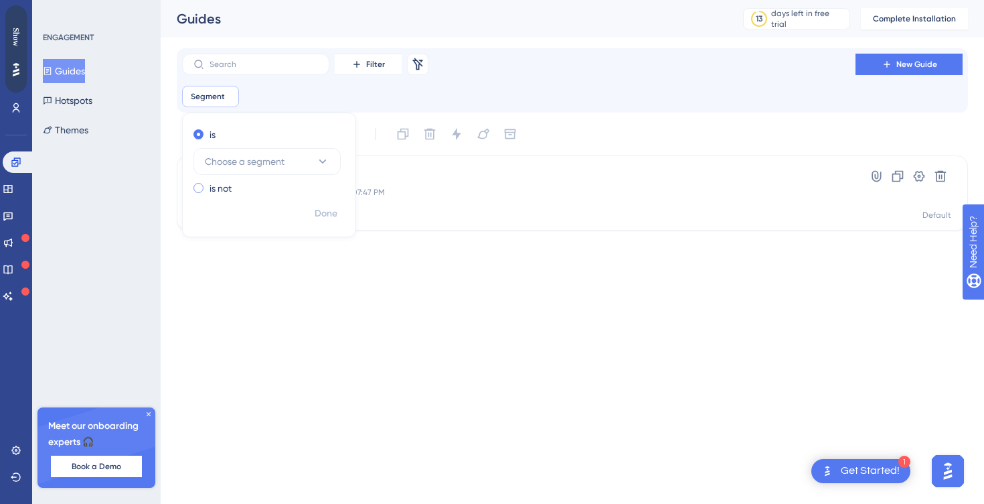
click at [248, 181] on div "is not" at bounding box center [267, 188] width 146 height 16
click at [252, 181] on span "Choose a segment" at bounding box center [245, 183] width 80 height 16
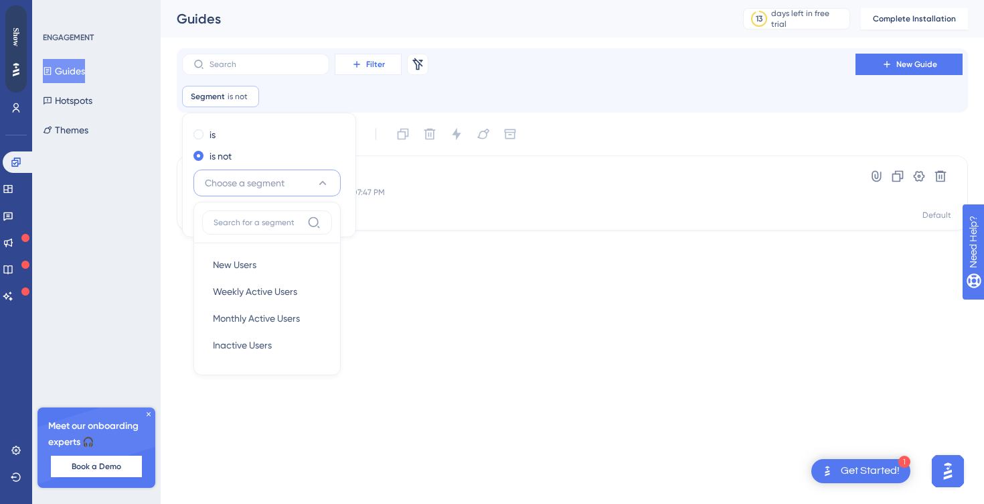
click at [380, 68] on span "Filter" at bounding box center [375, 64] width 19 height 11
click at [490, 92] on div "Segment is not Remove is is not Choose a segment New Users New Users Weekly Act…" at bounding box center [572, 96] width 781 height 21
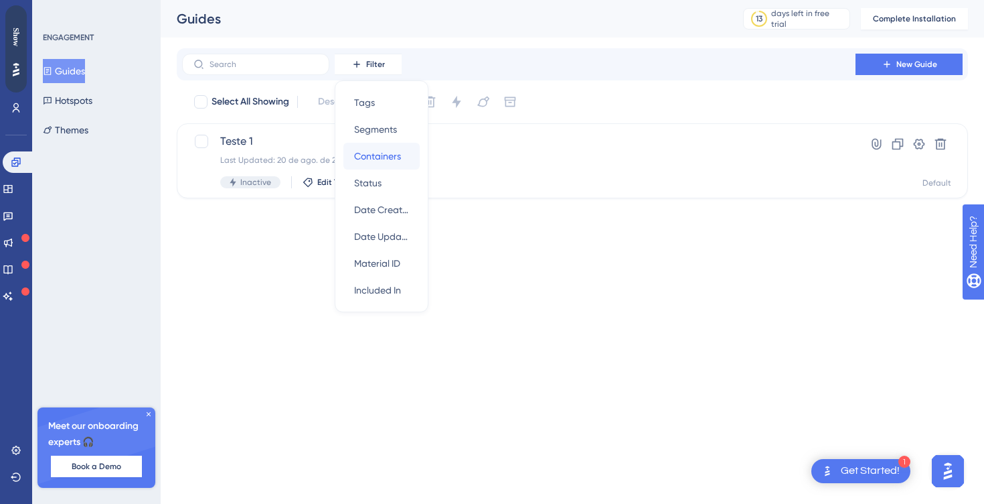
click at [364, 154] on span "Containers" at bounding box center [377, 156] width 47 height 16
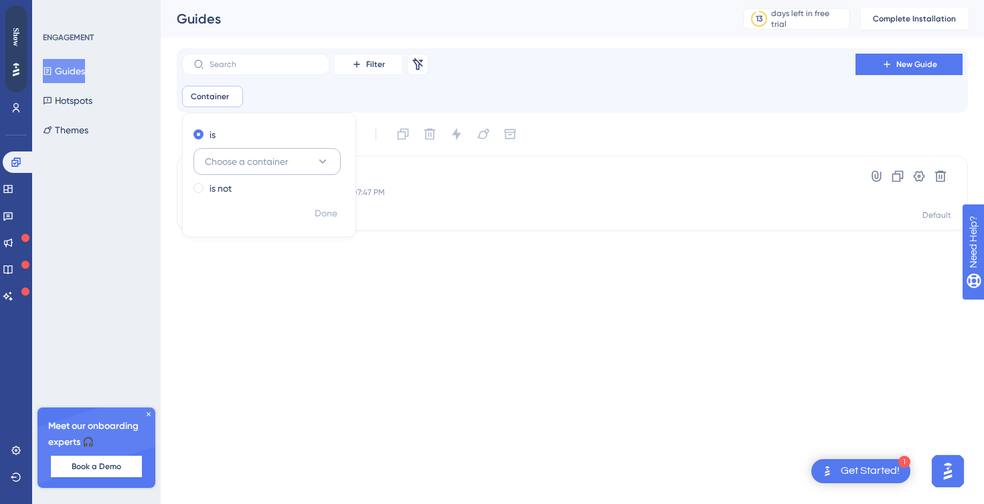
click at [297, 157] on button "Choose a container" at bounding box center [267, 161] width 147 height 27
click at [261, 242] on div "Default Default" at bounding box center [267, 243] width 108 height 27
click at [279, 173] on button "Default" at bounding box center [267, 161] width 147 height 27
click at [382, 70] on button "Filter" at bounding box center [368, 64] width 67 height 21
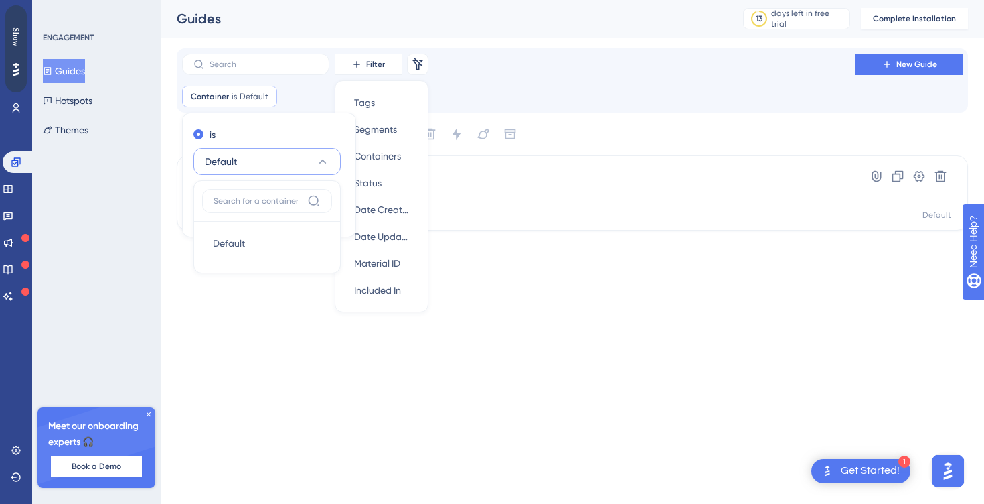
click at [479, 87] on div "Container is Default Default Remove is Default Default Default is not Done" at bounding box center [572, 96] width 781 height 21
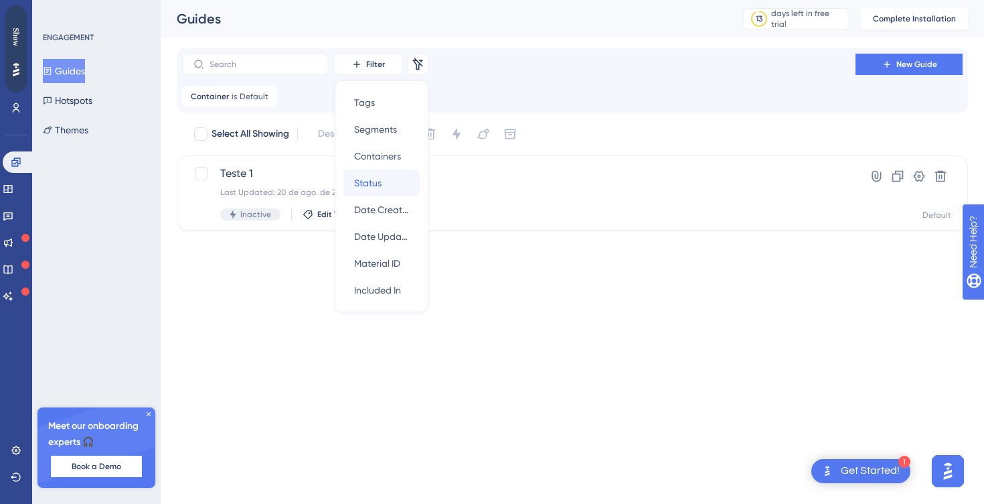
click at [367, 180] on span "Status" at bounding box center [367, 183] width 27 height 16
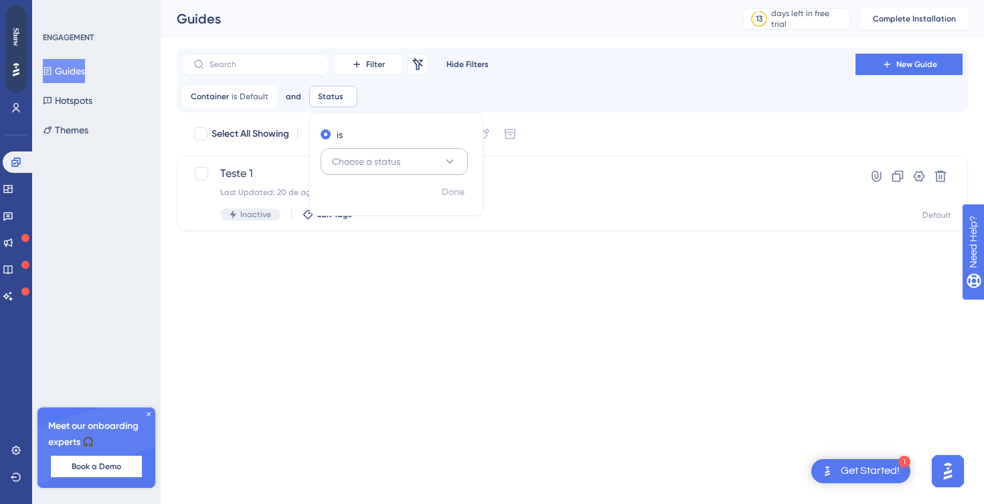
click at [350, 162] on span "Choose a status" at bounding box center [366, 161] width 68 height 16
click at [377, 70] on button "Filter" at bounding box center [368, 64] width 67 height 21
click at [461, 118] on div "is Choose a status Active Active Inactive Inactive Done" at bounding box center [396, 164] width 174 height 103
click at [461, 118] on div "is Choose a status Done" at bounding box center [396, 164] width 174 height 103
click at [447, 102] on div "Container is Default Default Remove and Status Remove is Choose a status Done" at bounding box center [572, 96] width 781 height 21
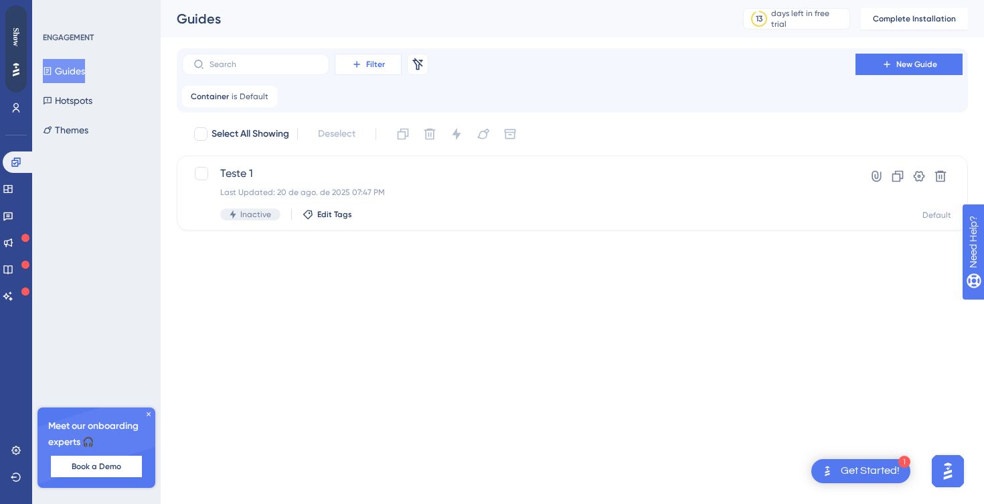
click at [390, 66] on button "Filter" at bounding box center [368, 64] width 67 height 21
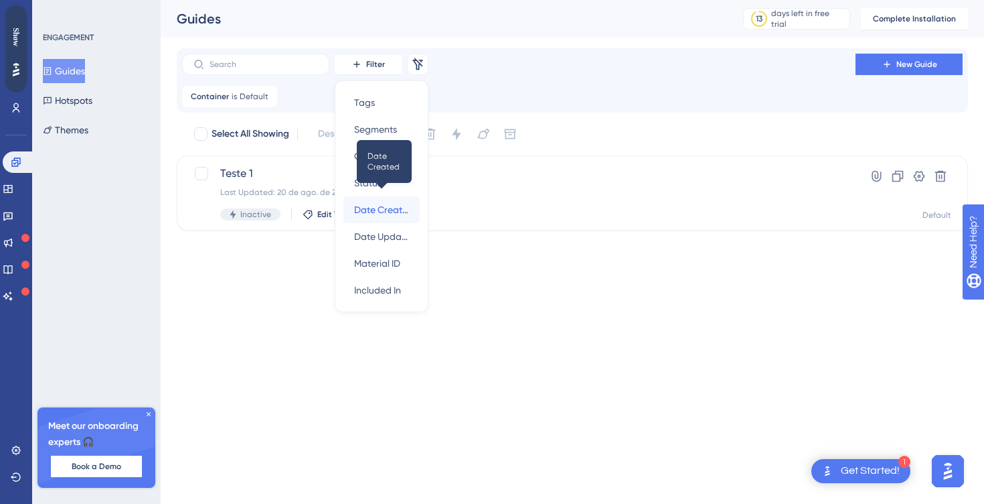
click at [372, 205] on span "Date Created" at bounding box center [381, 210] width 55 height 16
checkbox input "true"
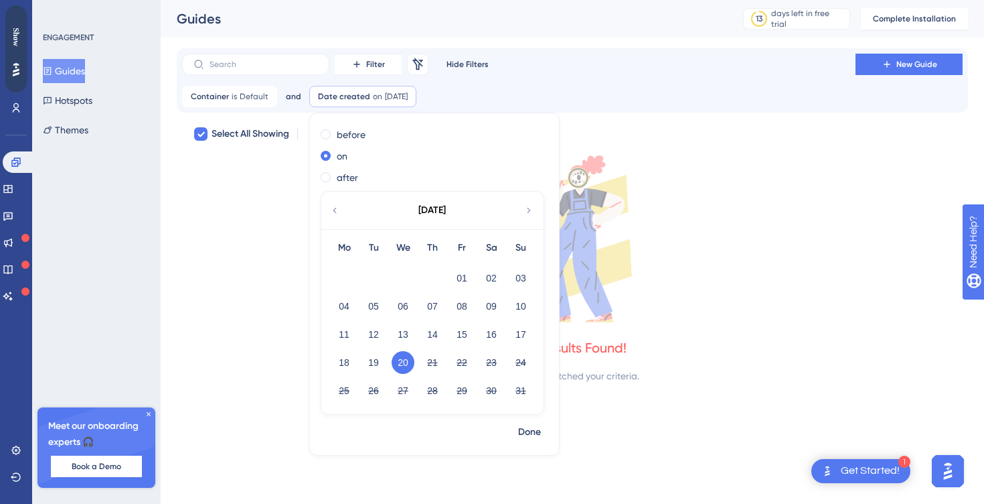
click at [468, 102] on div "Container is Default Default Remove and Date created on [DATE] [DATE] Remove be…" at bounding box center [572, 96] width 781 height 21
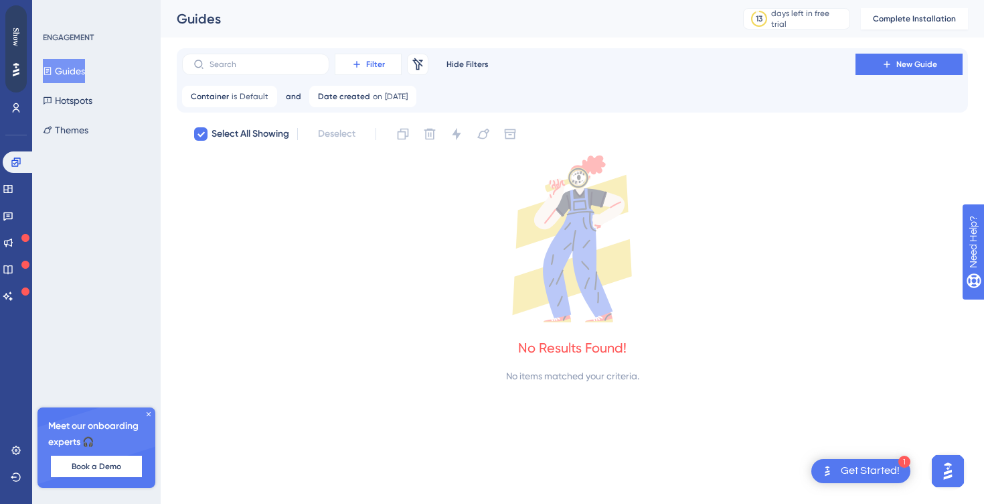
click at [388, 61] on button "Filter" at bounding box center [368, 64] width 67 height 21
click at [375, 228] on span "Date Updated" at bounding box center [381, 236] width 55 height 16
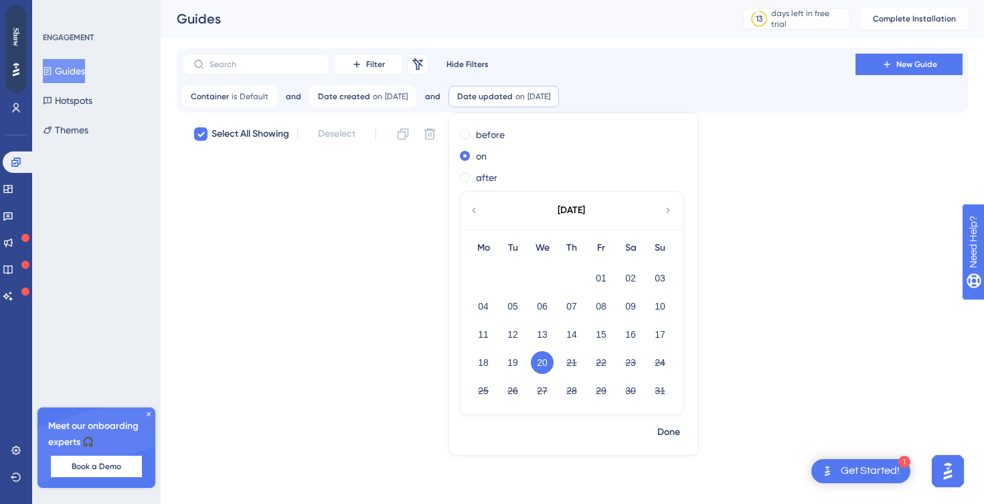
click at [372, 210] on icon at bounding box center [573, 238] width 792 height 167
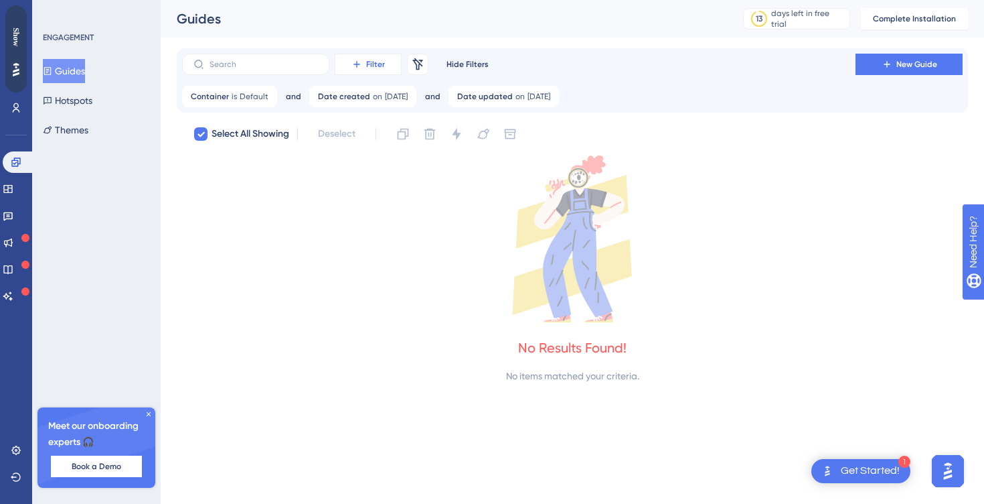
click at [378, 69] on span "Filter" at bounding box center [375, 64] width 19 height 11
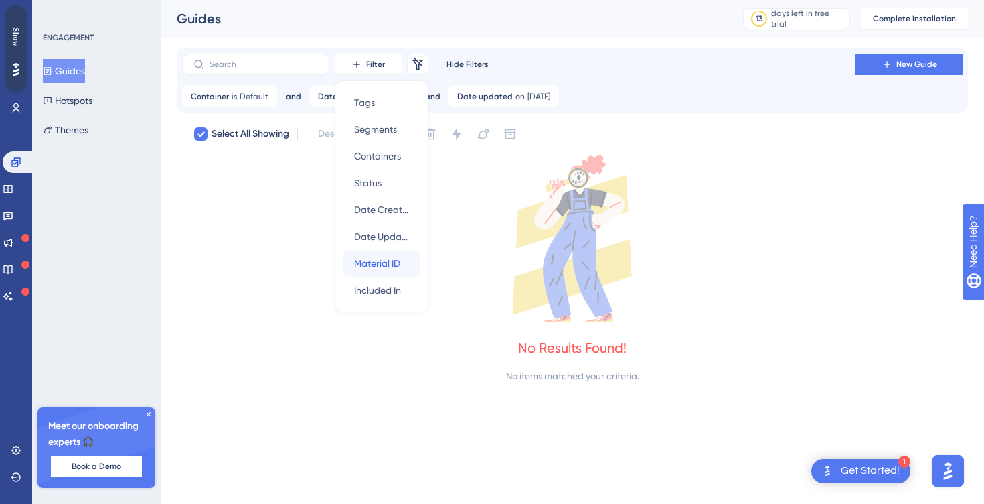
click at [372, 255] on span "Material ID" at bounding box center [377, 263] width 46 height 16
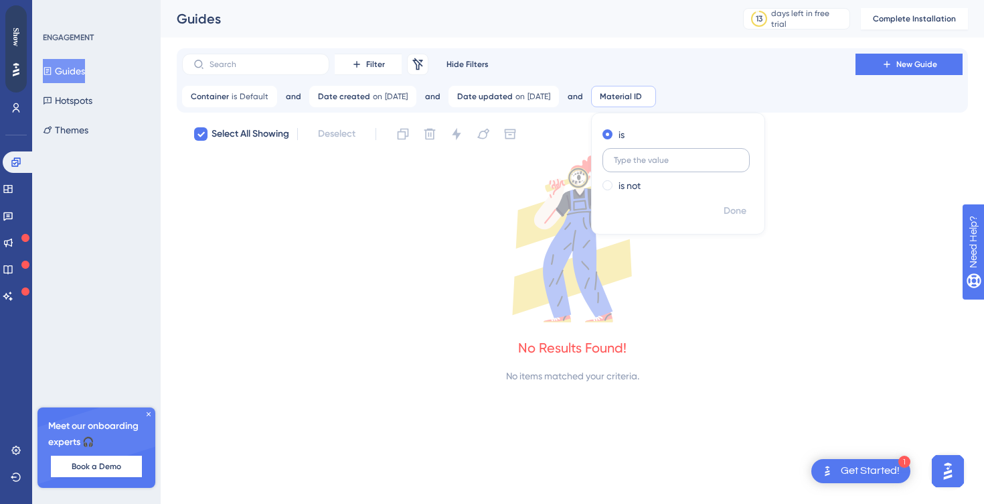
click at [708, 159] on input "text" at bounding box center [676, 159] width 125 height 9
click at [646, 180] on div "is not" at bounding box center [676, 185] width 146 height 16
click at [699, 183] on input "text" at bounding box center [676, 181] width 125 height 9
click at [360, 69] on icon at bounding box center [357, 64] width 11 height 11
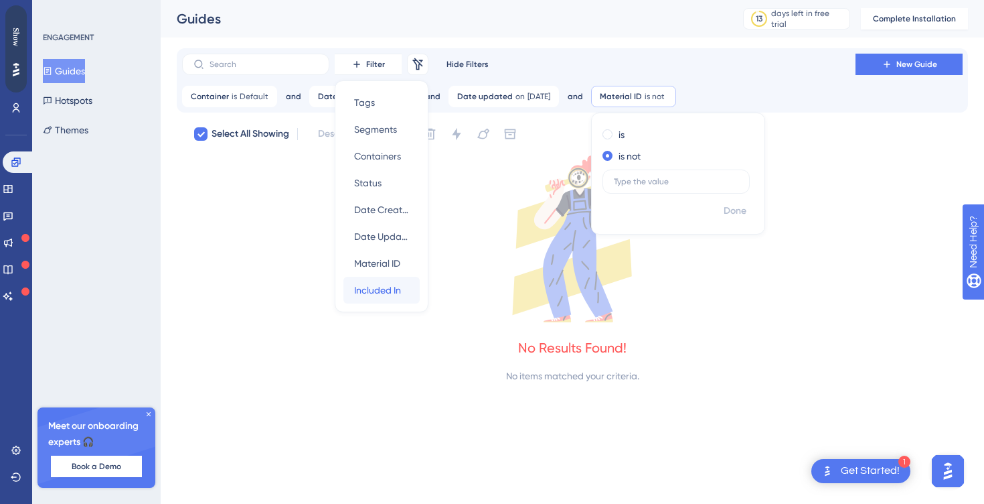
click at [368, 293] on span "Included In" at bounding box center [377, 290] width 47 height 16
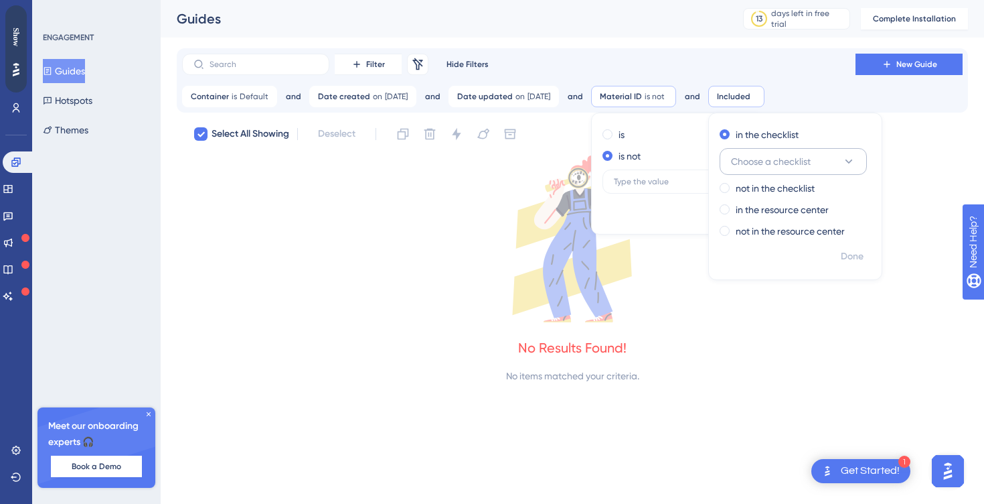
click at [832, 152] on button "Choose a checklist" at bounding box center [793, 161] width 147 height 27
click at [799, 135] on label "in the checklist" at bounding box center [767, 135] width 63 height 16
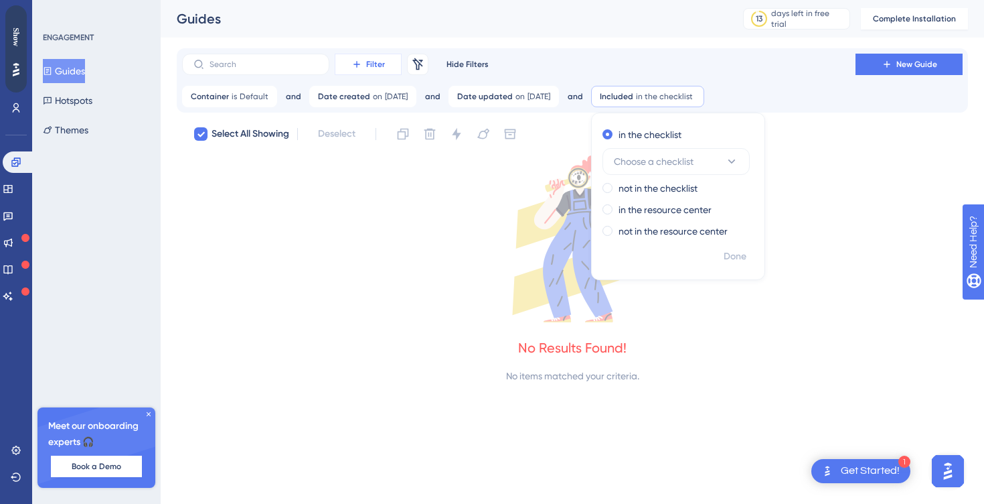
click at [384, 61] on span "Filter" at bounding box center [375, 64] width 19 height 11
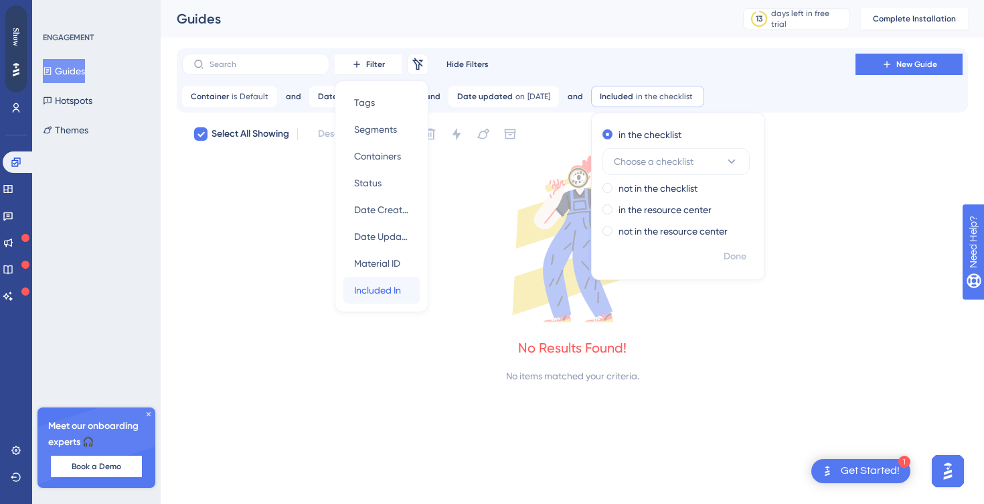
click at [388, 282] on span "Included In" at bounding box center [377, 290] width 47 height 16
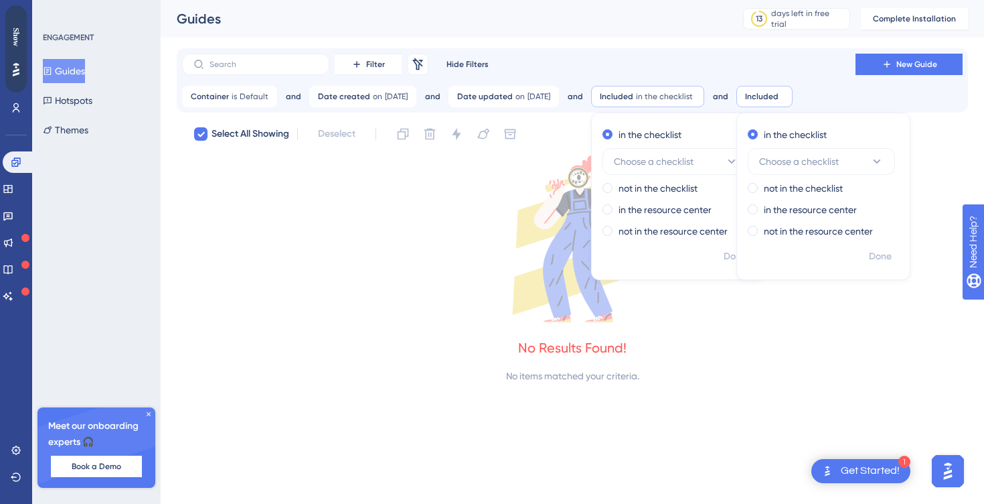
click at [470, 205] on icon at bounding box center [573, 238] width 792 height 167
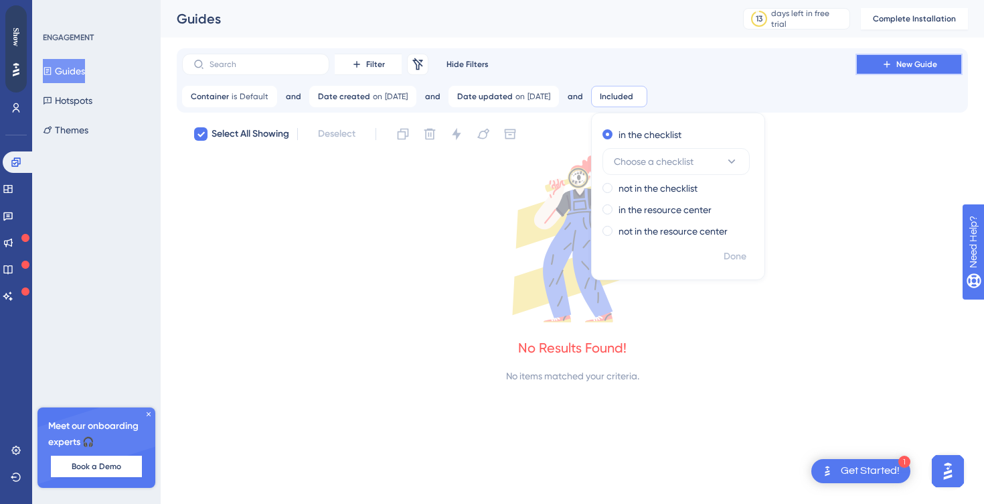
click at [923, 60] on span "New Guide" at bounding box center [917, 64] width 41 height 11
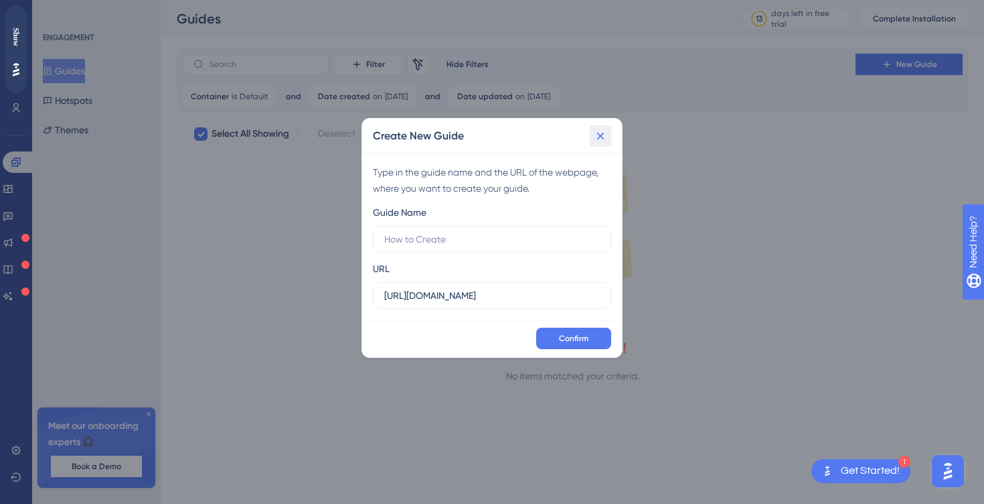
click at [607, 145] on button at bounding box center [600, 135] width 21 height 21
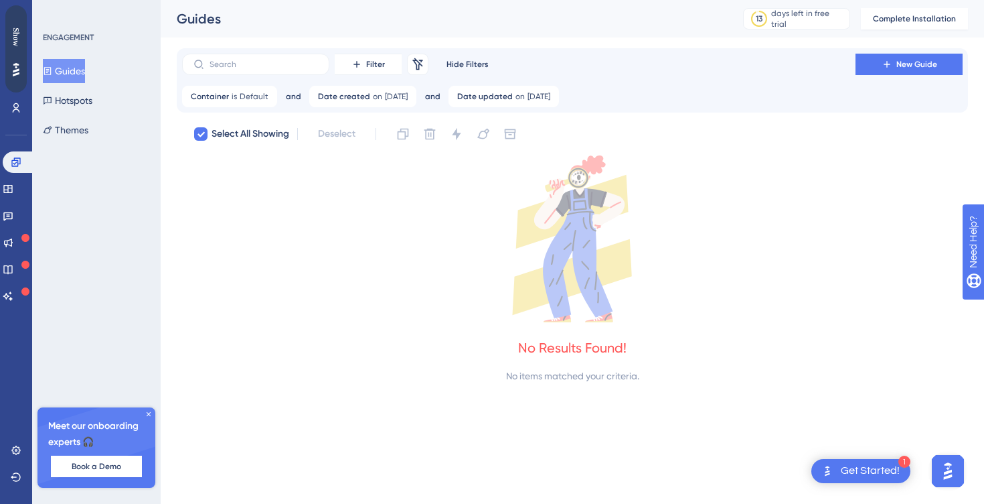
click at [83, 72] on button "Guides" at bounding box center [64, 71] width 42 height 24
click at [71, 71] on button "Guides" at bounding box center [64, 71] width 42 height 24
click at [19, 109] on icon at bounding box center [16, 107] width 11 height 11
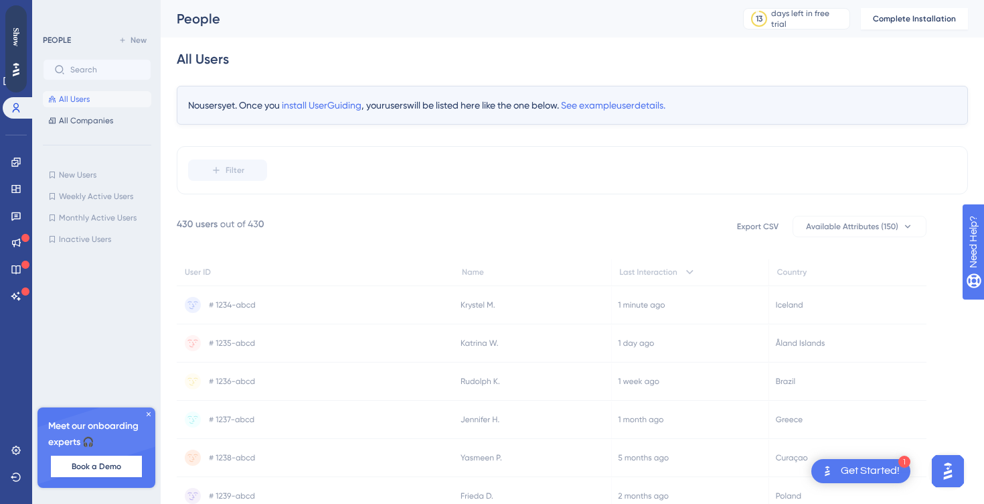
click at [90, 97] on button "All Users" at bounding box center [97, 99] width 108 height 16
click at [81, 123] on span "All Companies" at bounding box center [86, 120] width 54 height 11
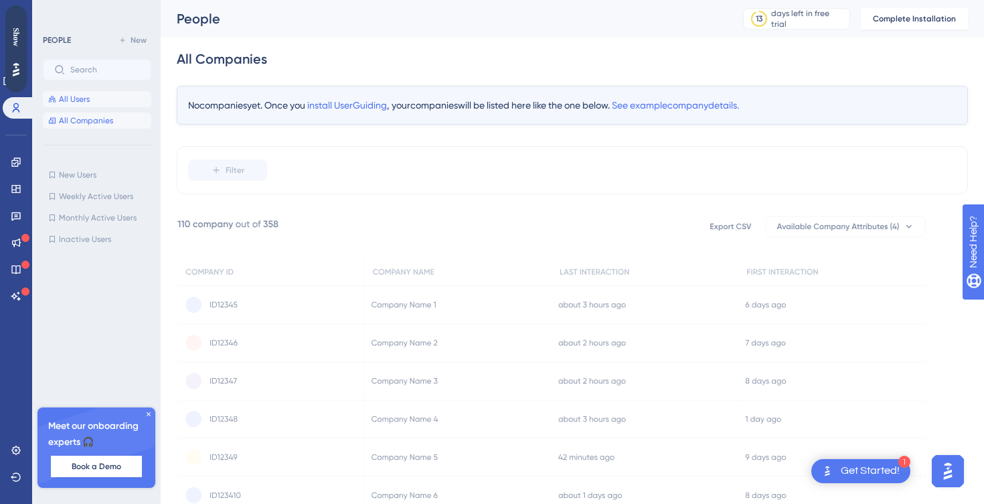
click at [77, 104] on span "All Users" at bounding box center [74, 99] width 31 height 11
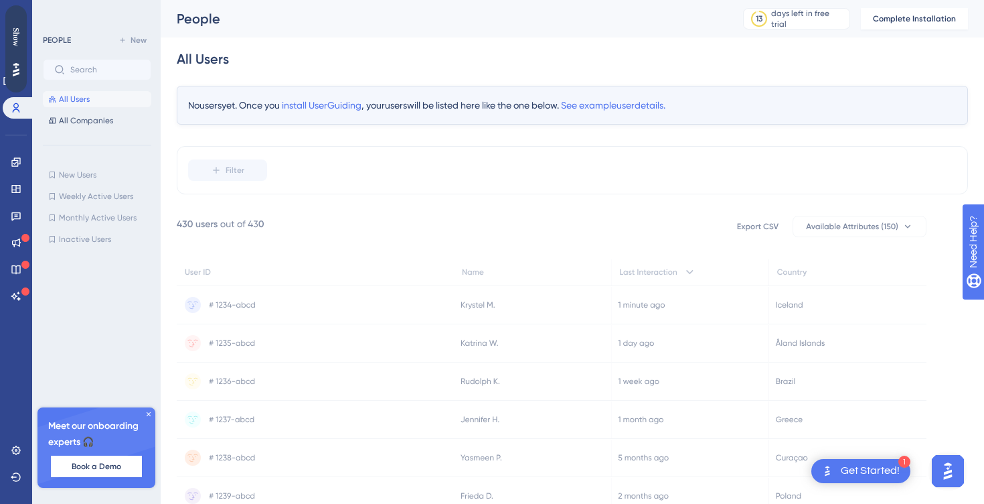
click at [75, 92] on button "All Users" at bounding box center [97, 99] width 108 height 16
click at [48, 48] on div "PEOPLE New All Users All Companies" at bounding box center [97, 80] width 108 height 96
click at [16, 108] on icon at bounding box center [16, 107] width 11 height 11
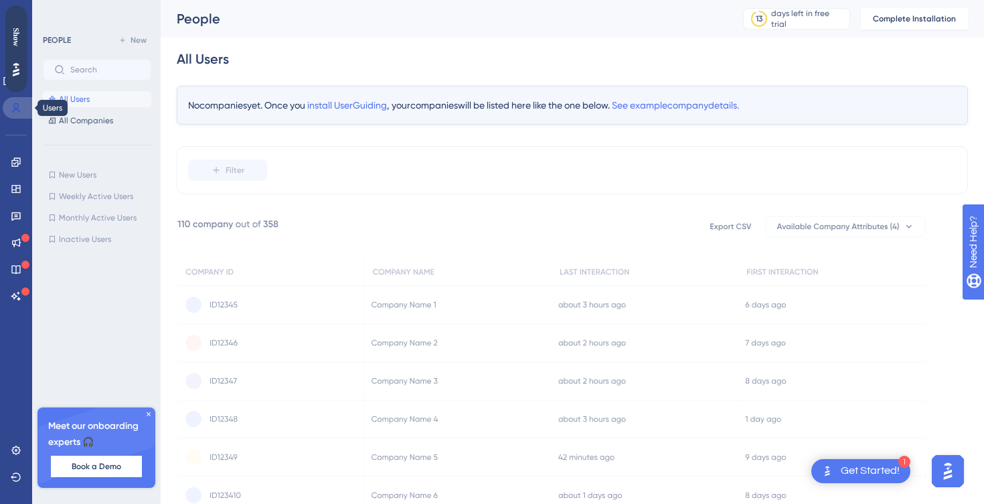
click at [24, 105] on link at bounding box center [19, 107] width 32 height 21
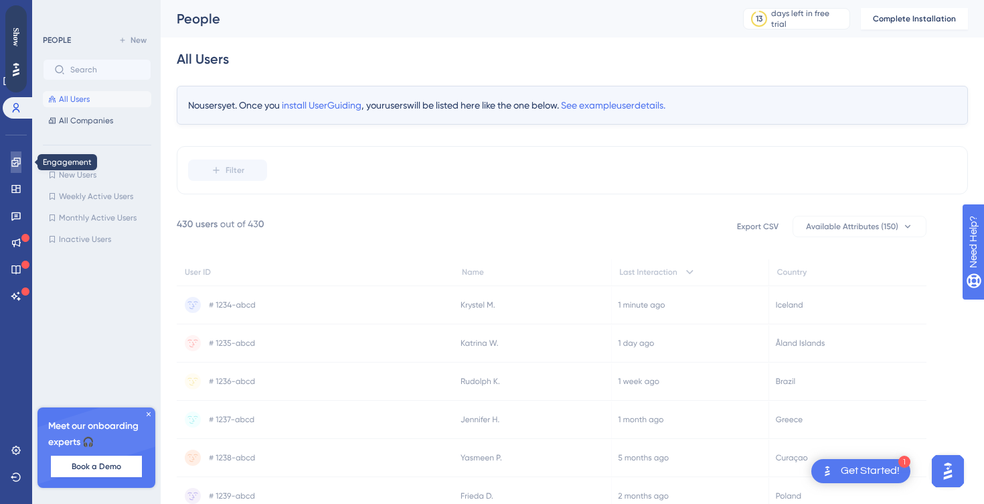
click at [21, 158] on icon at bounding box center [16, 162] width 11 height 11
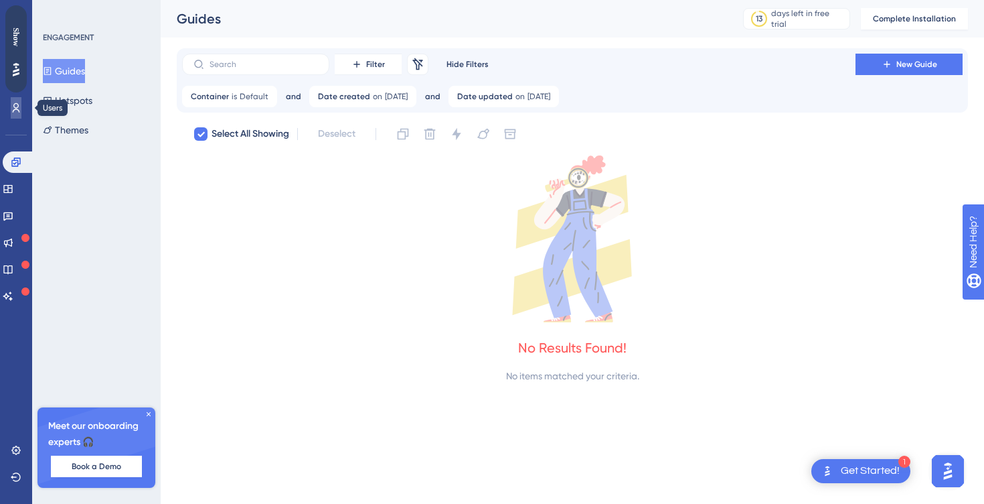
click at [21, 109] on icon at bounding box center [16, 107] width 11 height 11
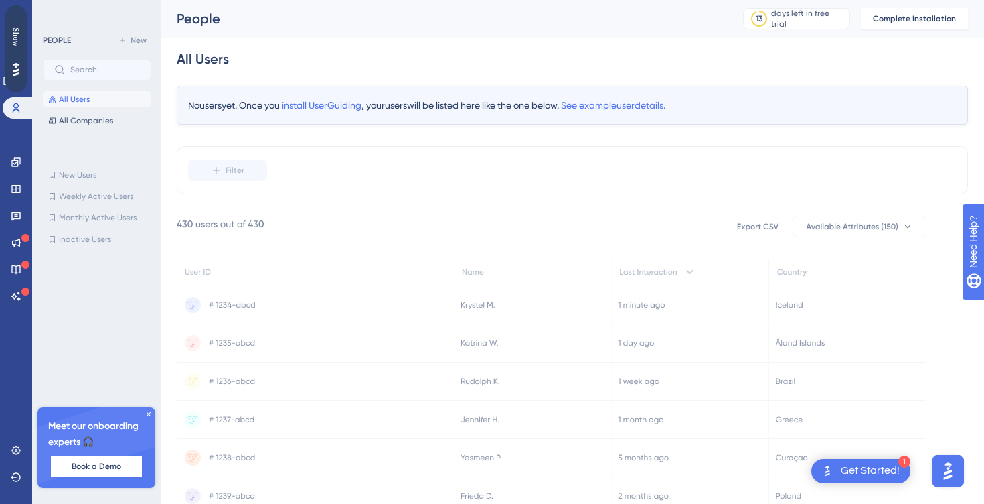
click at [225, 106] on div "No users yet. Once you install UserGuiding , your users will be listed here lik…" at bounding box center [573, 105] width 792 height 39
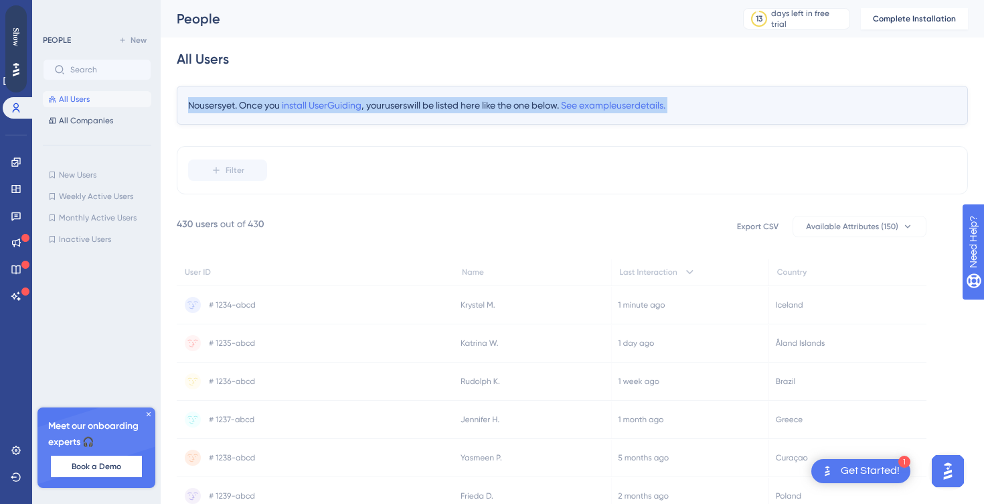
click at [225, 106] on div "No users yet. Once you install UserGuiding , your users will be listed here lik…" at bounding box center [573, 105] width 792 height 39
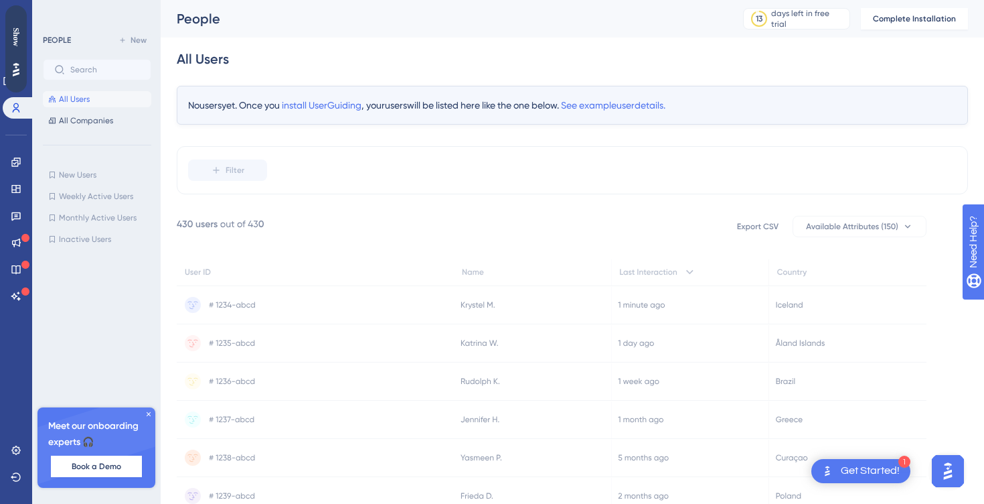
click at [224, 135] on div "No users yet. Once you install UserGuiding , your users will be listed here lik…" at bounding box center [573, 304] width 792 height 437
click at [106, 124] on span "All Companies" at bounding box center [86, 120] width 54 height 11
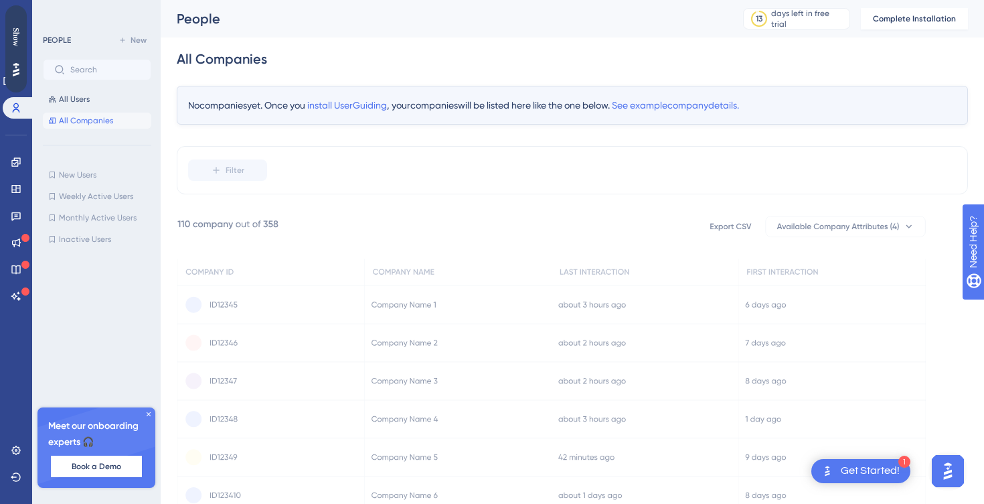
click at [268, 100] on div "No companies yet. Once you install UserGuiding , your companies will be listed …" at bounding box center [573, 105] width 792 height 39
click at [342, 103] on span "install UserGuiding" at bounding box center [347, 105] width 80 height 11
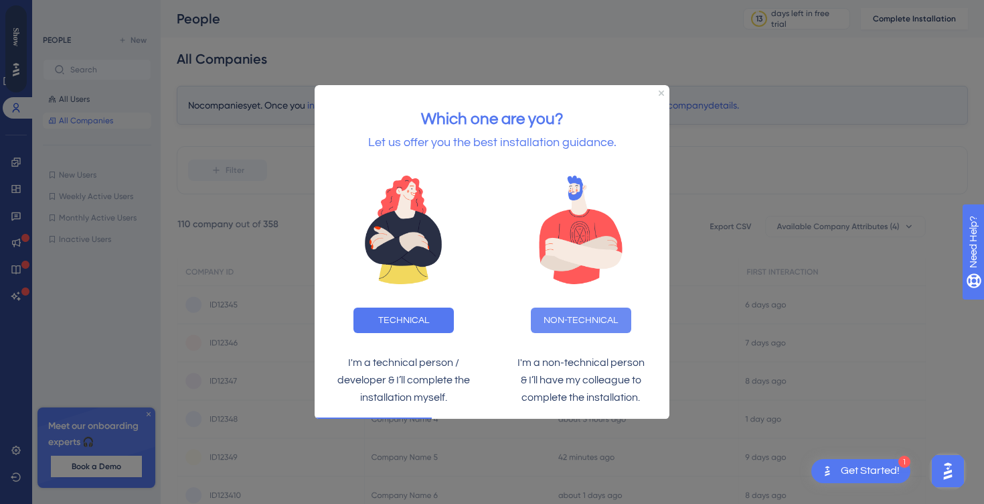
click at [541, 321] on button "NON-TECHNICAL" at bounding box center [581, 319] width 100 height 25
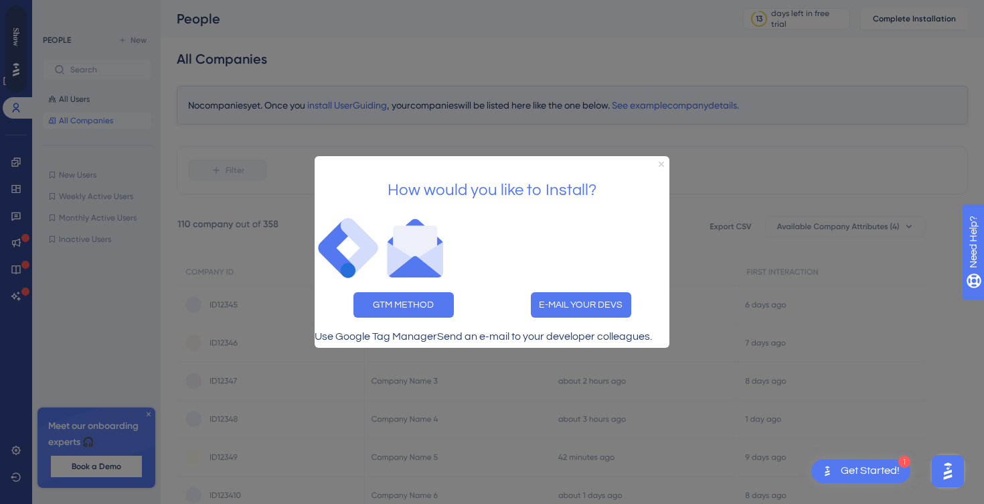
click at [660, 161] on icon "Close Preview" at bounding box center [661, 163] width 5 height 5
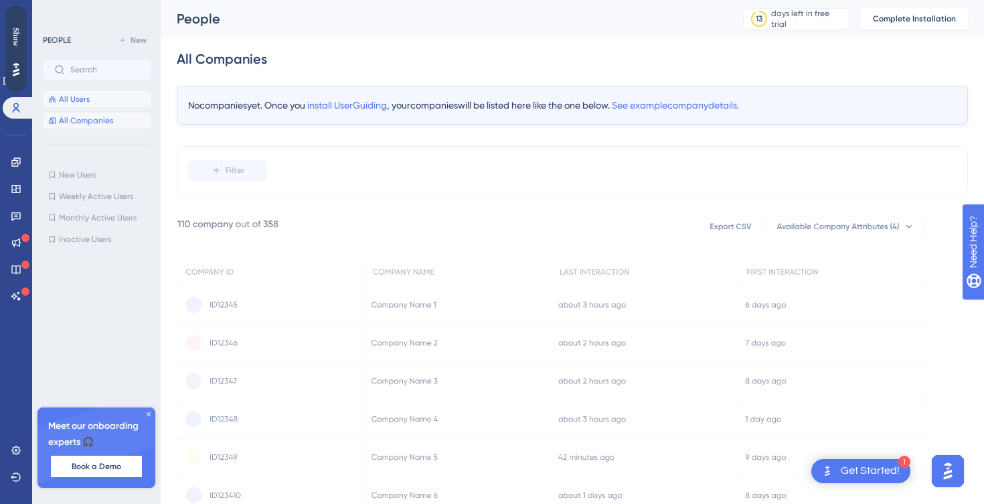
click at [66, 101] on span "All Users" at bounding box center [74, 99] width 31 height 11
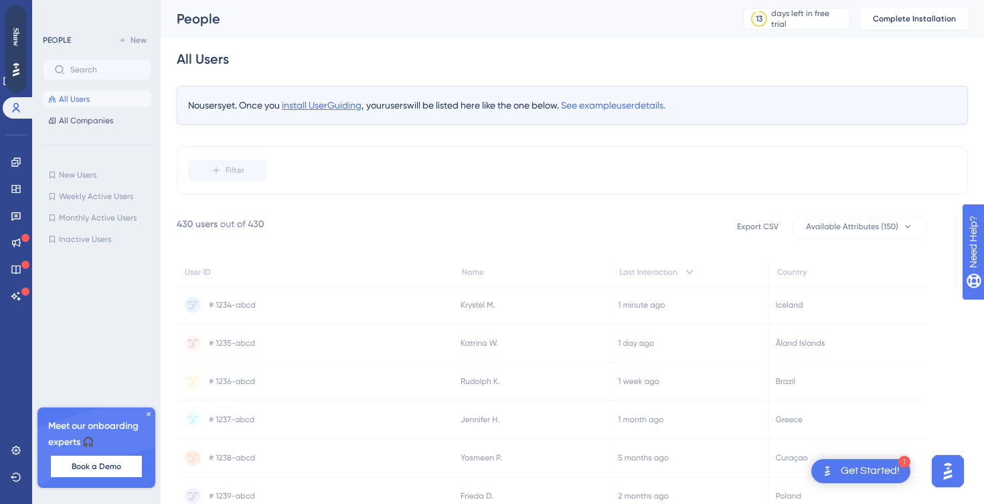
click at [355, 106] on span "install UserGuiding" at bounding box center [322, 105] width 80 height 11
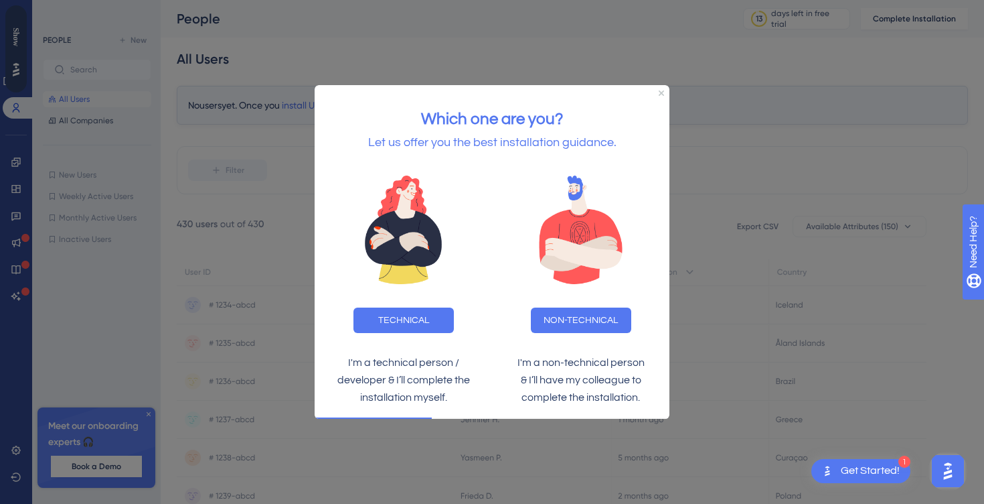
click at [561, 304] on div "NON-TECHNICAL" at bounding box center [580, 319] width 177 height 47
click at [398, 268] on img at bounding box center [403, 229] width 172 height 134
click at [390, 327] on button "TECHNICAL" at bounding box center [404, 319] width 100 height 25
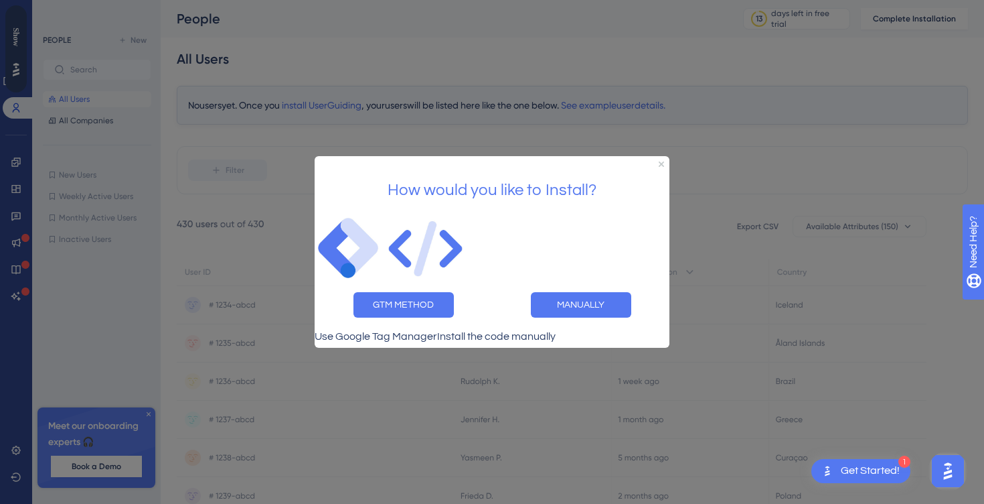
click at [661, 156] on div "How would you like to Install?" at bounding box center [492, 185] width 355 height 58
click at [657, 156] on div "How would you like to Install?" at bounding box center [492, 185] width 355 height 58
click at [660, 161] on icon "Close Preview" at bounding box center [661, 163] width 5 height 5
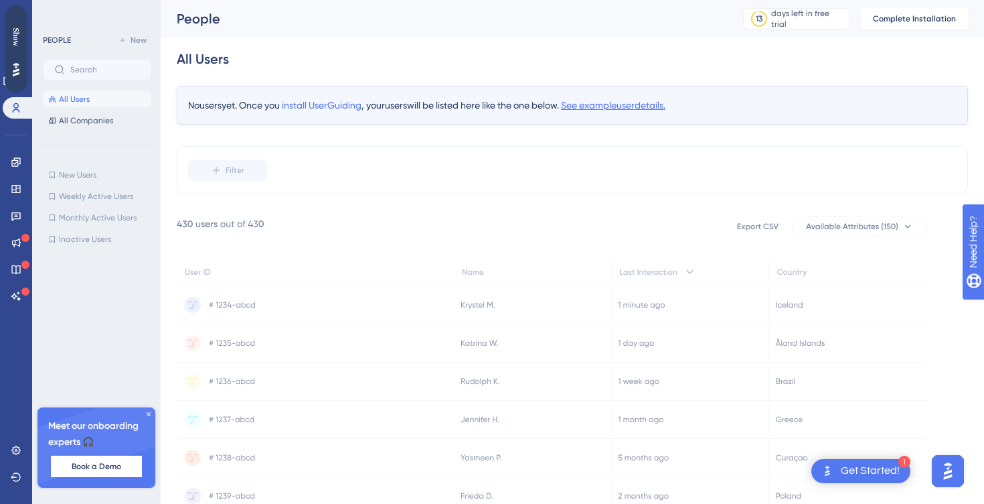
click at [636, 105] on span "See example user details." at bounding box center [613, 105] width 104 height 11
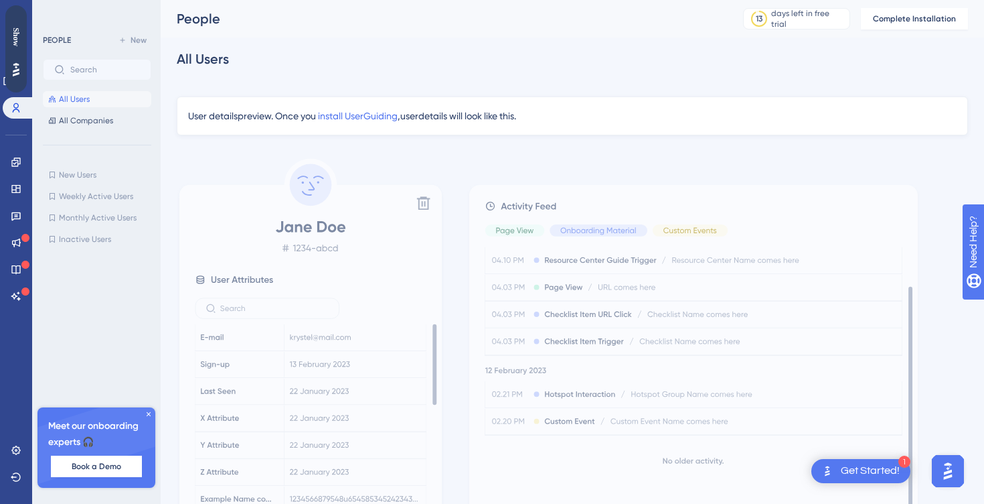
click at [68, 133] on div "PEOPLE New All Users All Companies New Users New Users Weekly Active Users Week…" at bounding box center [97, 244] width 108 height 425
click at [76, 119] on span "All Companies" at bounding box center [86, 120] width 54 height 11
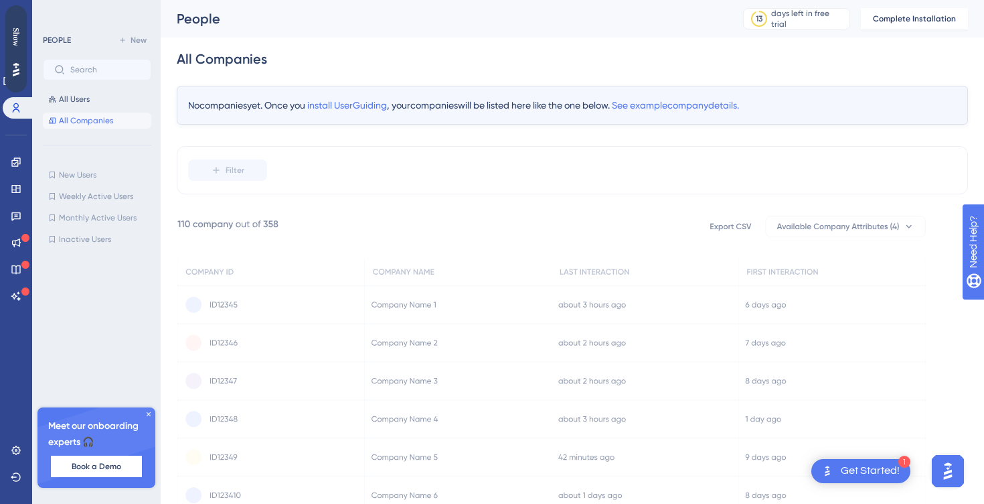
click at [238, 109] on div "No companies yet. Once you install UserGuiding , your companies will be listed …" at bounding box center [573, 105] width 792 height 39
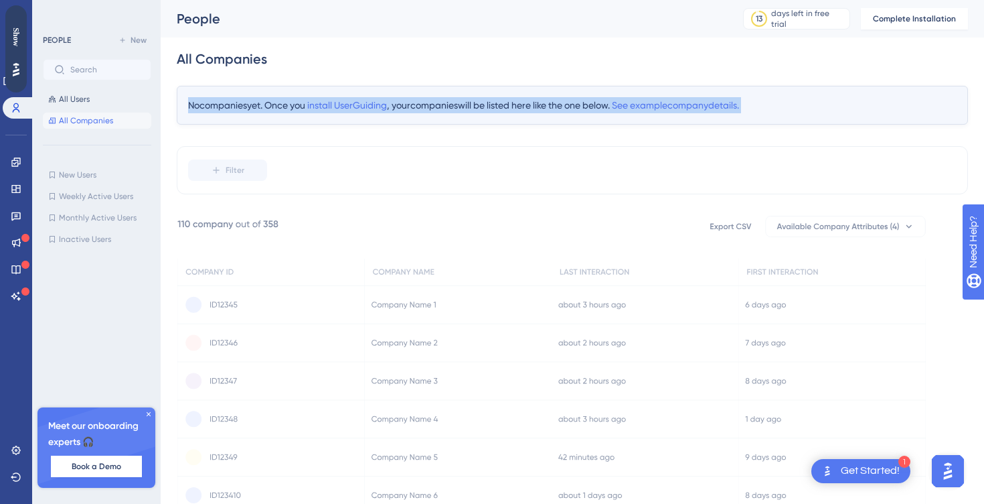
click at [238, 109] on div "No companies yet. Once you install UserGuiding , your companies will be listed …" at bounding box center [573, 105] width 792 height 39
click at [125, 98] on button "All Users" at bounding box center [97, 99] width 108 height 16
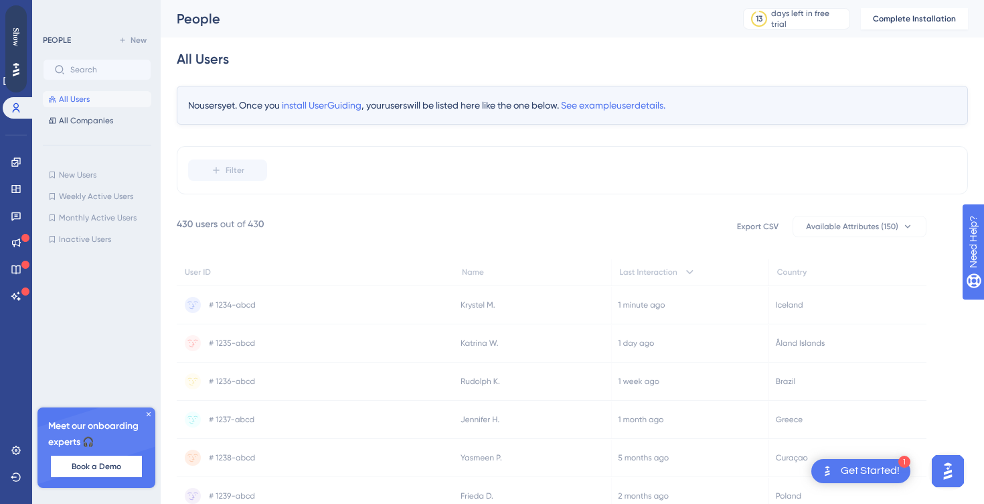
click at [103, 31] on div "PEOPLE New All Users All Companies New Users New Users Weekly Active Users Week…" at bounding box center [96, 252] width 129 height 504
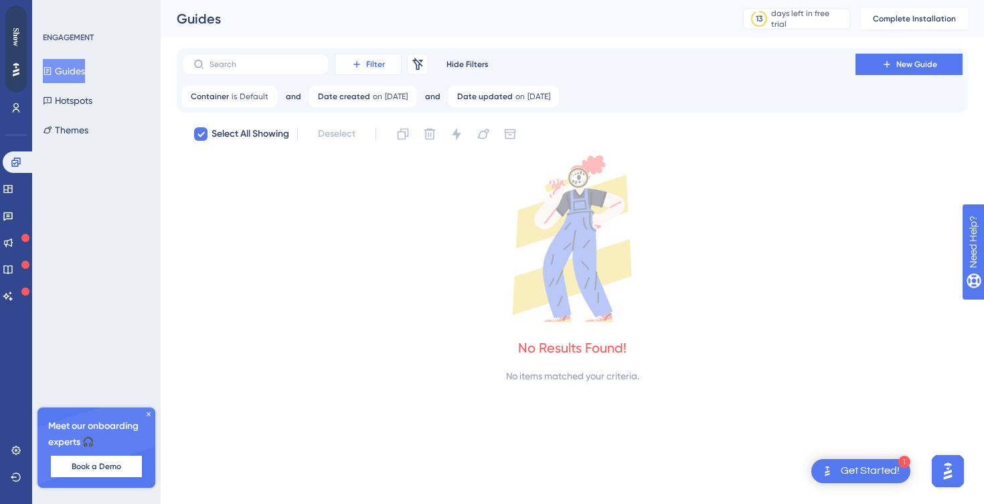
click at [361, 60] on icon at bounding box center [357, 64] width 11 height 11
click at [366, 103] on span "Tags" at bounding box center [364, 102] width 21 height 16
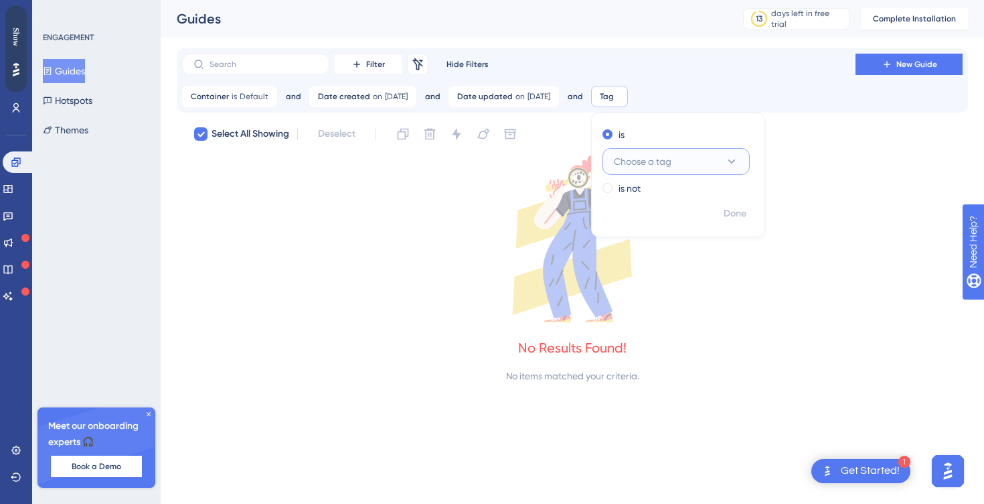
click at [719, 159] on button "Choose a tag" at bounding box center [676, 161] width 147 height 27
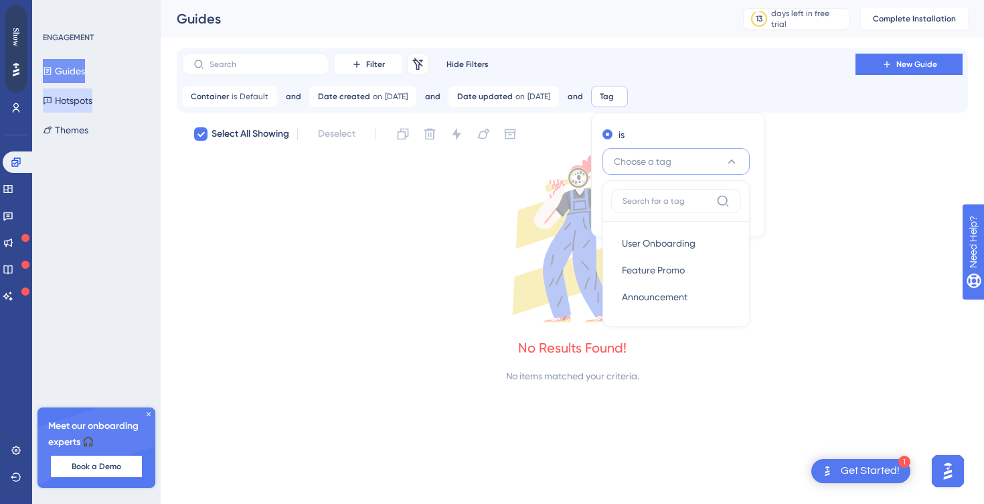
click at [92, 96] on button "Hotspots" at bounding box center [68, 100] width 50 height 24
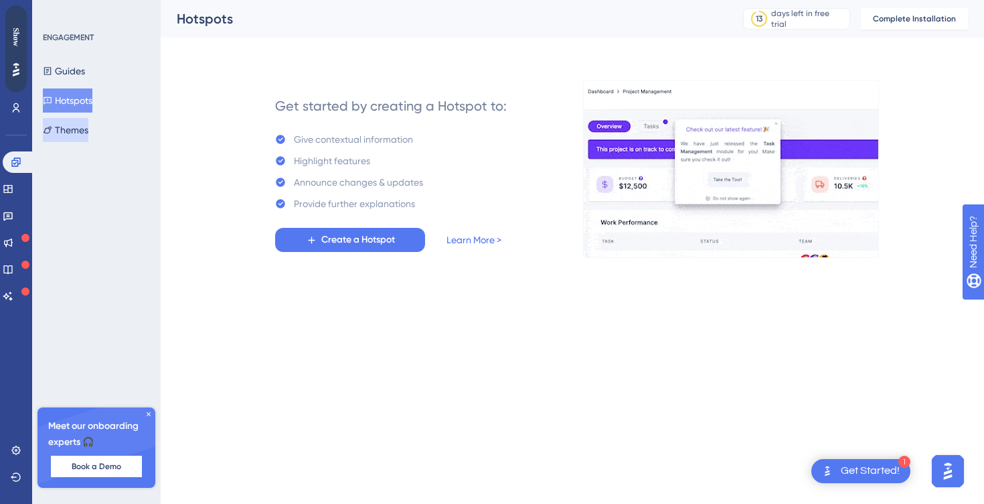
click at [79, 129] on button "Themes" at bounding box center [66, 130] width 46 height 24
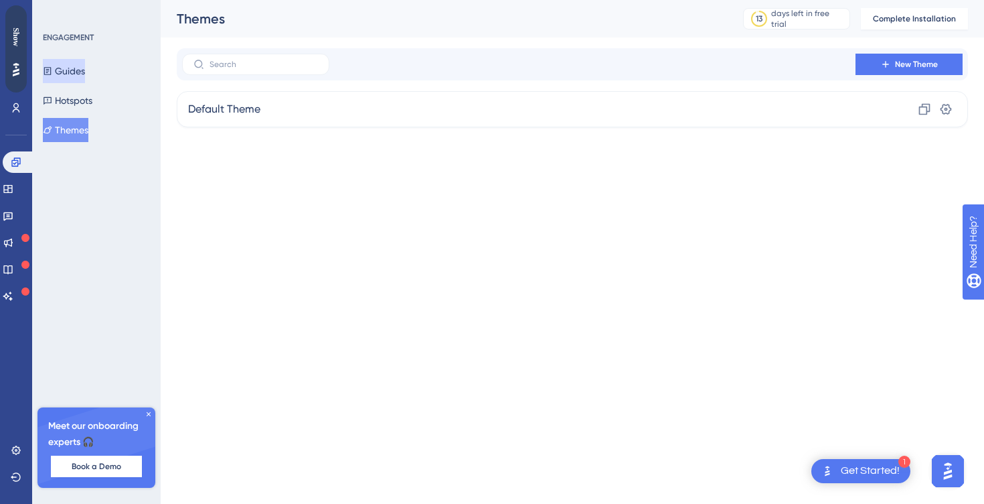
click at [80, 66] on button "Guides" at bounding box center [64, 71] width 42 height 24
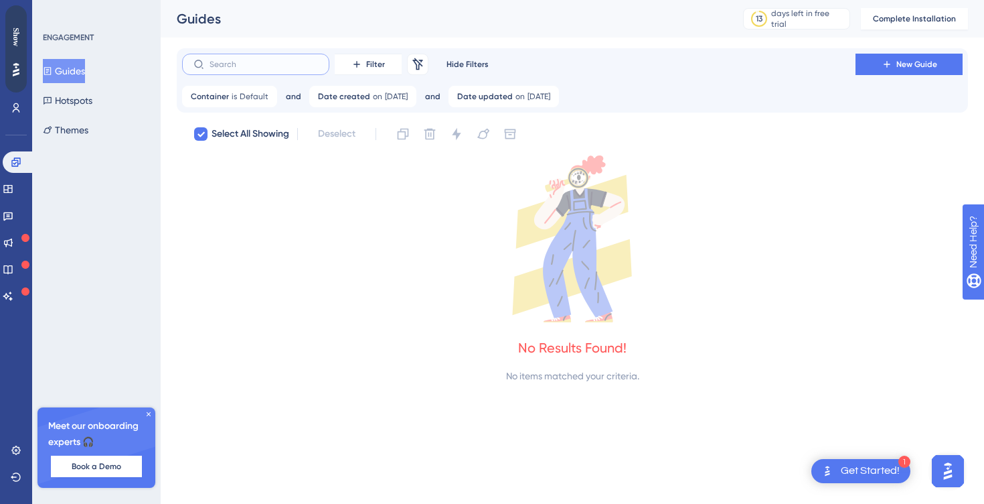
click at [239, 60] on input "text" at bounding box center [264, 64] width 108 height 9
click at [240, 98] on span "Default" at bounding box center [254, 96] width 29 height 11
click at [265, 97] on icon at bounding box center [267, 96] width 4 height 4
click at [283, 98] on icon at bounding box center [279, 96] width 8 height 8
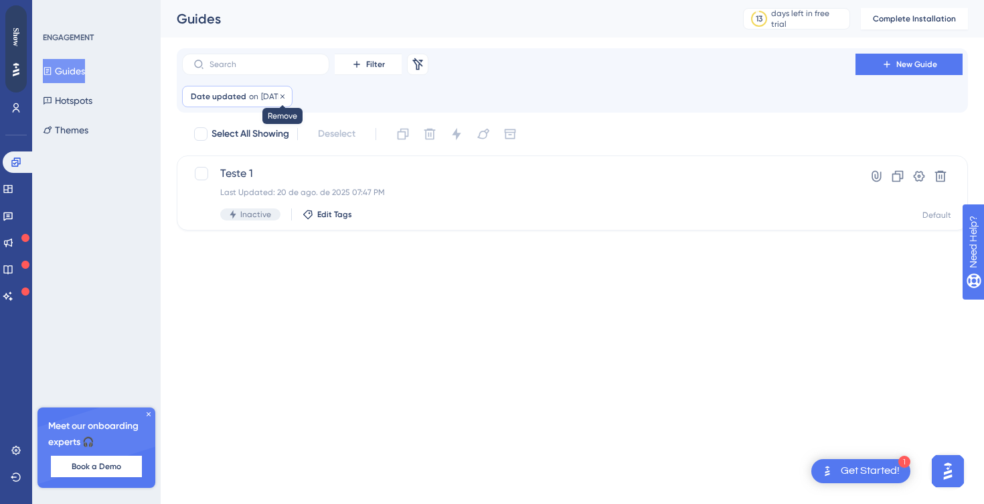
click at [287, 98] on icon at bounding box center [283, 96] width 8 height 8
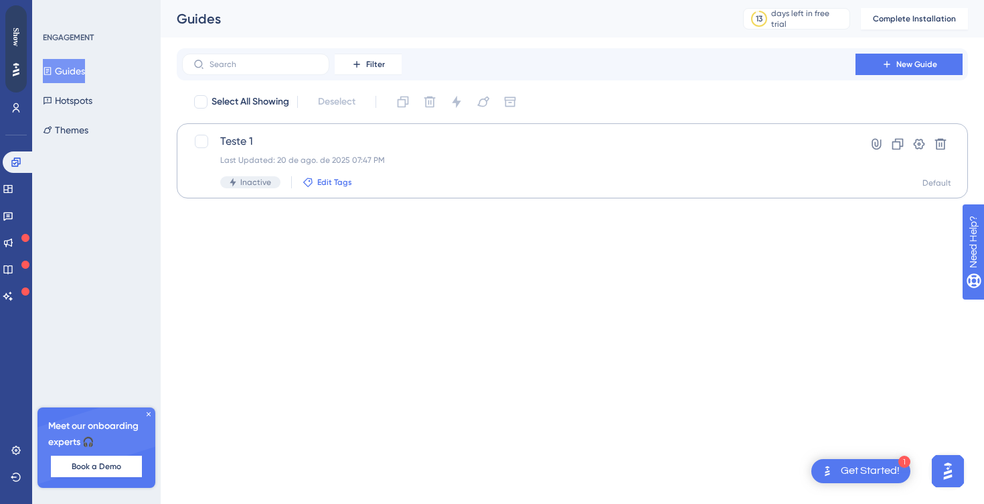
click at [318, 181] on span "Edit Tags" at bounding box center [334, 182] width 35 height 11
click at [289, 0] on html "1 Get Started! Performance Users Engagement Widgets Feedback Product Updates Kn…" at bounding box center [492, 0] width 984 height 0
click at [366, 70] on button "Filter" at bounding box center [368, 64] width 67 height 21
click at [362, 103] on span "Tags" at bounding box center [364, 102] width 21 height 16
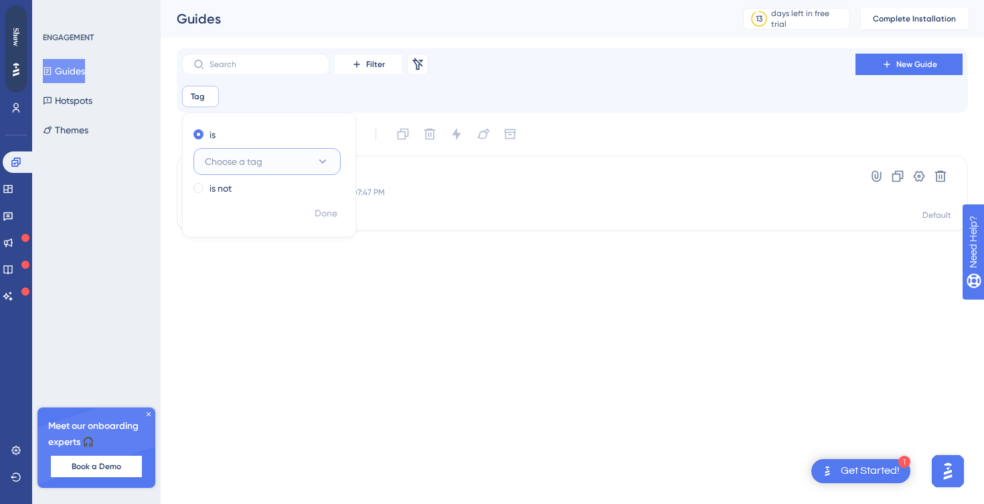
click at [288, 158] on button "Choose a tag" at bounding box center [267, 161] width 147 height 27
click at [268, 240] on span "User Onboarding" at bounding box center [250, 243] width 74 height 16
checkbox input "true"
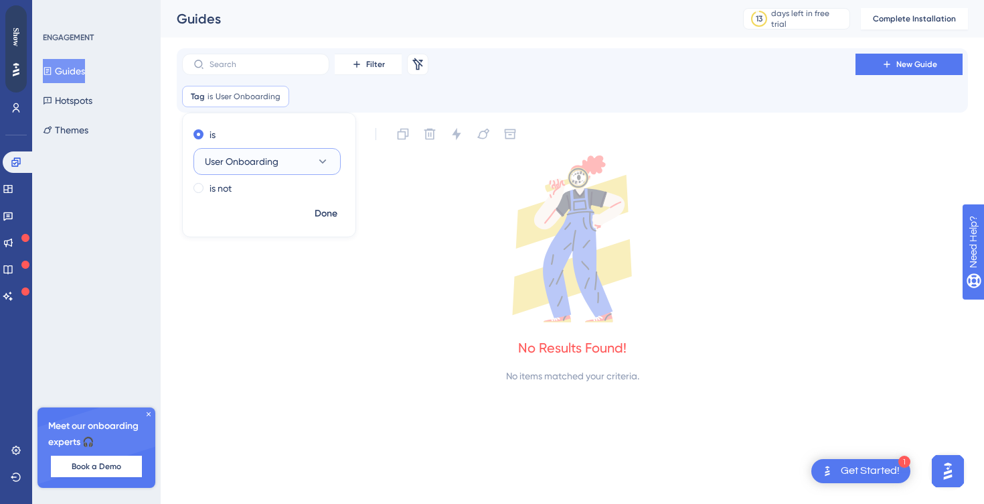
click at [286, 161] on button "User Onboarding" at bounding box center [267, 161] width 147 height 27
click at [254, 271] on span "Feature Promo" at bounding box center [244, 270] width 63 height 16
click at [289, 161] on button "Feature Promo" at bounding box center [267, 161] width 147 height 27
click at [245, 286] on div "Announcement Announcement" at bounding box center [267, 296] width 108 height 27
click at [378, 64] on span "Filter" at bounding box center [375, 64] width 19 height 11
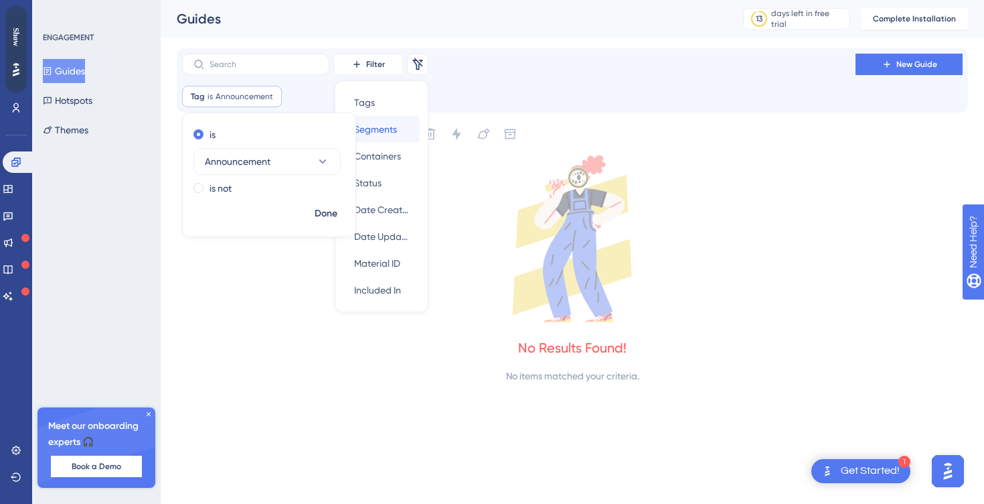
click at [382, 137] on div "Segments Segments" at bounding box center [381, 129] width 55 height 27
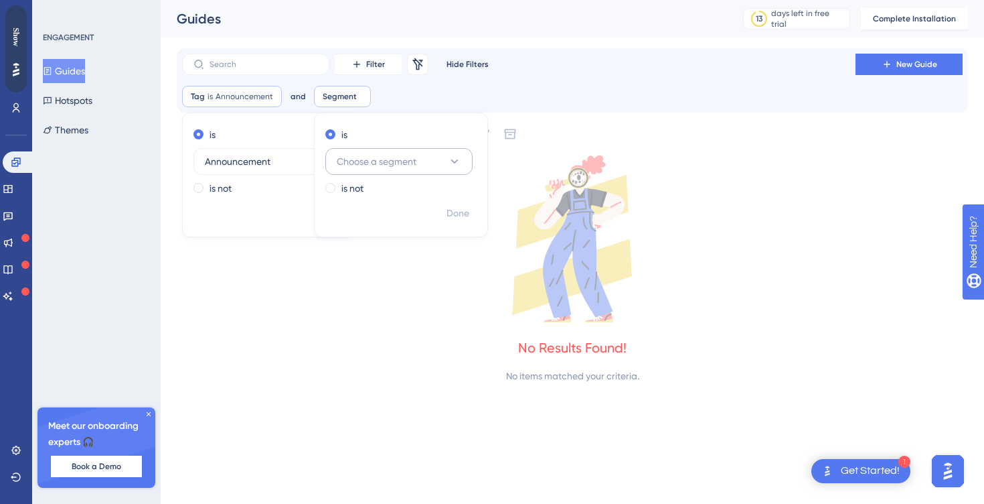
click at [365, 155] on span "Choose a segment" at bounding box center [377, 161] width 80 height 16
click at [376, 68] on span "Filter" at bounding box center [375, 64] width 19 height 11
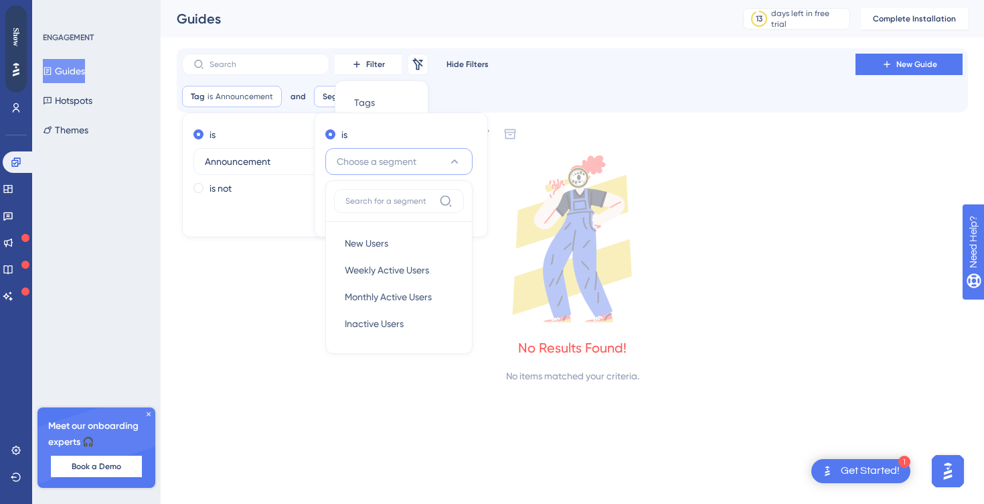
click at [449, 85] on div "Filter Tags Tags Segments Segments Containers Containers Status Status Date Cre…" at bounding box center [572, 81] width 781 height 54
click at [316, 103] on div "Segment Remove" at bounding box center [342, 96] width 57 height 21
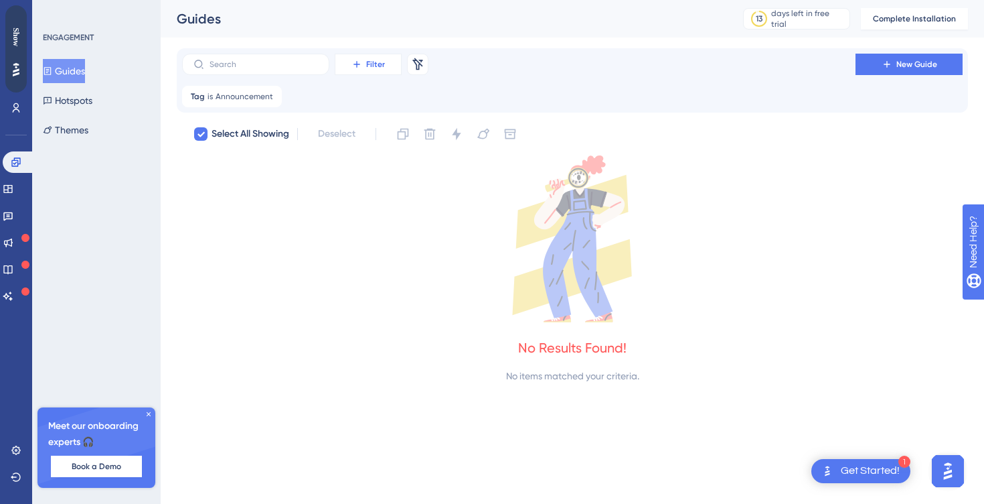
click at [366, 60] on button "Filter" at bounding box center [368, 64] width 67 height 21
click at [380, 122] on span "Segments" at bounding box center [375, 129] width 43 height 16
click at [376, 165] on span "Choose a segment" at bounding box center [377, 161] width 80 height 16
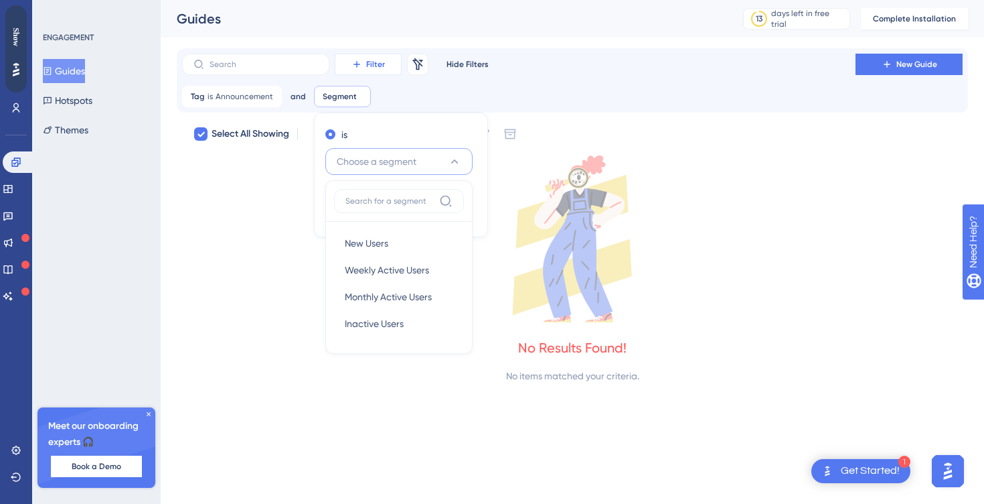
click at [384, 66] on button "Filter" at bounding box center [368, 64] width 67 height 21
click at [501, 120] on div "Filter Tags Tags Segments Segments Containers Containers Status Status Date Cre…" at bounding box center [573, 215] width 792 height 335
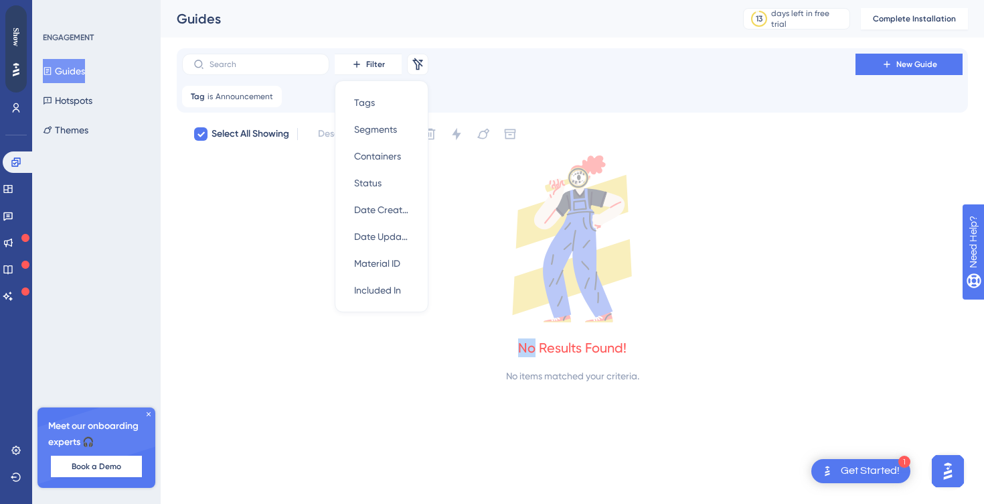
click at [501, 120] on div "Filter Tags Tags Segments Segments Containers Containers Status Status Date Cre…" at bounding box center [573, 215] width 792 height 335
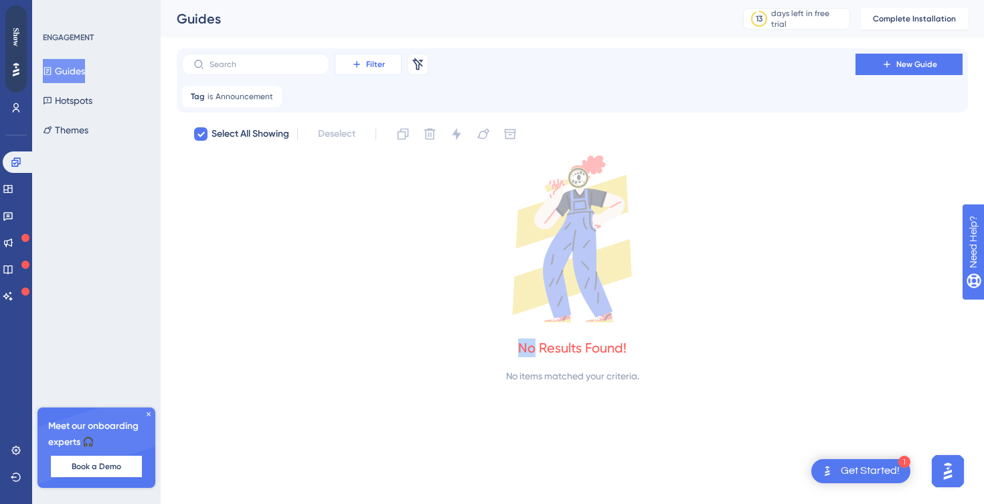
click at [384, 67] on button "Filter" at bounding box center [368, 64] width 67 height 21
click at [381, 105] on div "Tags Tags" at bounding box center [381, 102] width 55 height 27
click at [372, 159] on span "Choose a tag" at bounding box center [366, 161] width 58 height 16
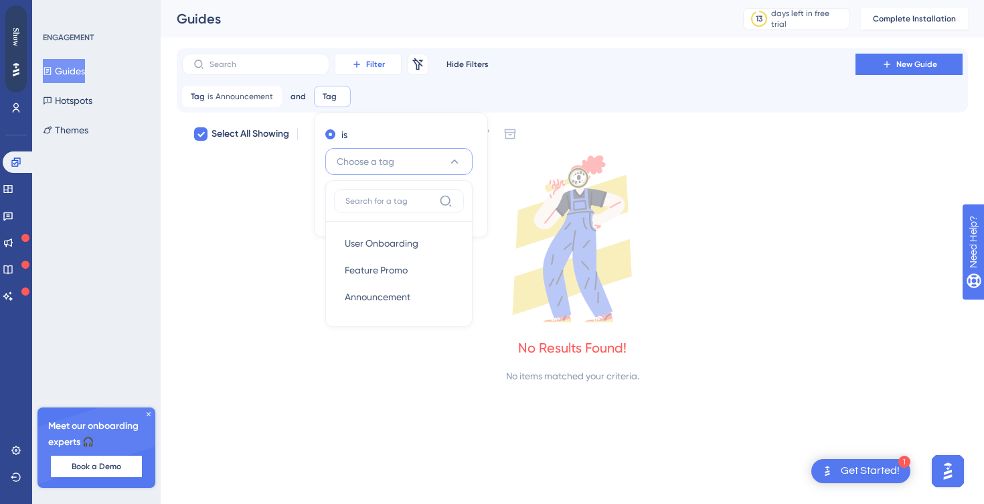
click at [385, 64] on button "Filter" at bounding box center [368, 64] width 67 height 21
click at [394, 117] on div "is Choose a tag User Onboarding User Onboarding Feature Promo Feature Promo Ann…" at bounding box center [401, 175] width 174 height 125
click at [439, 97] on div "Tag is Announcement Announcement Remove and Tag Remove is Choose a tag is not D…" at bounding box center [572, 96] width 781 height 21
click at [368, 58] on button "Filter" at bounding box center [368, 64] width 67 height 21
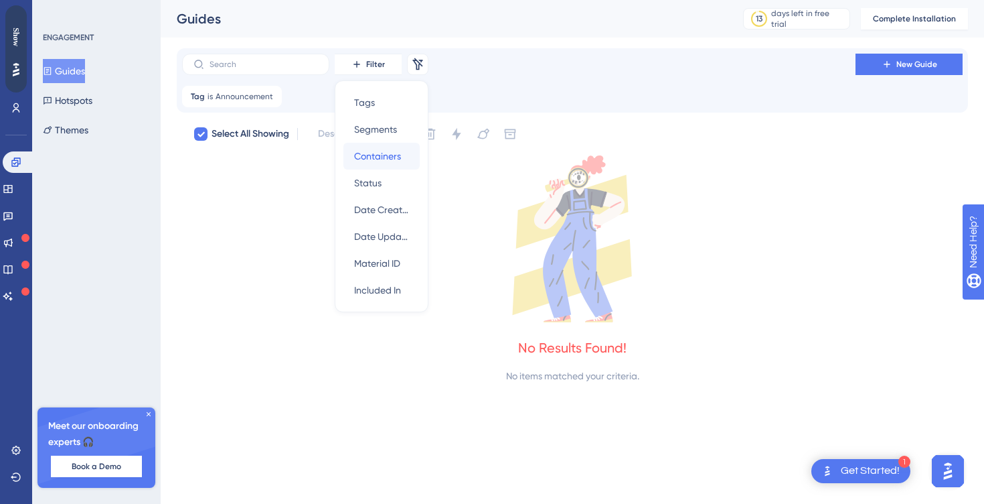
click at [382, 154] on span "Containers" at bounding box center [377, 156] width 47 height 16
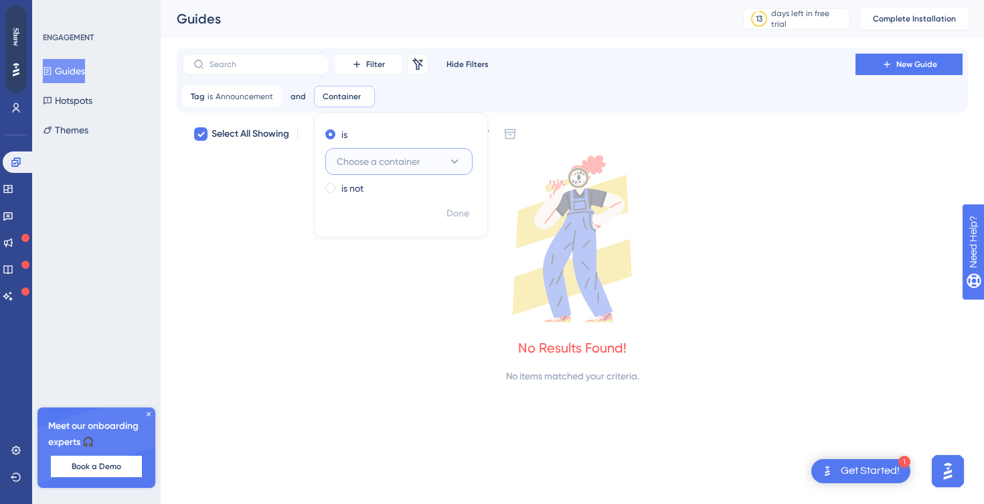
click at [374, 156] on span "Choose a container" at bounding box center [379, 161] width 84 height 16
click at [417, 84] on div "Filter Remove Filters Hide Filters New Guide Tag is Announcement Announcement R…" at bounding box center [572, 81] width 781 height 54
click at [374, 62] on span "Filter" at bounding box center [375, 64] width 19 height 11
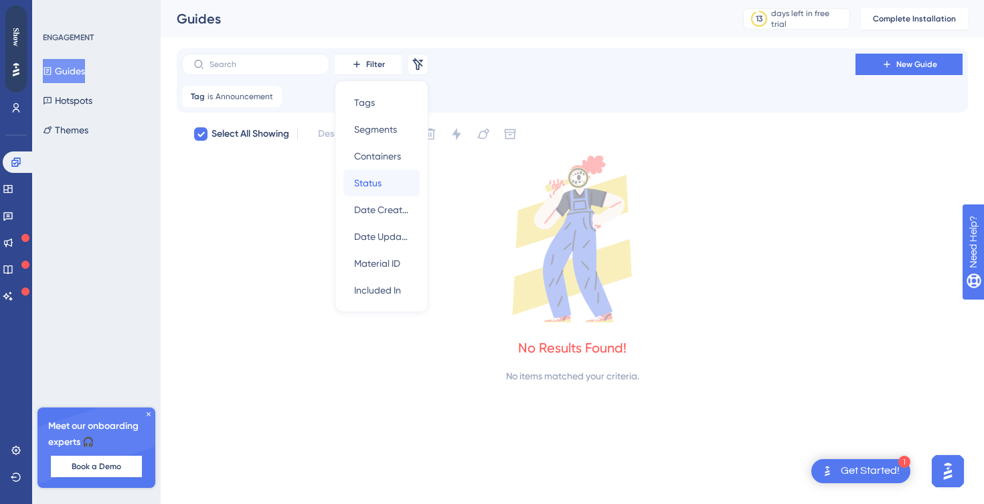
click at [382, 181] on span "Status" at bounding box center [367, 183] width 27 height 16
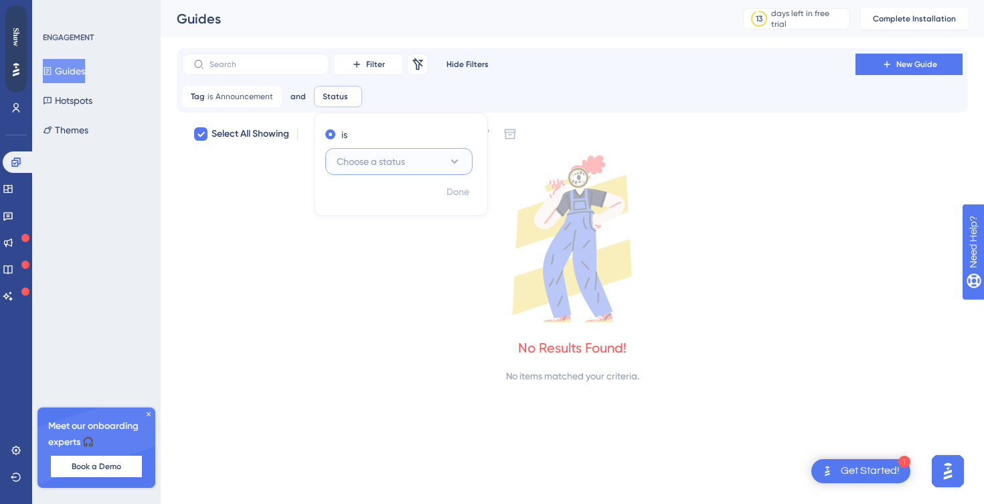
click at [365, 158] on span "Choose a status" at bounding box center [371, 161] width 68 height 16
click at [372, 269] on icon at bounding box center [573, 238] width 792 height 167
click at [381, 68] on span "Filter" at bounding box center [375, 64] width 19 height 11
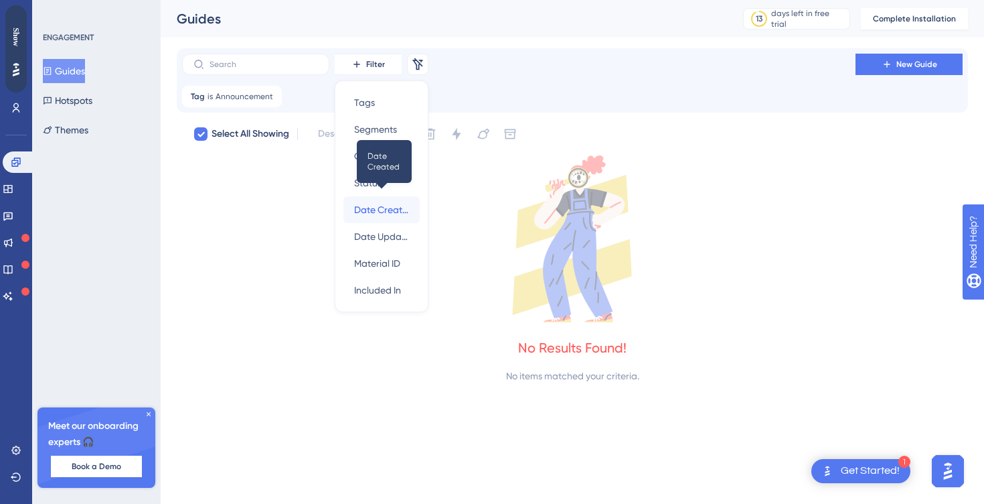
click at [381, 210] on span "Date Created" at bounding box center [381, 210] width 55 height 16
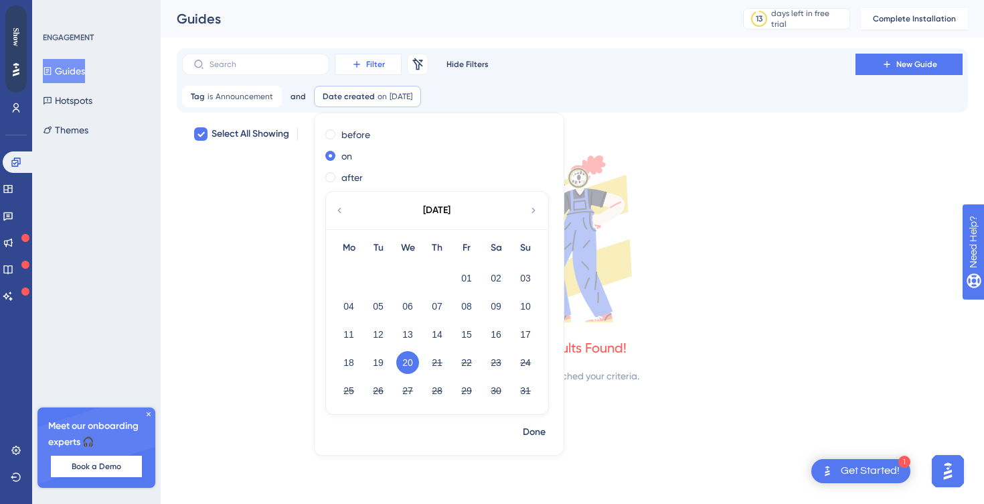
click at [384, 68] on button "Filter" at bounding box center [368, 64] width 67 height 21
click at [466, 77] on div "Filter Tags Tags Segments Segments Containers Containers Status Status Date Cre…" at bounding box center [572, 81] width 781 height 54
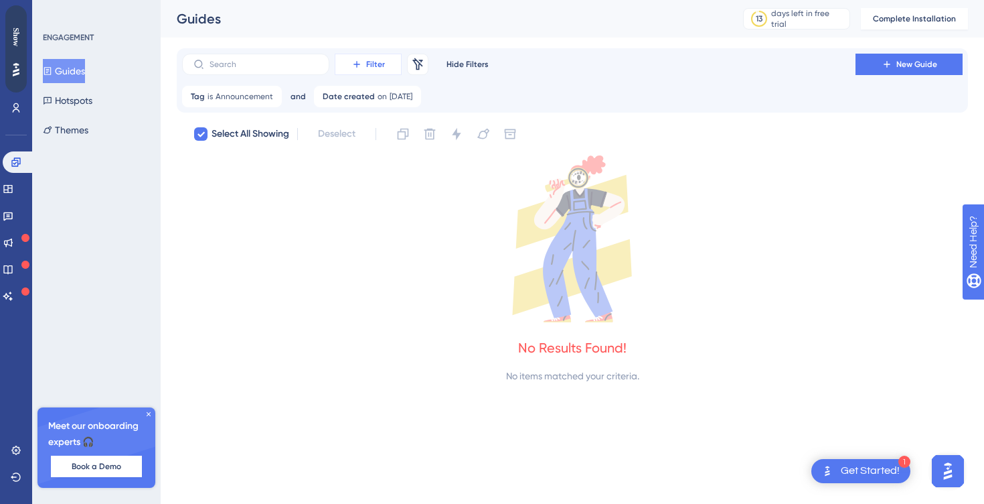
click at [378, 64] on span "Filter" at bounding box center [375, 64] width 19 height 11
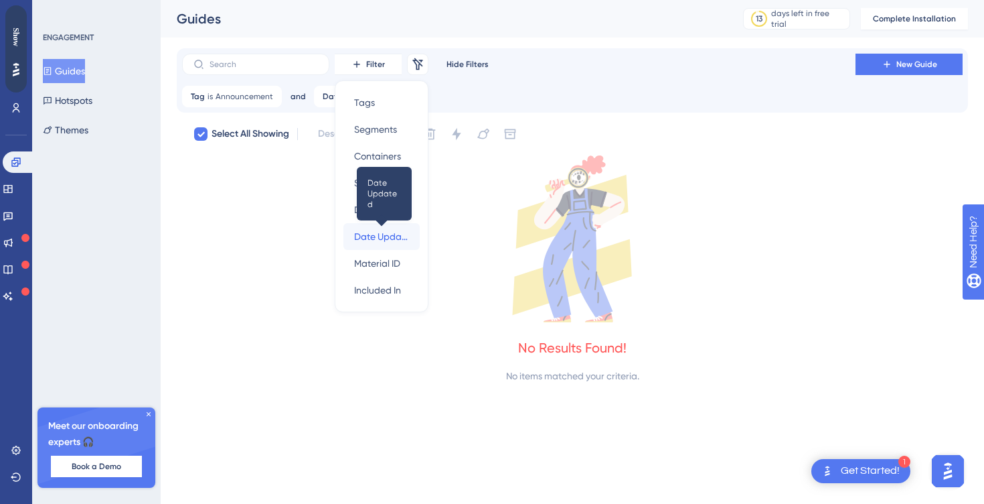
click at [370, 241] on span "Date Updated" at bounding box center [381, 236] width 55 height 16
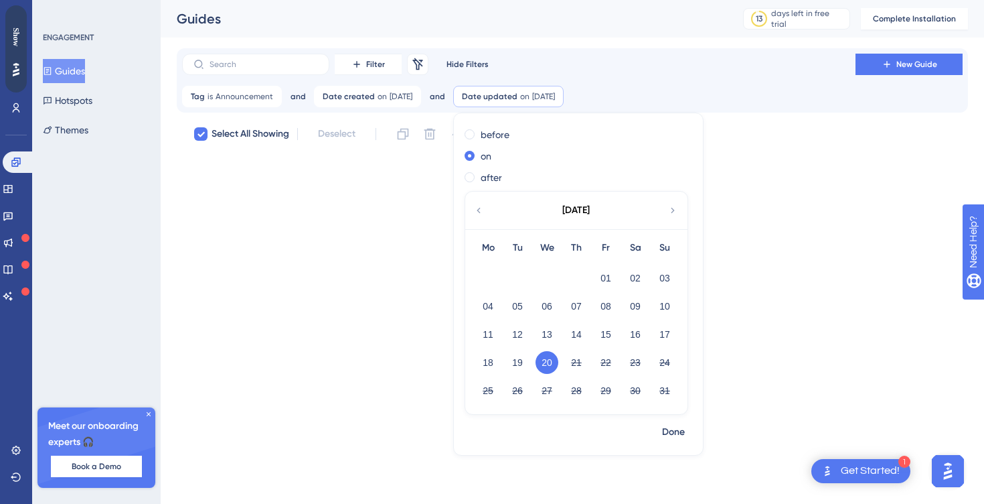
click at [333, 271] on icon at bounding box center [573, 238] width 792 height 167
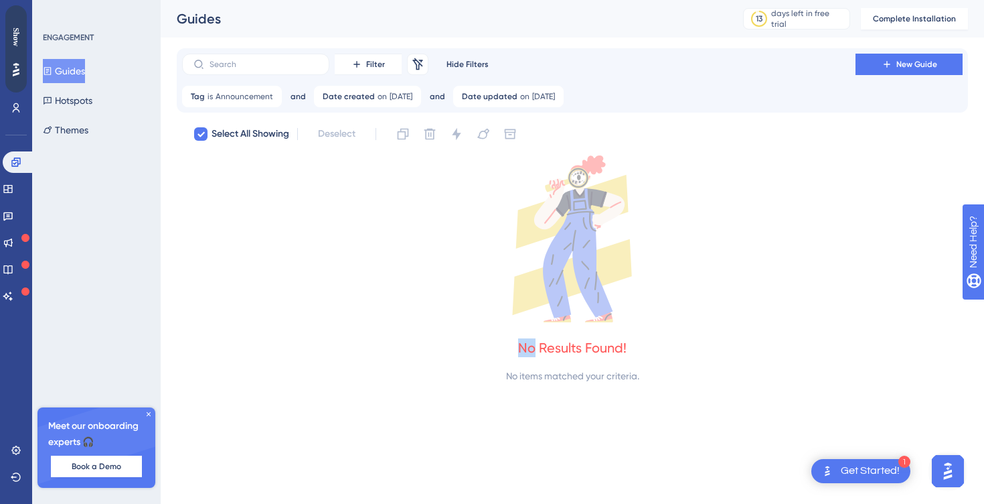
click at [333, 271] on icon at bounding box center [573, 238] width 792 height 167
click at [380, 69] on span "Filter" at bounding box center [375, 64] width 19 height 11
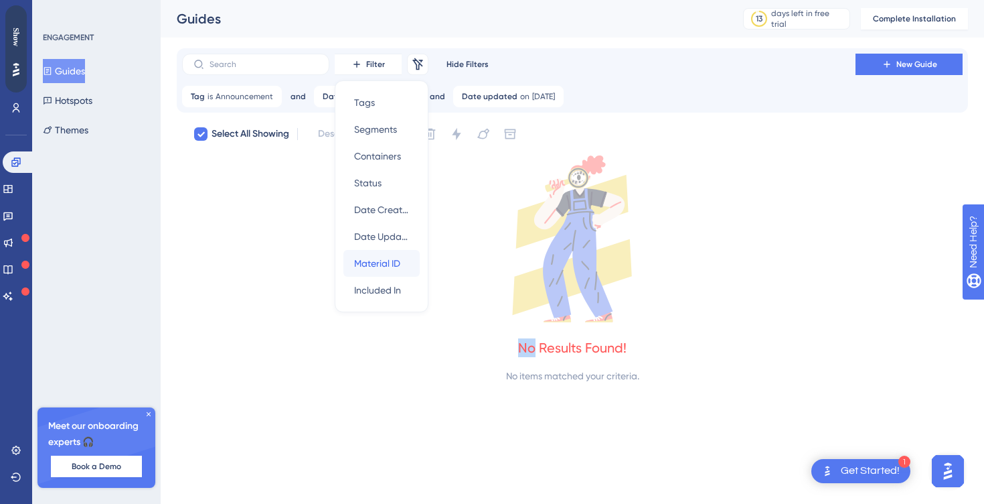
click at [372, 268] on span "Material ID" at bounding box center [377, 263] width 46 height 16
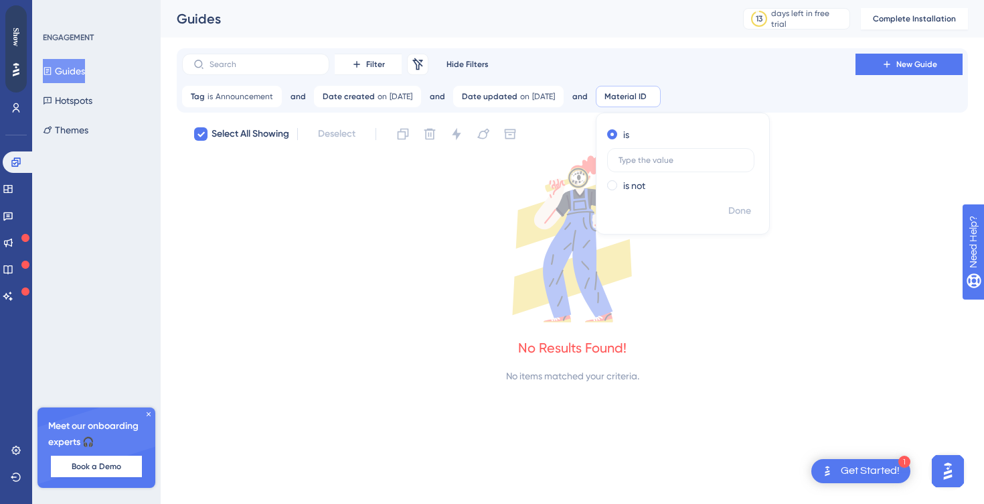
click at [325, 327] on div "No Results Found! No items matched your criteria." at bounding box center [573, 269] width 792 height 228
click at [383, 68] on span "Filter" at bounding box center [375, 64] width 19 height 11
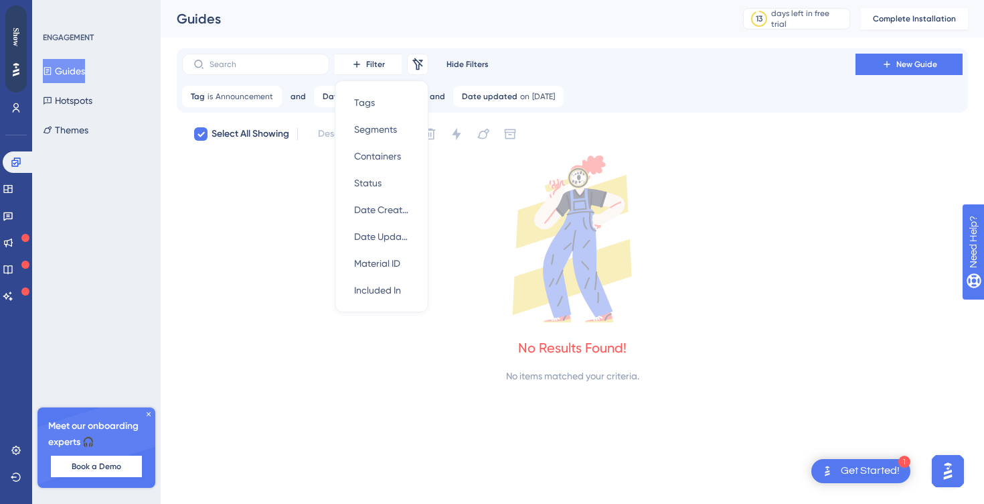
click at [376, 329] on div "No Results Found! No items matched your criteria." at bounding box center [573, 269] width 792 height 228
